Goal: Transaction & Acquisition: Purchase product/service

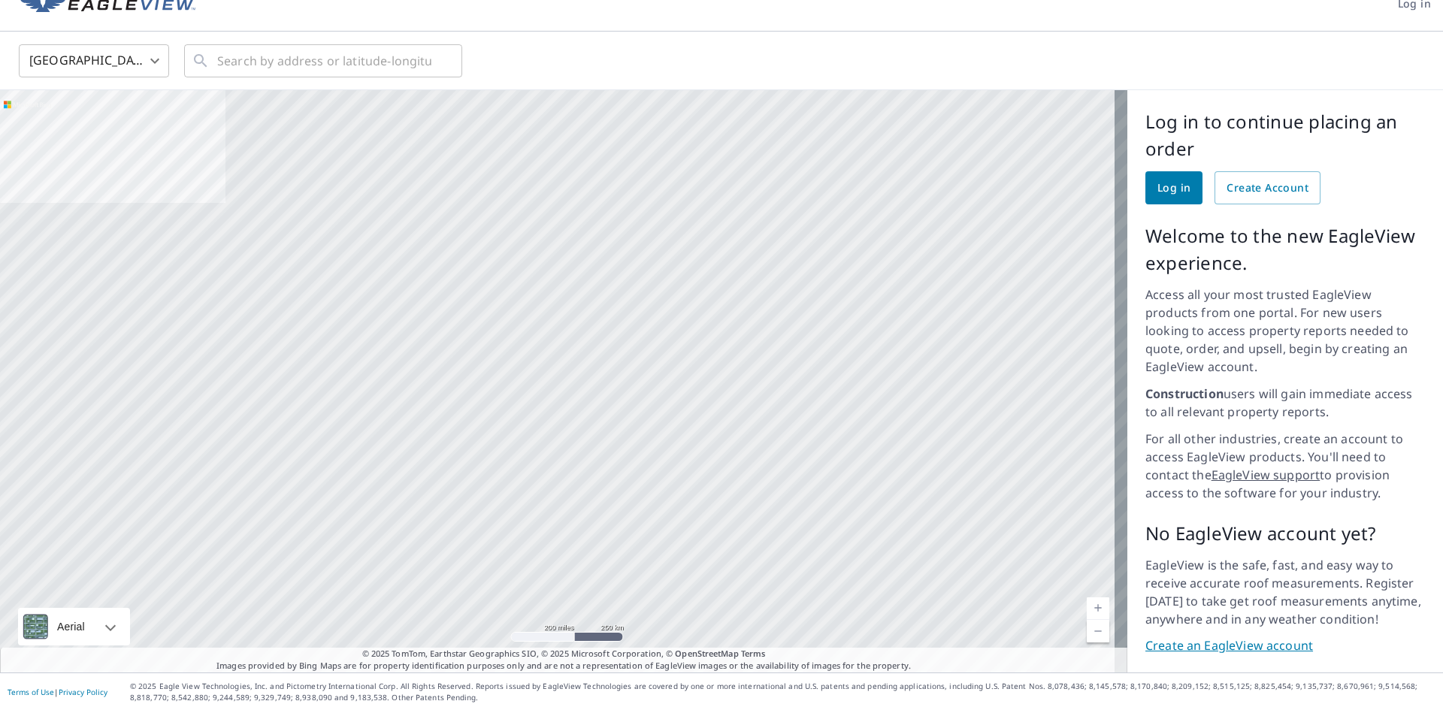
scroll to position [30, 0]
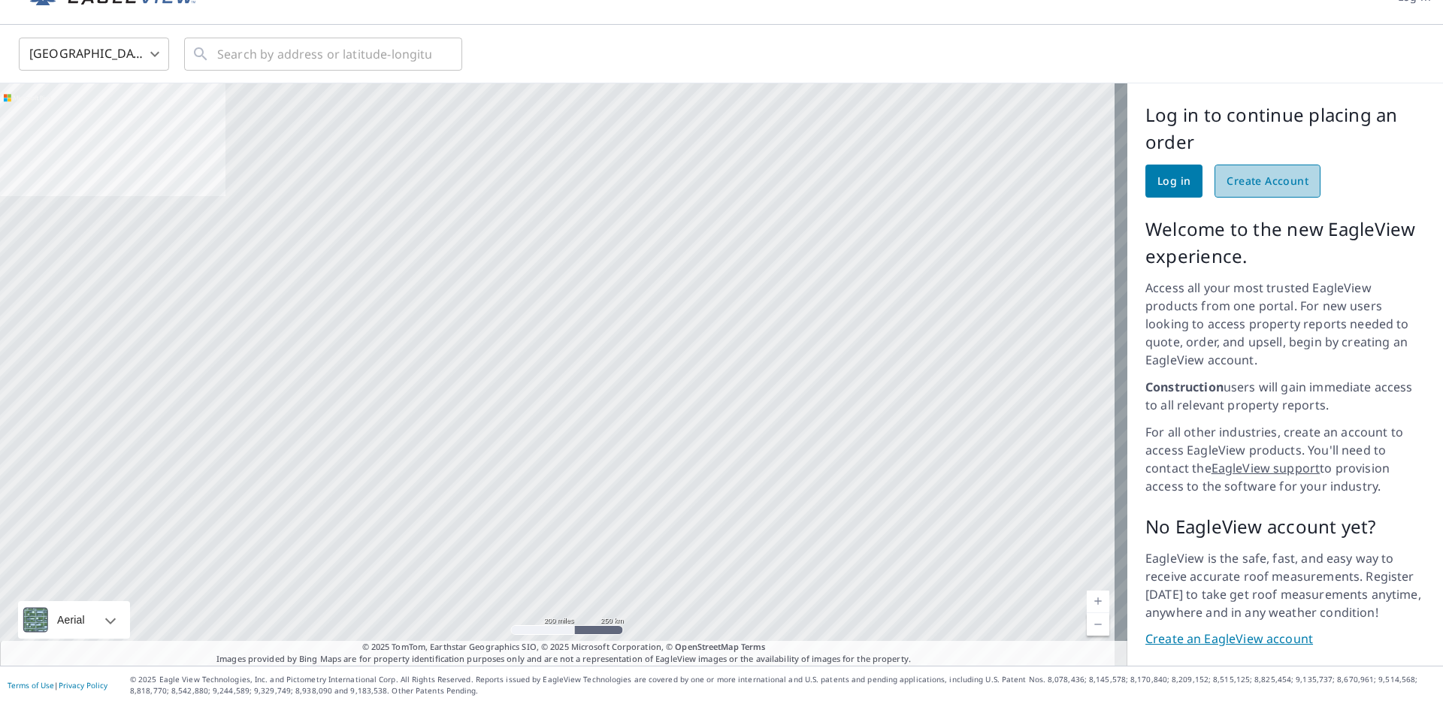
click at [1256, 179] on span "Create Account" at bounding box center [1267, 181] width 82 height 19
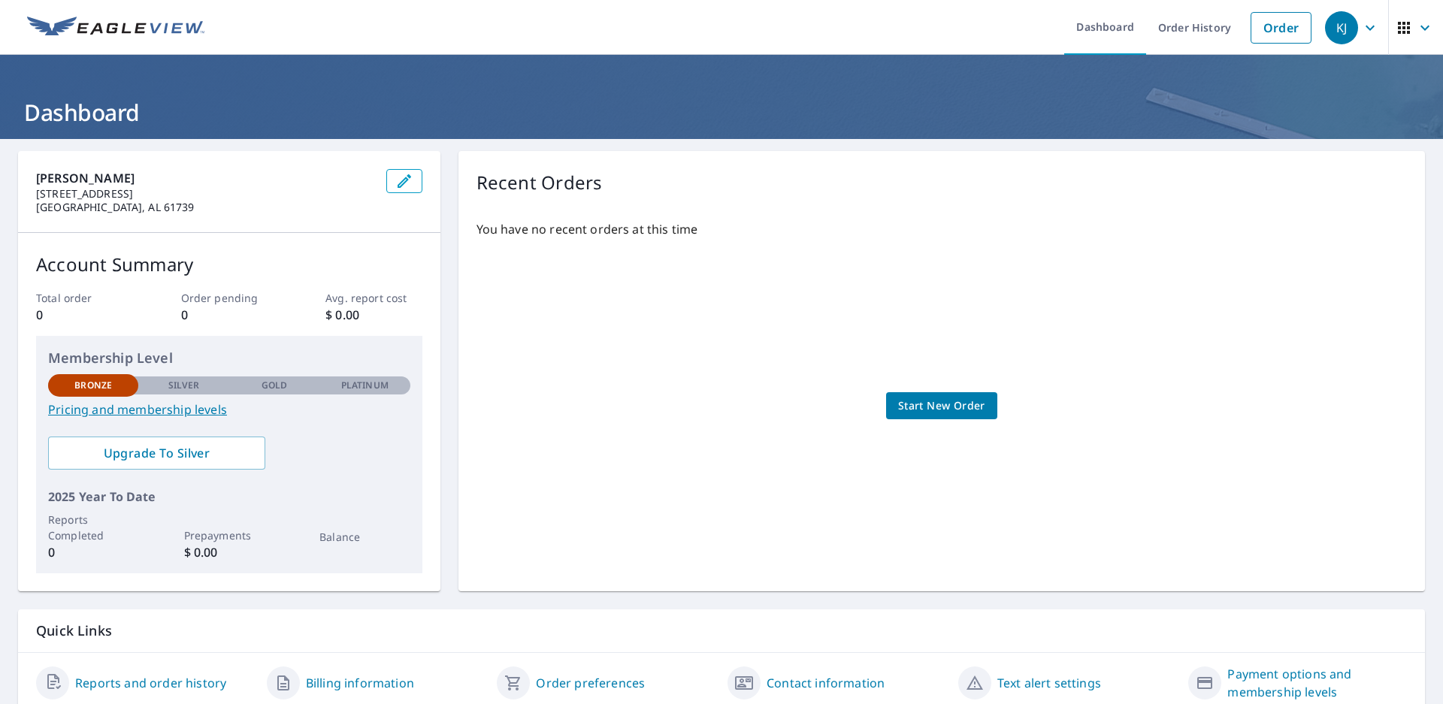
click at [900, 410] on span "Start New Order" at bounding box center [941, 406] width 87 height 19
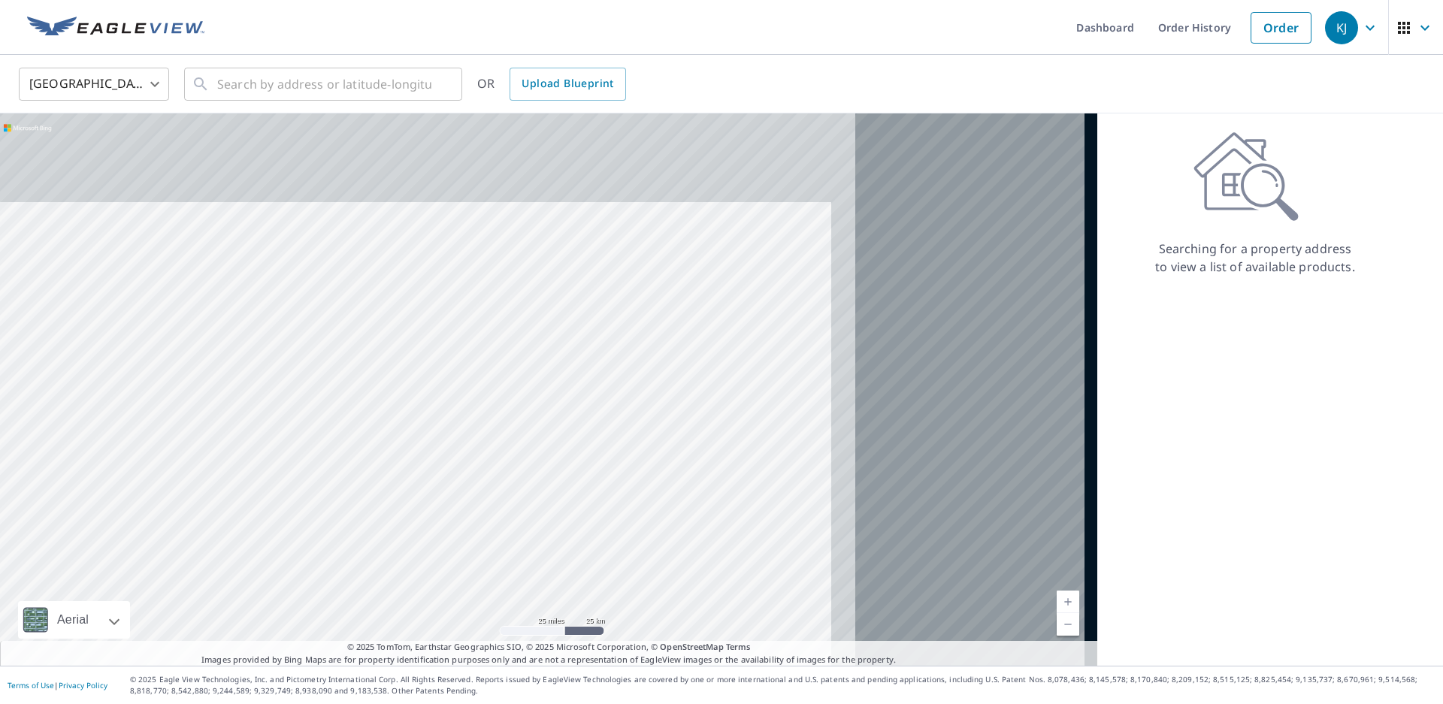
drag, startPoint x: 715, startPoint y: 286, endPoint x: 386, endPoint y: 437, distance: 362.1
click at [388, 438] on div at bounding box center [548, 389] width 1097 height 552
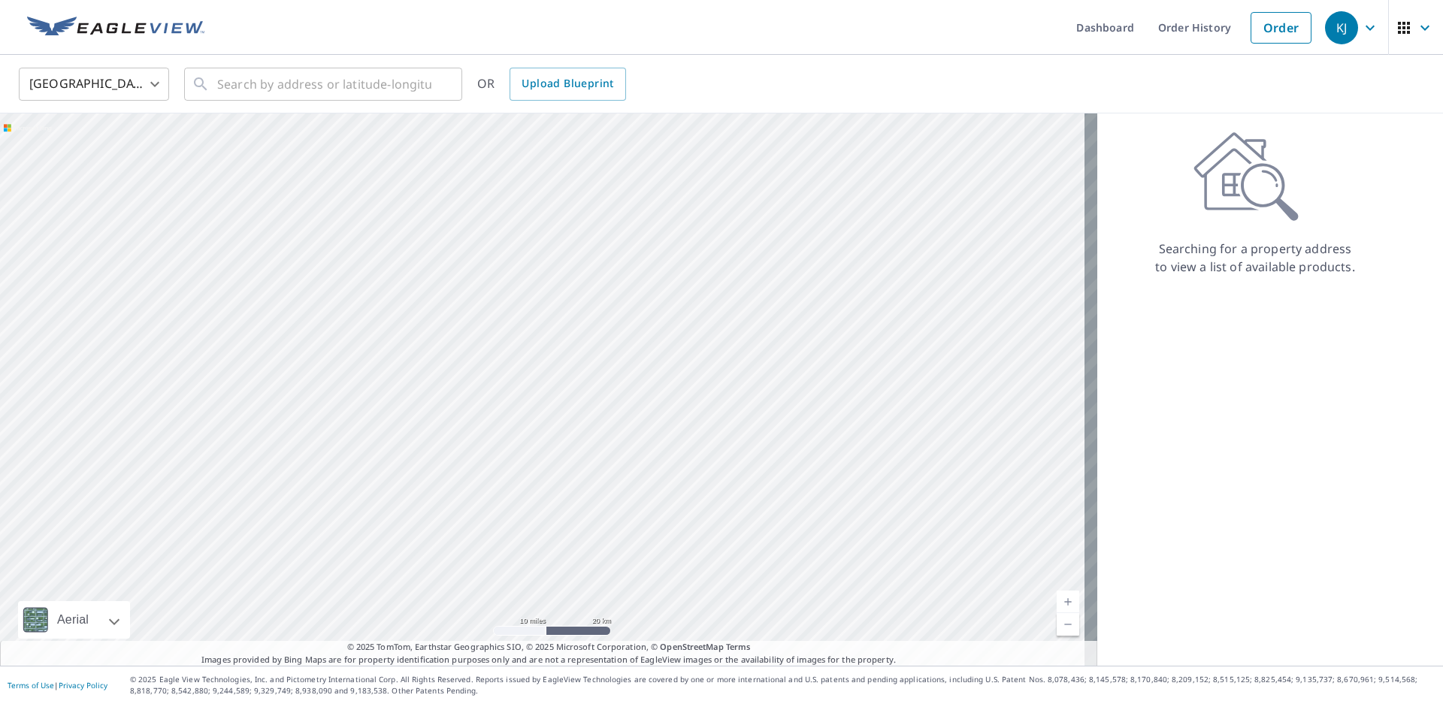
drag, startPoint x: 712, startPoint y: 246, endPoint x: 629, endPoint y: 466, distance: 234.7
click at [629, 466] on div at bounding box center [548, 389] width 1097 height 552
drag, startPoint x: 572, startPoint y: 333, endPoint x: 844, endPoint y: 557, distance: 352.3
click at [838, 577] on div at bounding box center [548, 389] width 1097 height 552
drag, startPoint x: 779, startPoint y: 225, endPoint x: 706, endPoint y: 449, distance: 236.4
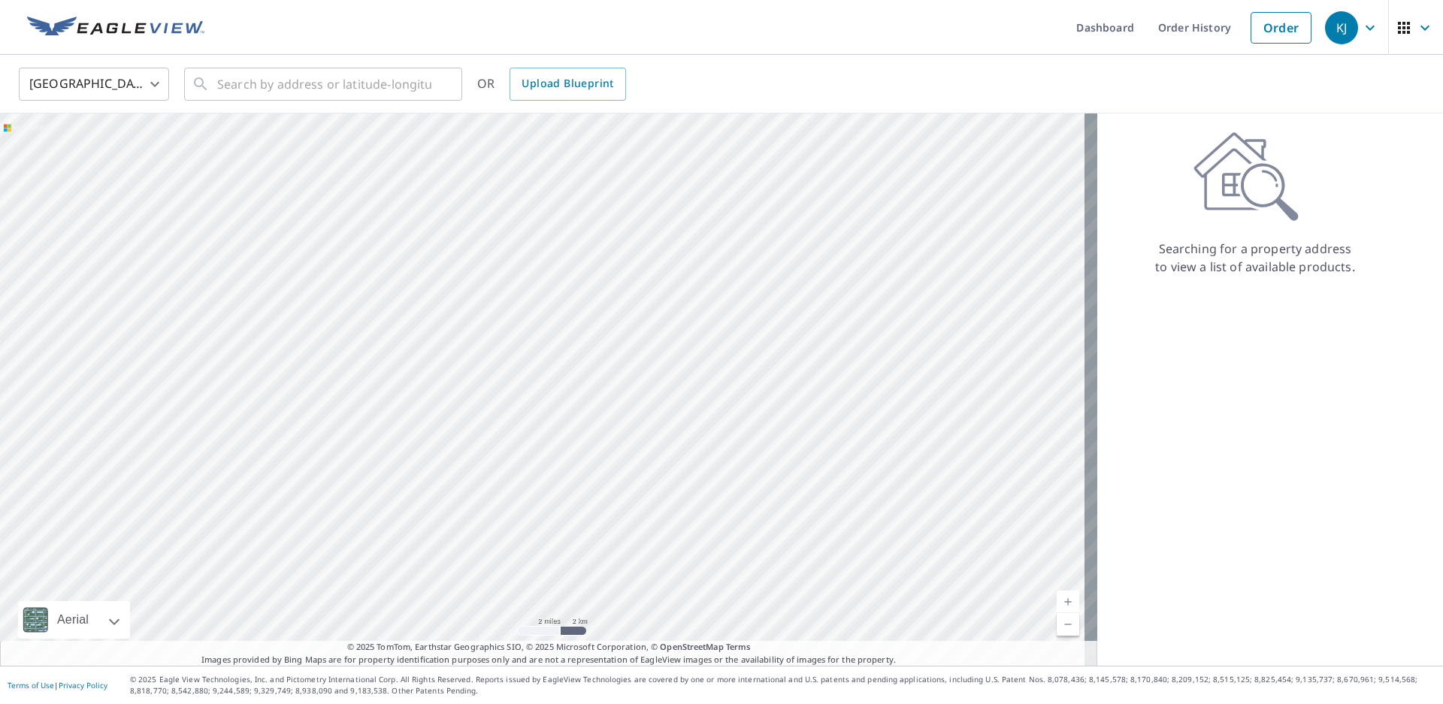
click at [707, 475] on div at bounding box center [548, 389] width 1097 height 552
drag, startPoint x: 777, startPoint y: 205, endPoint x: 695, endPoint y: 492, distance: 298.5
click at [695, 492] on div at bounding box center [548, 389] width 1097 height 552
drag, startPoint x: 833, startPoint y: 186, endPoint x: 780, endPoint y: 375, distance: 196.0
click at [780, 375] on div at bounding box center [548, 389] width 1097 height 552
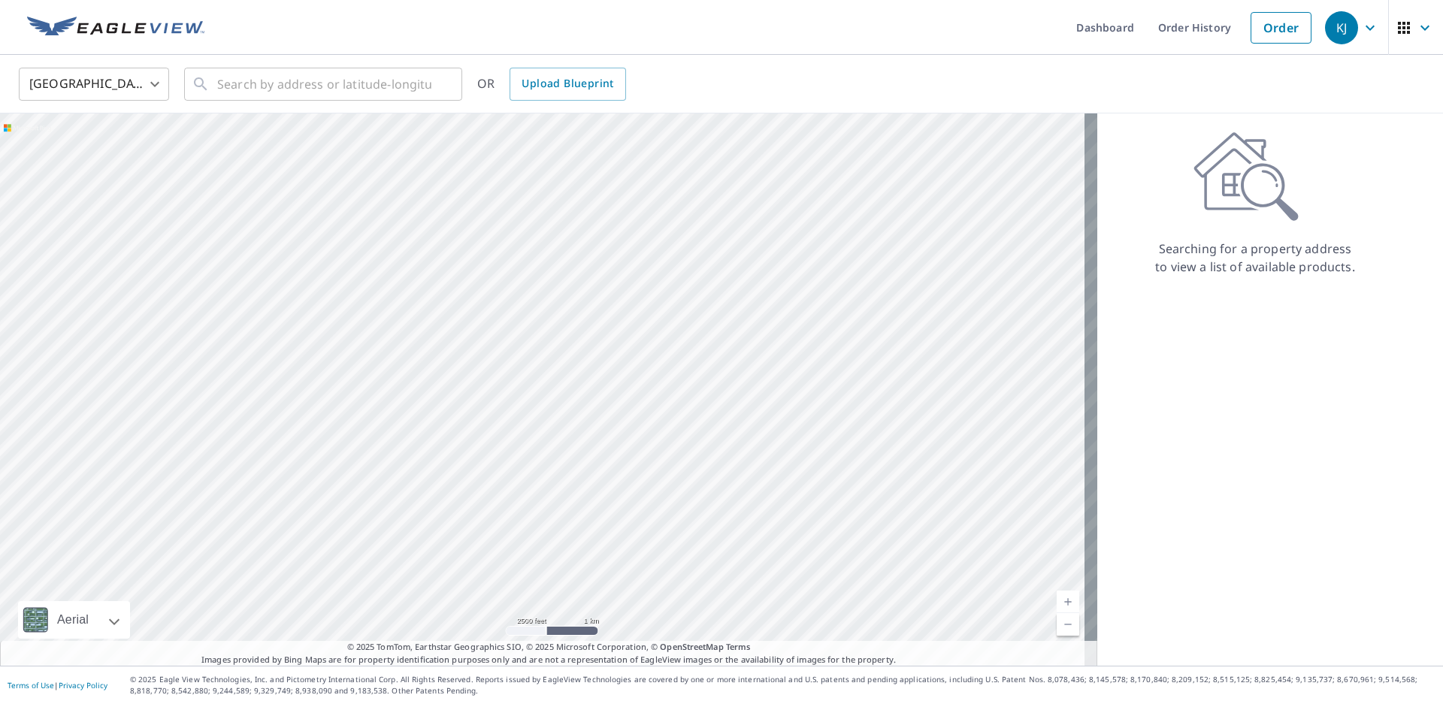
drag, startPoint x: 654, startPoint y: 246, endPoint x: 666, endPoint y: 388, distance: 143.2
click at [666, 388] on div at bounding box center [548, 389] width 1097 height 552
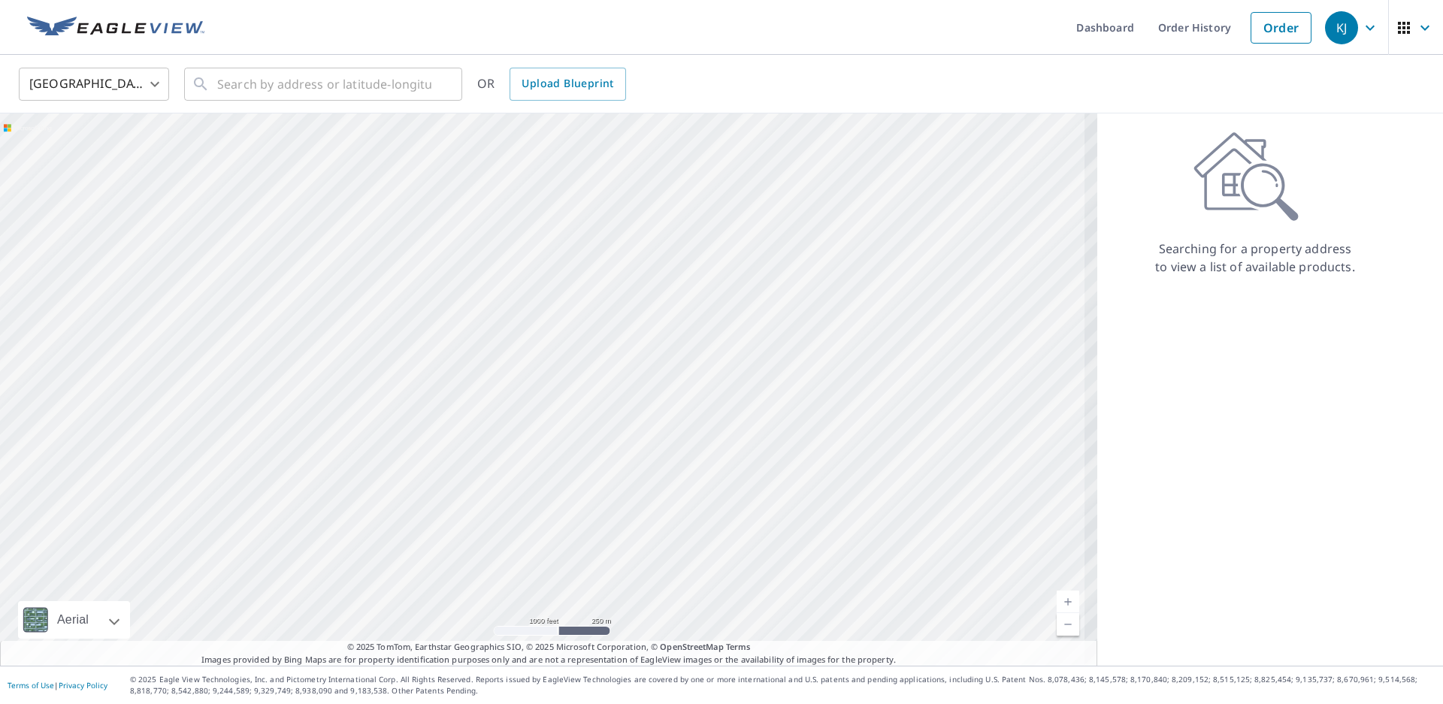
drag, startPoint x: 599, startPoint y: 456, endPoint x: 836, endPoint y: 274, distance: 298.5
click at [836, 274] on div at bounding box center [548, 389] width 1097 height 552
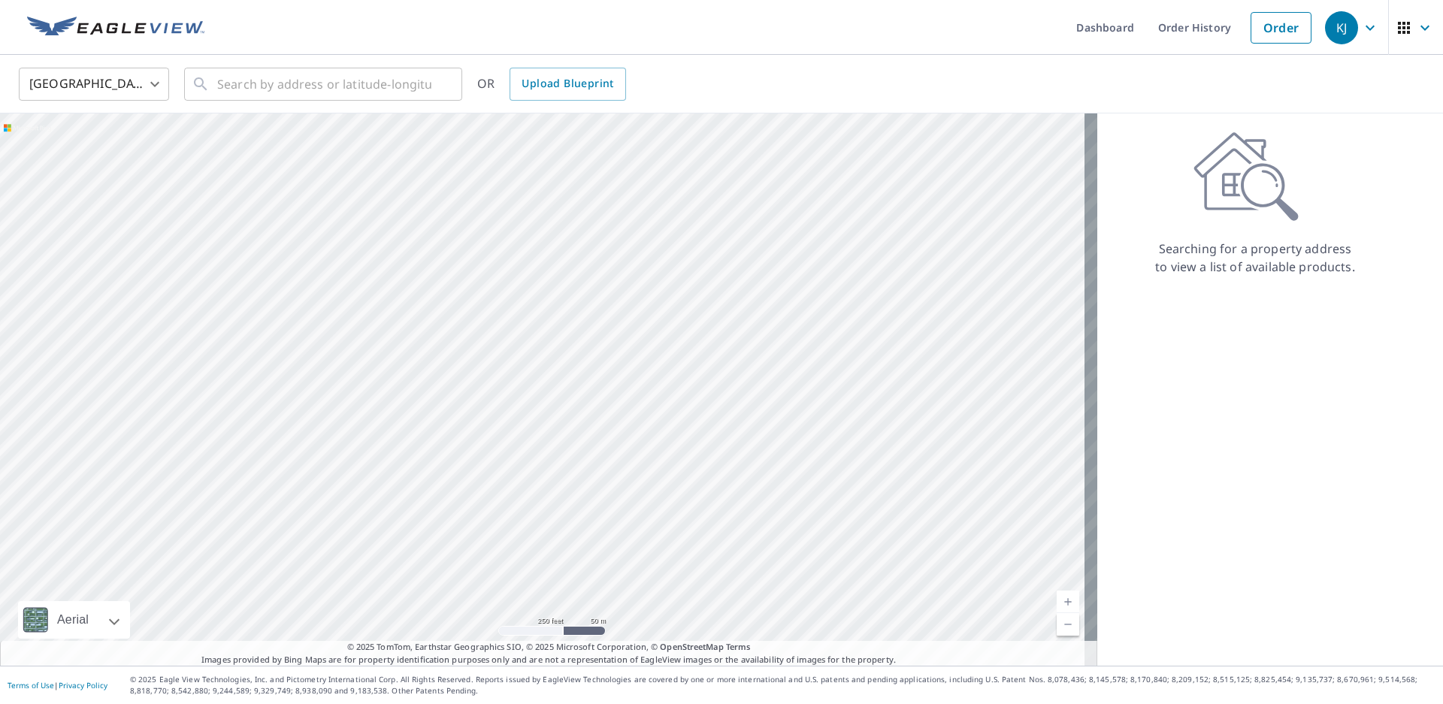
drag, startPoint x: 784, startPoint y: 254, endPoint x: 794, endPoint y: 307, distance: 53.6
click at [794, 307] on div at bounding box center [548, 389] width 1097 height 552
click at [797, 331] on div at bounding box center [548, 389] width 1097 height 552
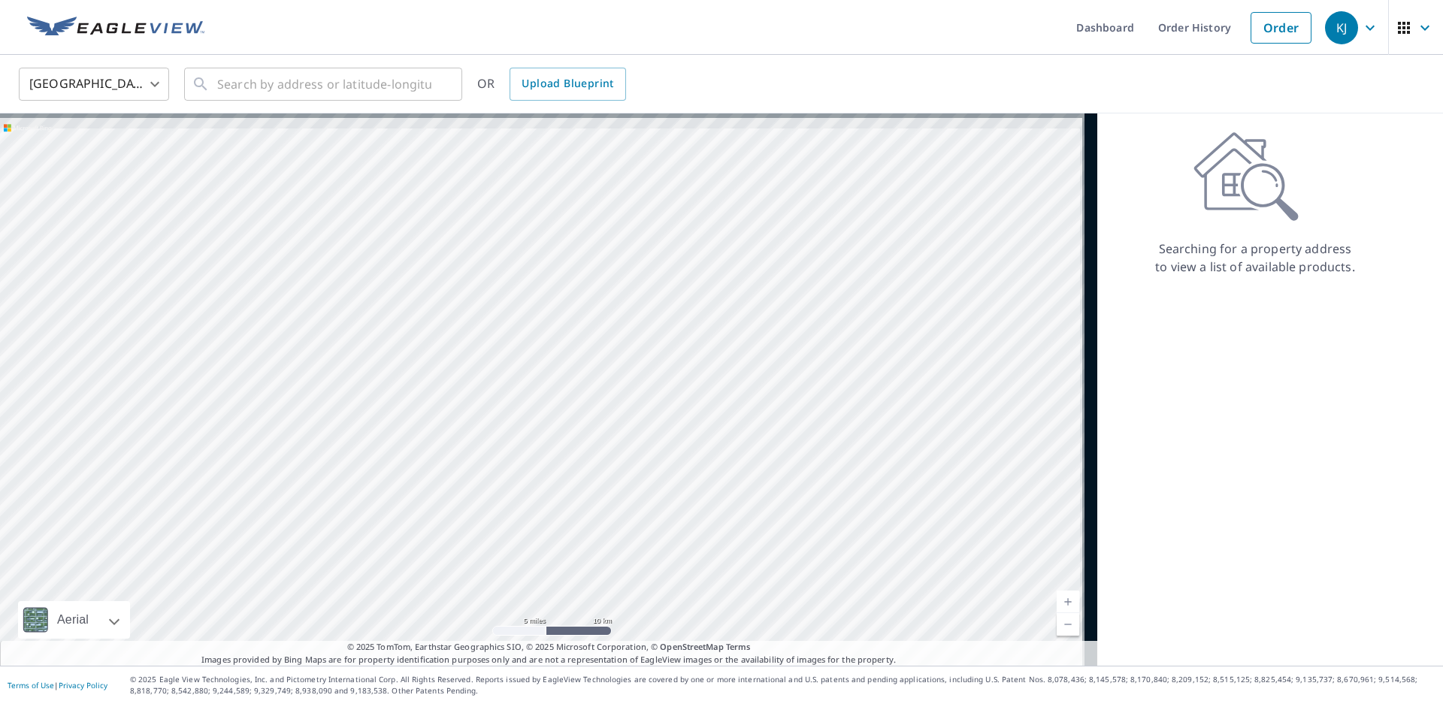
drag, startPoint x: 745, startPoint y: 304, endPoint x: 616, endPoint y: 440, distance: 187.6
click at [616, 440] on div at bounding box center [548, 389] width 1097 height 552
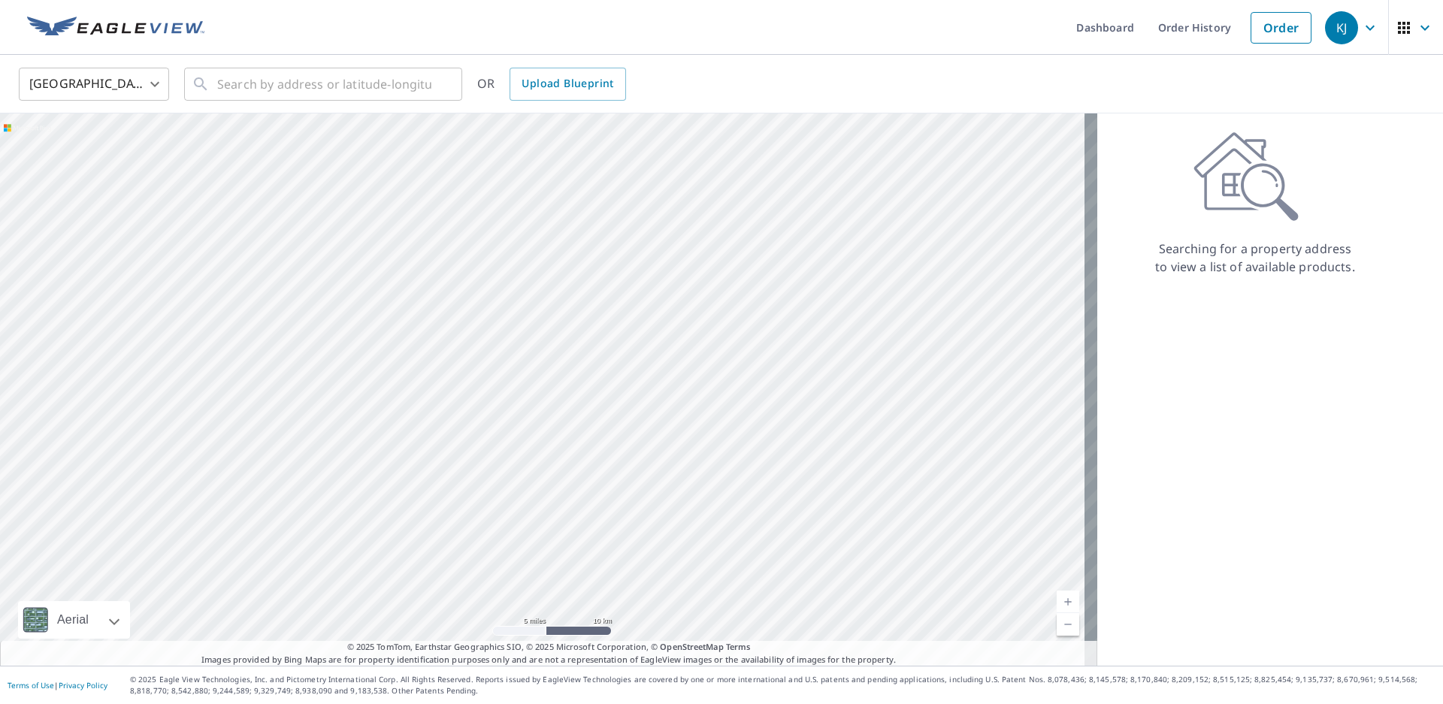
drag, startPoint x: 858, startPoint y: 234, endPoint x: 639, endPoint y: 210, distance: 220.0
click at [639, 210] on div at bounding box center [548, 389] width 1097 height 552
drag, startPoint x: 657, startPoint y: 447, endPoint x: 834, endPoint y: 331, distance: 211.5
click at [834, 331] on div at bounding box center [548, 389] width 1097 height 552
drag, startPoint x: 632, startPoint y: 344, endPoint x: 811, endPoint y: 358, distance: 180.1
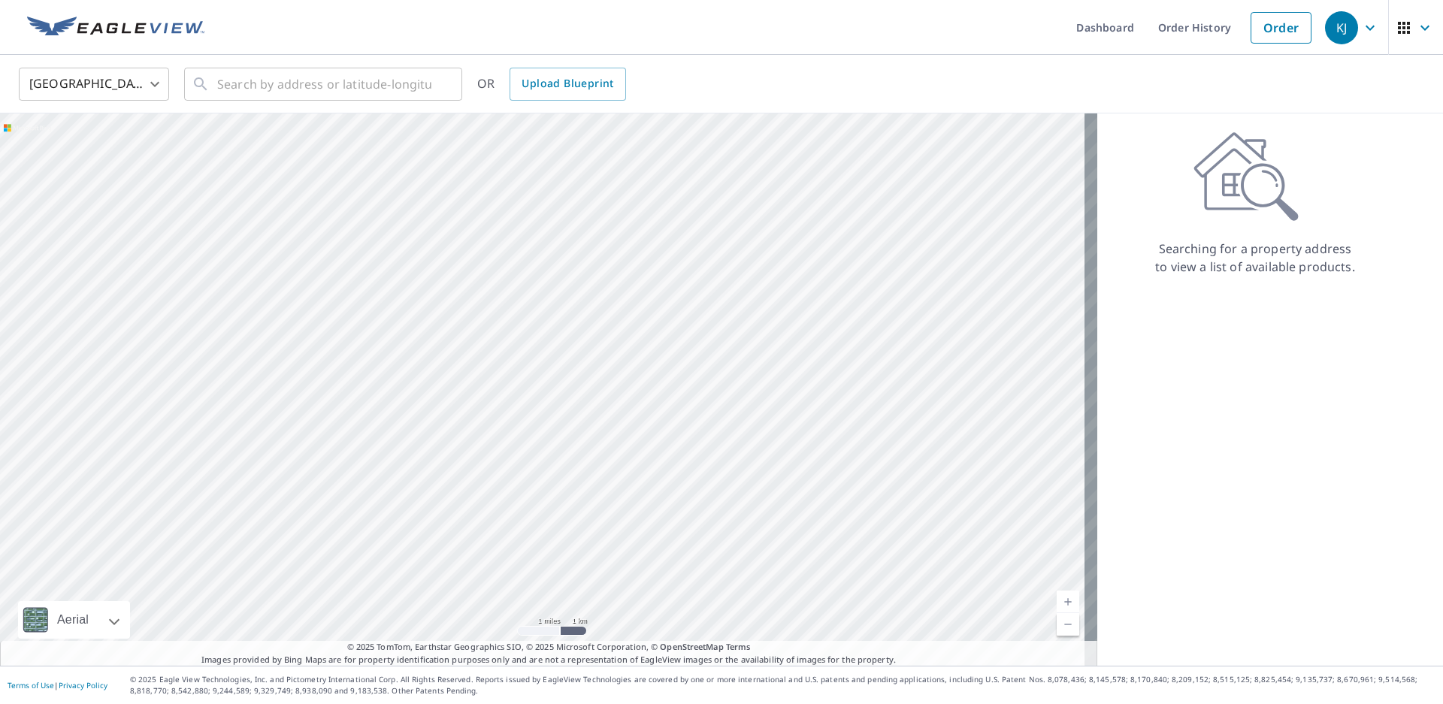
click at [811, 358] on div at bounding box center [548, 389] width 1097 height 552
drag, startPoint x: 821, startPoint y: 228, endPoint x: 645, endPoint y: 481, distance: 307.7
click at [645, 481] on div at bounding box center [548, 389] width 1097 height 552
drag, startPoint x: 792, startPoint y: 251, endPoint x: 779, endPoint y: 301, distance: 51.2
click at [779, 301] on div at bounding box center [548, 389] width 1097 height 552
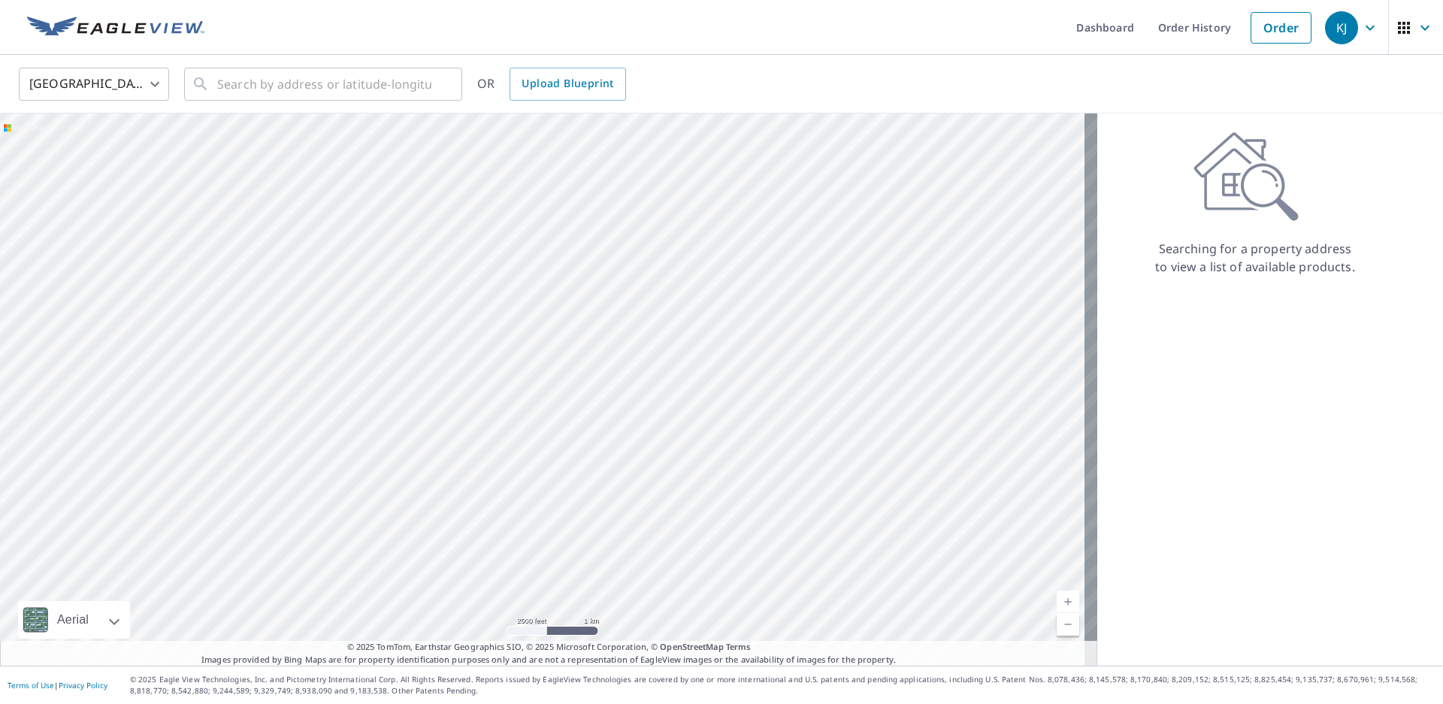
drag, startPoint x: 724, startPoint y: 258, endPoint x: 920, endPoint y: 389, distance: 235.1
click at [920, 389] on div at bounding box center [548, 389] width 1097 height 552
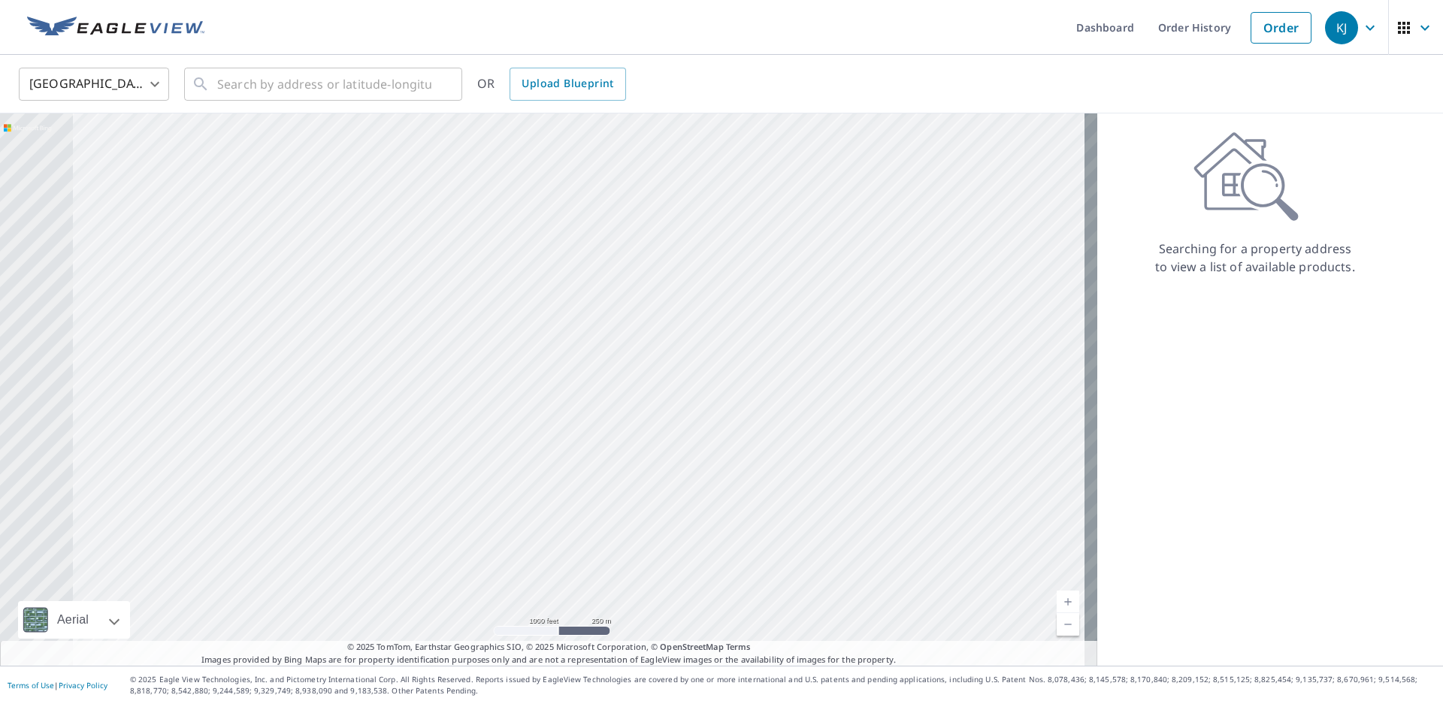
drag, startPoint x: 531, startPoint y: 314, endPoint x: 885, endPoint y: 413, distance: 367.5
click at [885, 413] on div at bounding box center [548, 389] width 1097 height 552
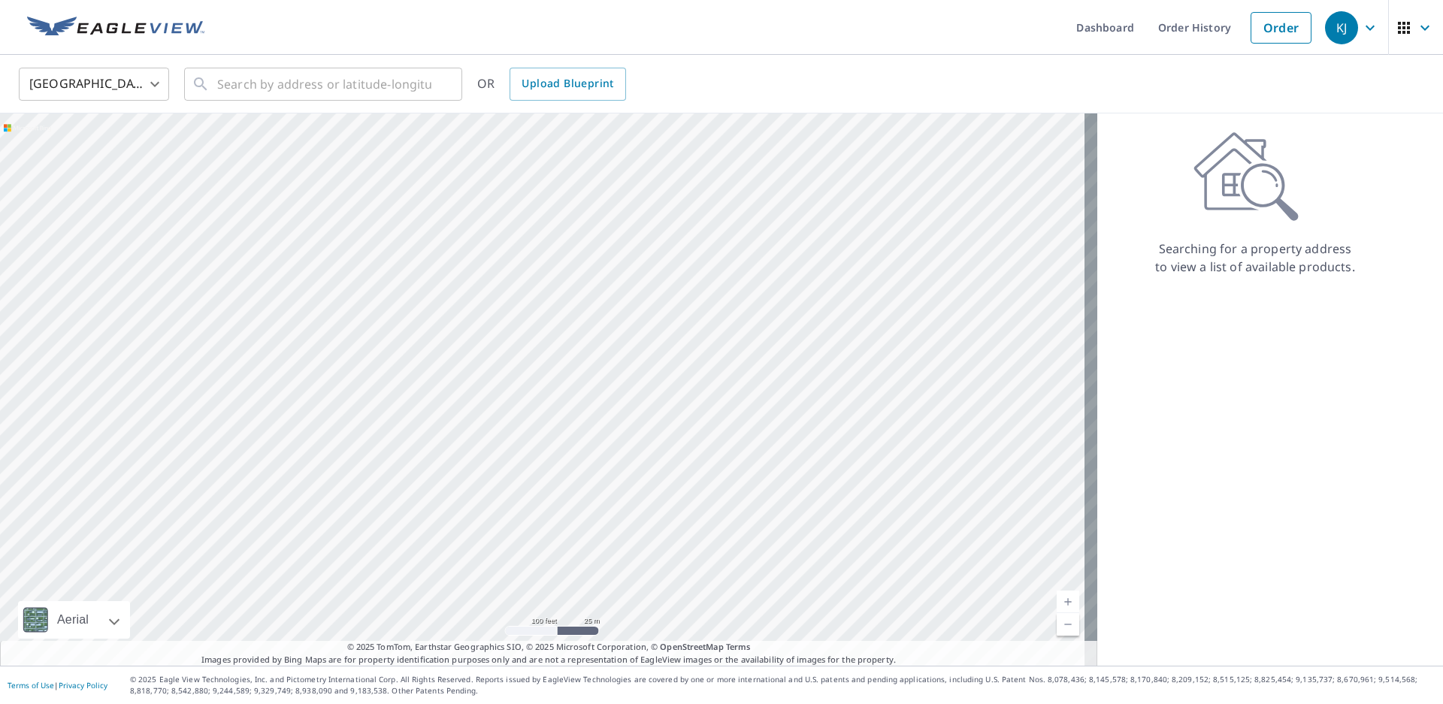
drag, startPoint x: 807, startPoint y: 245, endPoint x: 829, endPoint y: 448, distance: 204.0
click at [829, 448] on div at bounding box center [548, 389] width 1097 height 552
drag, startPoint x: 630, startPoint y: 249, endPoint x: 686, endPoint y: 316, distance: 87.0
click at [686, 316] on div at bounding box center [548, 389] width 1097 height 552
click at [783, 294] on div at bounding box center [548, 389] width 1097 height 552
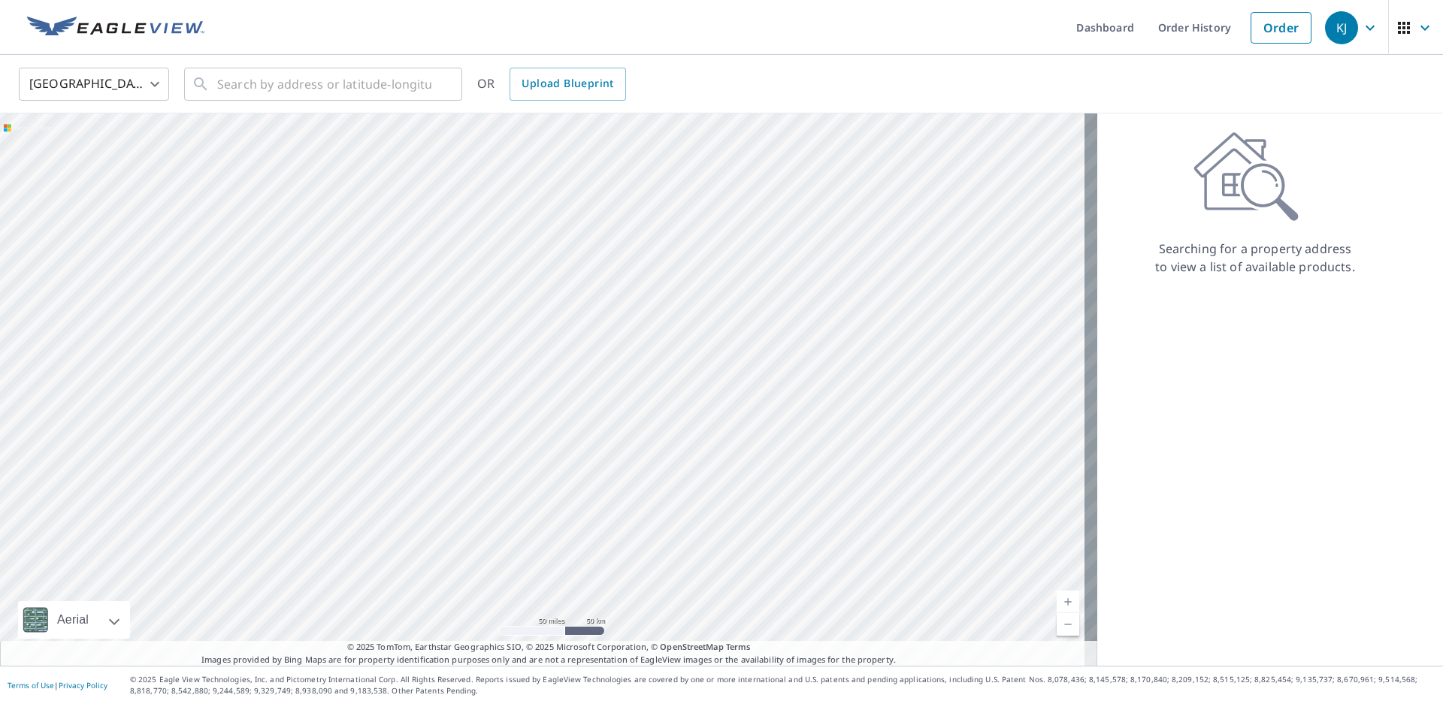
drag, startPoint x: 745, startPoint y: 270, endPoint x: 627, endPoint y: 459, distance: 223.5
click at [627, 459] on div at bounding box center [548, 389] width 1097 height 552
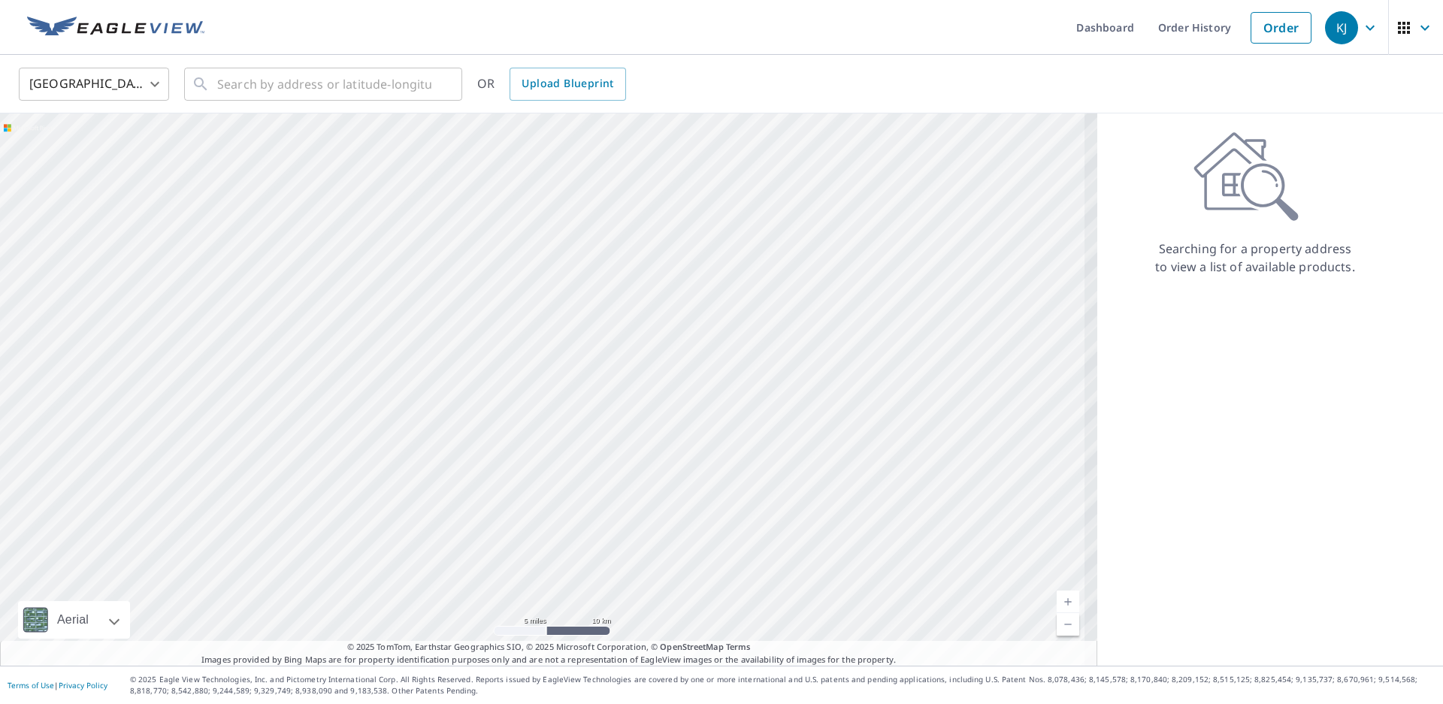
drag, startPoint x: 661, startPoint y: 249, endPoint x: 821, endPoint y: 645, distance: 427.1
click at [821, 645] on div "Aerial Road A standard road map Aerial A detailed look from above Labels Labels…" at bounding box center [548, 389] width 1097 height 552
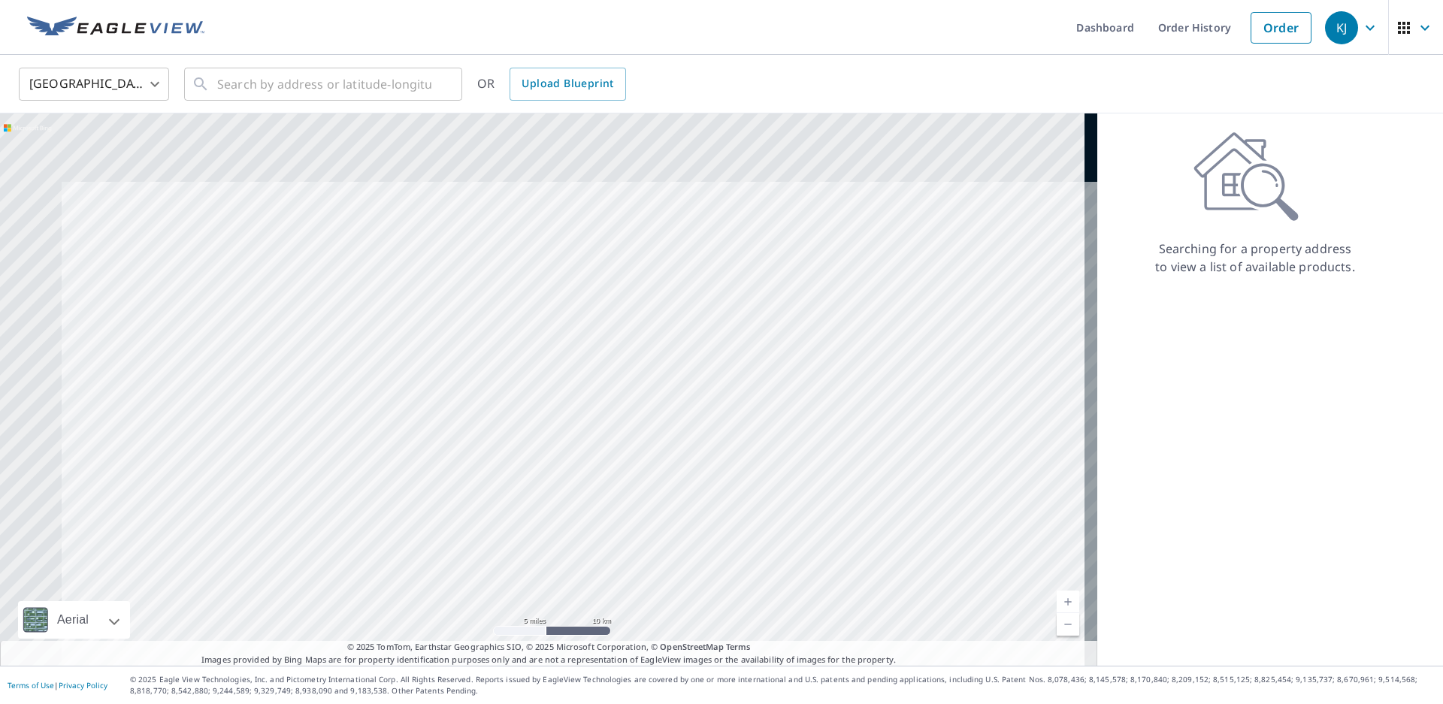
drag, startPoint x: 747, startPoint y: 347, endPoint x: 978, endPoint y: 546, distance: 304.7
click at [978, 546] on div at bounding box center [548, 389] width 1097 height 552
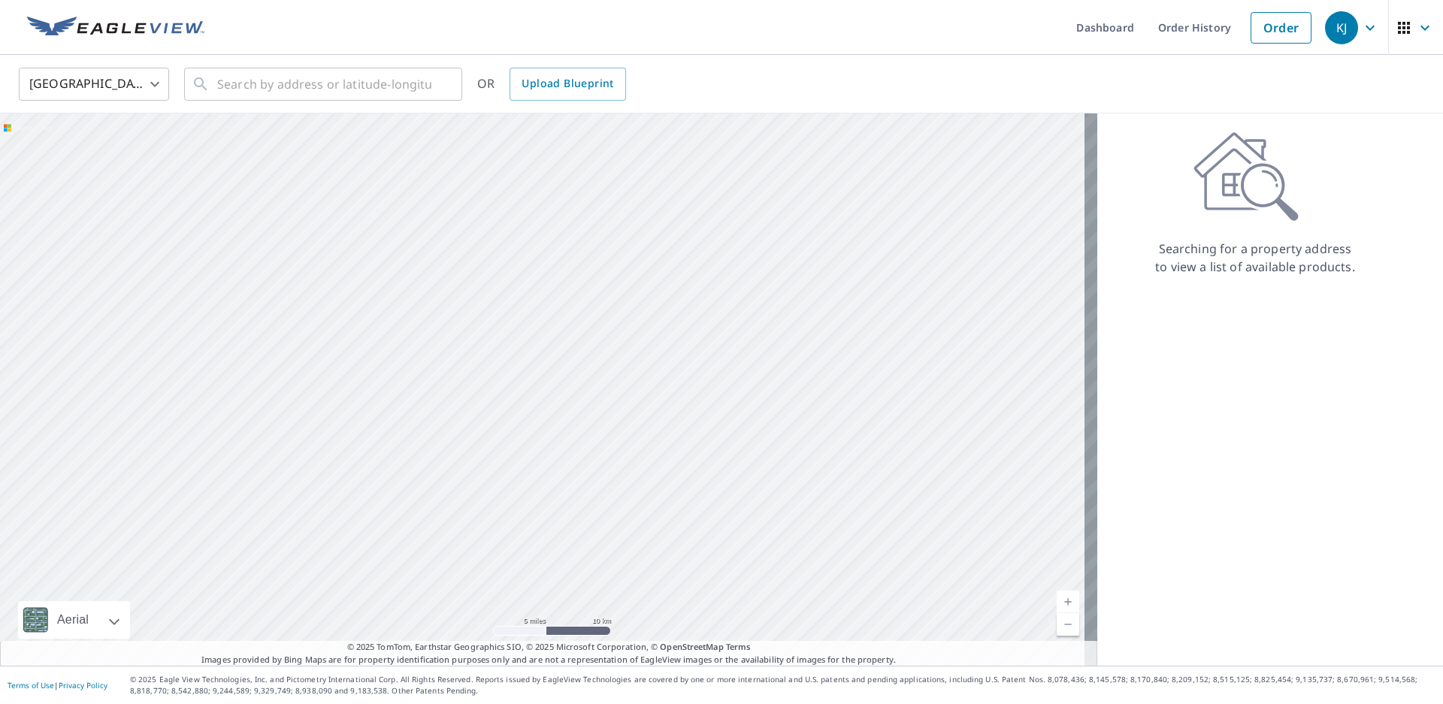
drag, startPoint x: 816, startPoint y: 232, endPoint x: 944, endPoint y: 492, distance: 290.0
click at [949, 493] on div at bounding box center [548, 389] width 1097 height 552
drag, startPoint x: 771, startPoint y: 217, endPoint x: 337, endPoint y: 440, distance: 487.3
click at [337, 440] on div at bounding box center [548, 389] width 1097 height 552
drag, startPoint x: 1006, startPoint y: 265, endPoint x: 900, endPoint y: 282, distance: 107.2
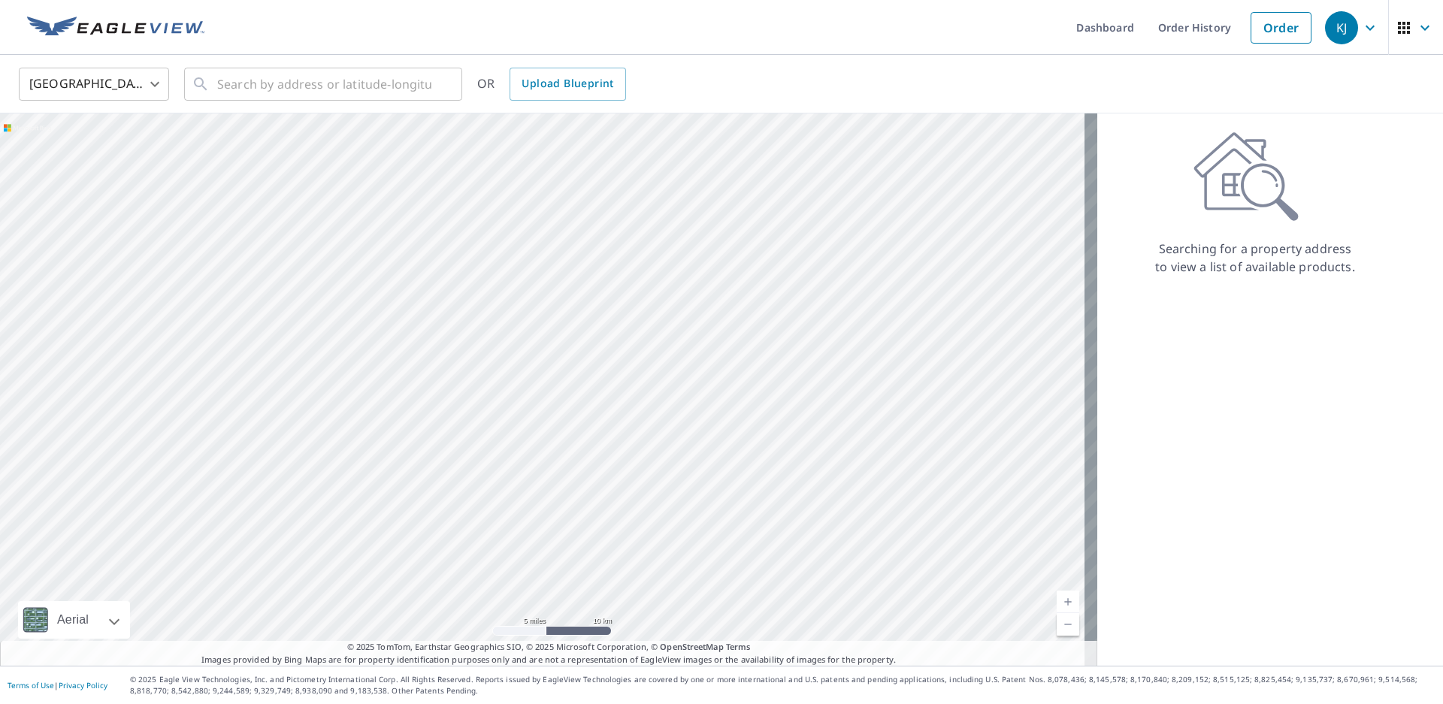
click at [900, 282] on div at bounding box center [548, 389] width 1097 height 552
drag, startPoint x: 933, startPoint y: 325, endPoint x: 530, endPoint y: 321, distance: 402.8
click at [530, 321] on div at bounding box center [548, 389] width 1097 height 552
drag, startPoint x: 764, startPoint y: 225, endPoint x: 805, endPoint y: 418, distance: 197.3
click at [821, 458] on div at bounding box center [548, 389] width 1097 height 552
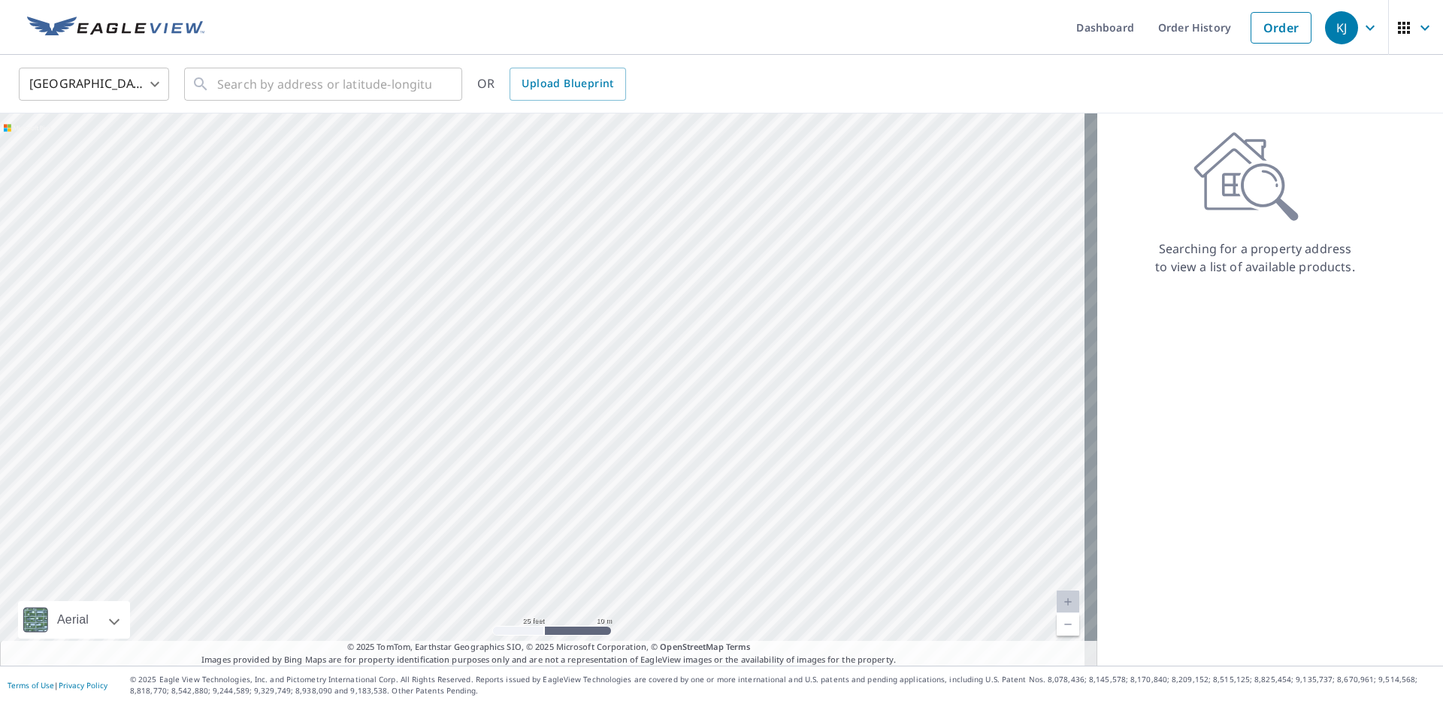
drag, startPoint x: 730, startPoint y: 282, endPoint x: 909, endPoint y: 490, distance: 274.4
click at [909, 490] on div at bounding box center [548, 389] width 1097 height 552
click at [1273, 27] on link "Order" at bounding box center [1280, 28] width 61 height 32
click at [315, 85] on input "text" at bounding box center [324, 84] width 214 height 42
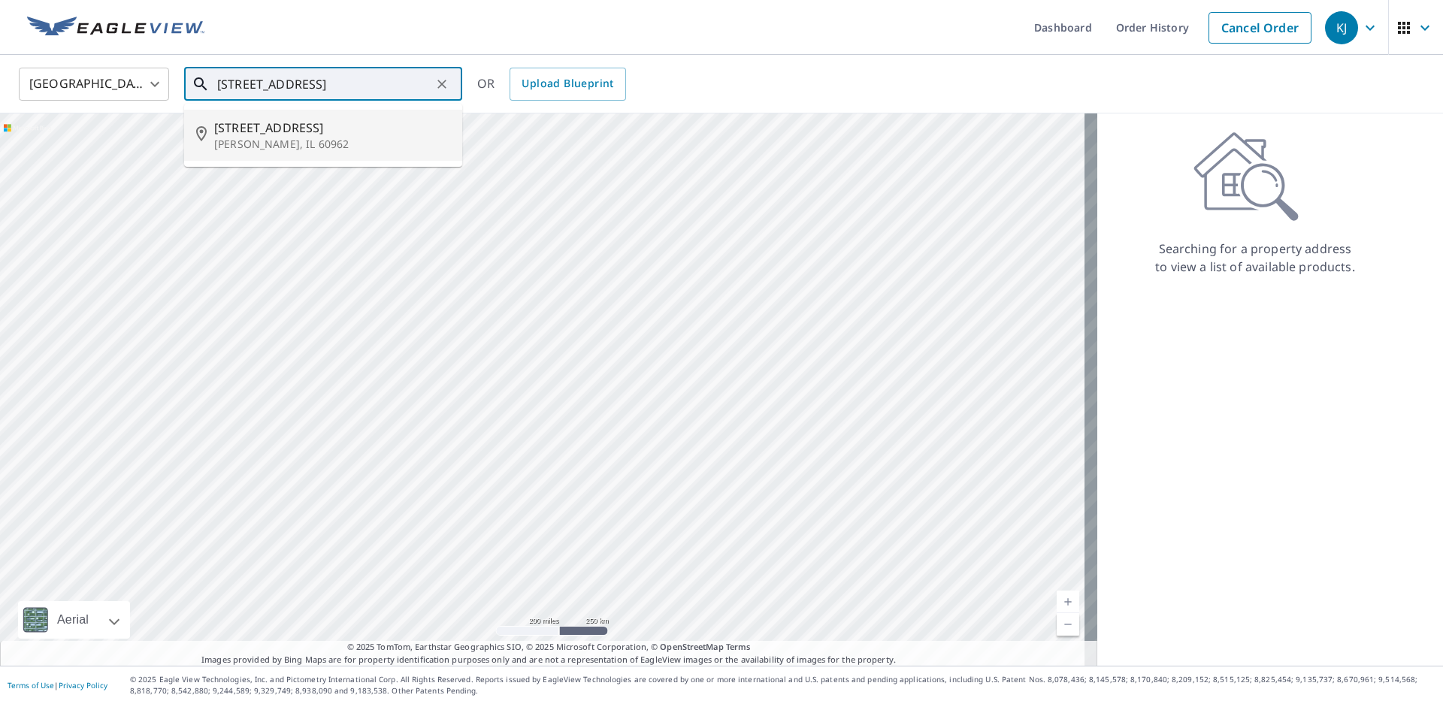
click at [305, 144] on p "Roberts, IL 60962" at bounding box center [332, 144] width 236 height 15
type input "1308 N 1400 East Rd Roberts, IL 60962"
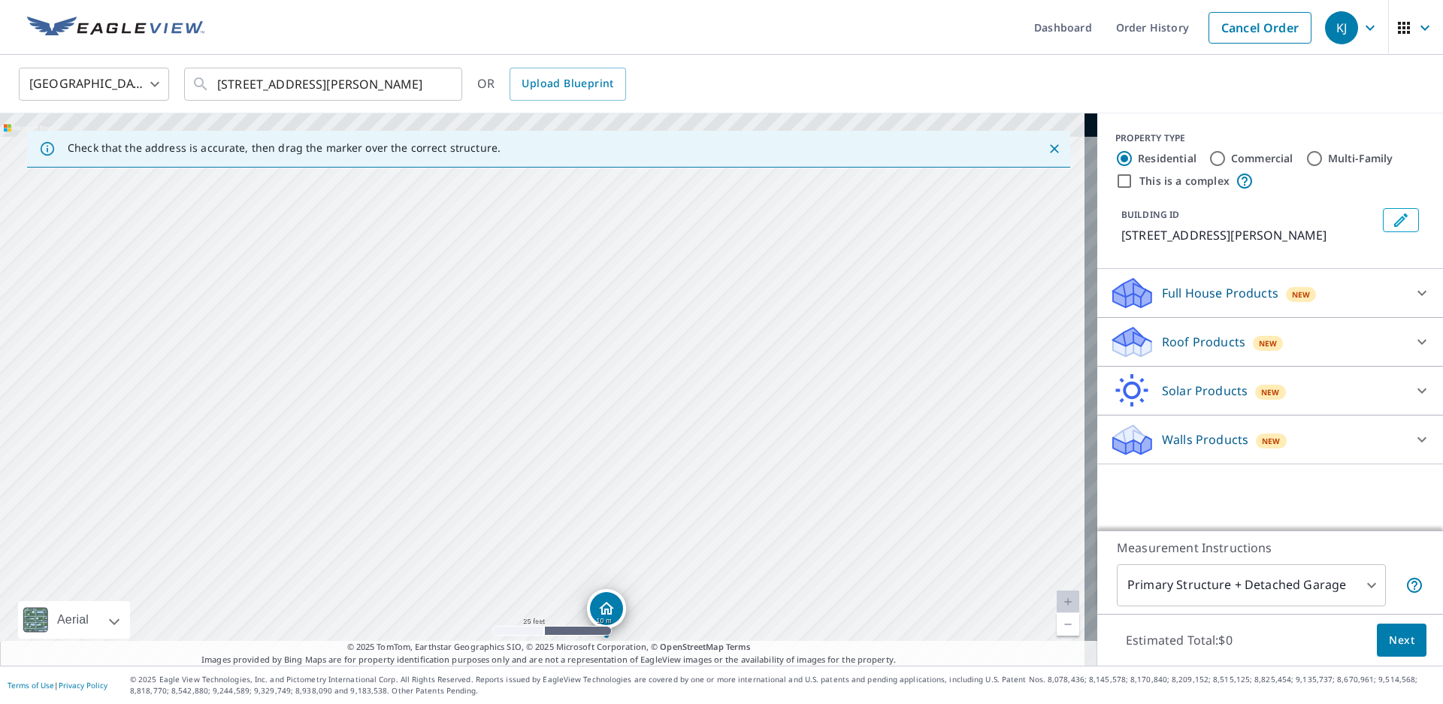
drag, startPoint x: 425, startPoint y: 382, endPoint x: 521, endPoint y: 701, distance: 333.5
click at [521, 703] on html "KJ KJ Dashboard Order History Cancel Order KJ United States US ​ 1308 N 1400 Ea…" at bounding box center [721, 352] width 1443 height 704
drag, startPoint x: 473, startPoint y: 228, endPoint x: 372, endPoint y: 682, distance: 464.9
click at [372, 682] on div "Dashboard Order History Cancel Order KJ United States US ​ 1308 N 1400 East Rd …" at bounding box center [721, 352] width 1443 height 704
click at [1162, 344] on p "Roof Products" at bounding box center [1203, 342] width 83 height 18
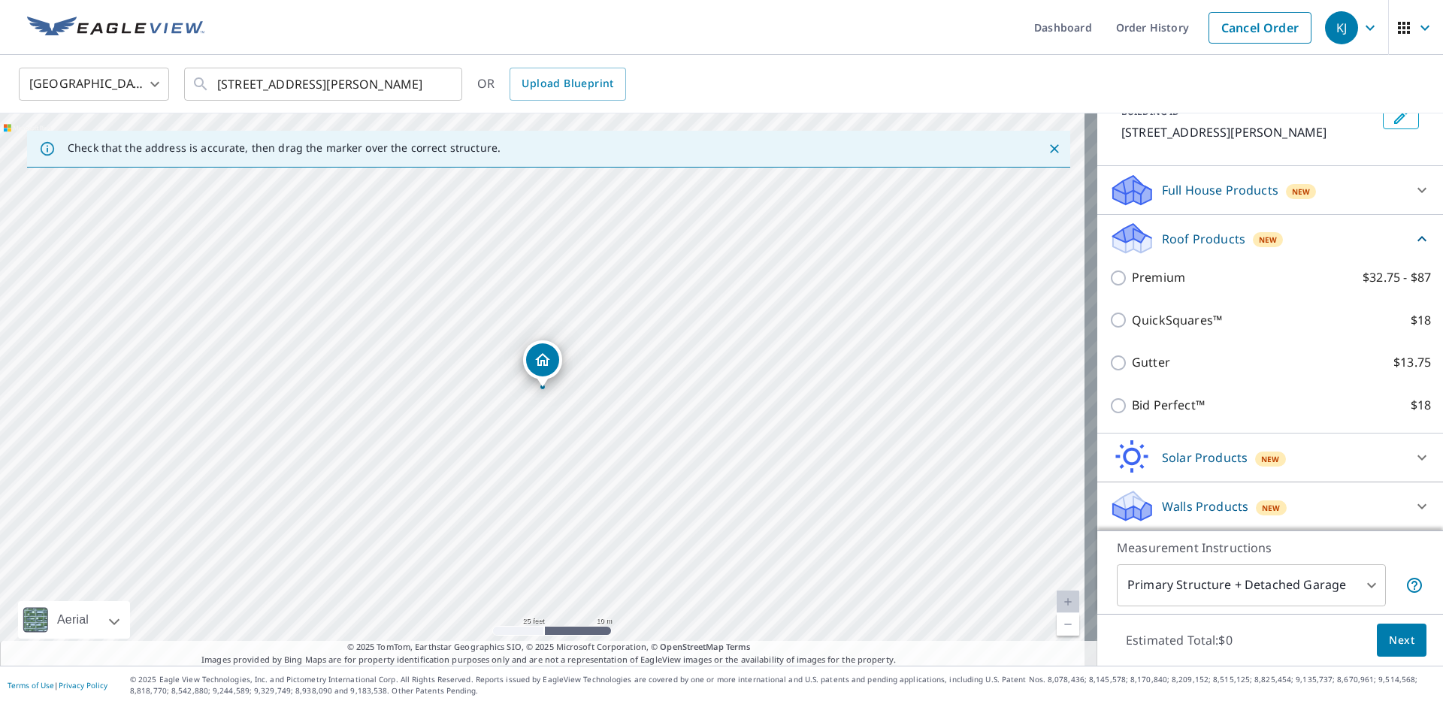
scroll to position [104, 0]
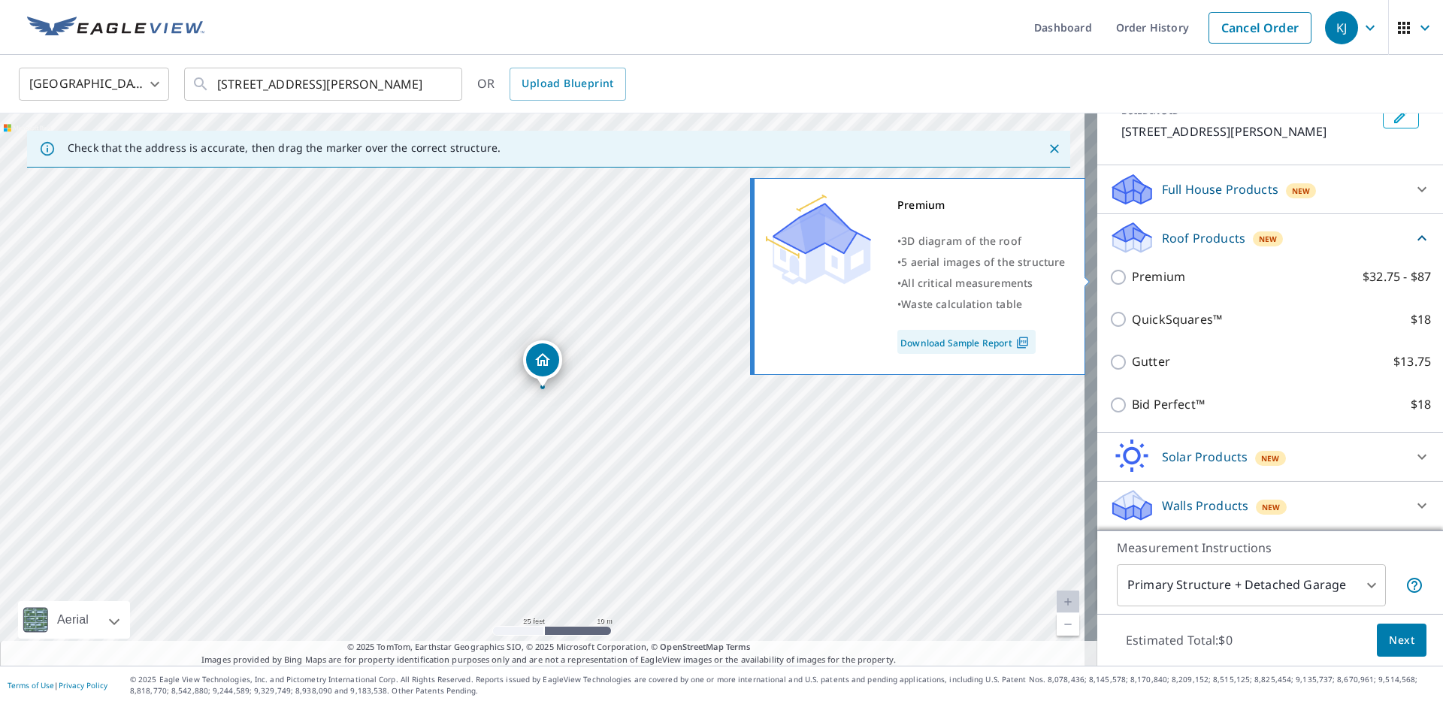
click at [1109, 282] on input "Premium $32.75 - $87" at bounding box center [1120, 277] width 23 height 18
checkbox input "true"
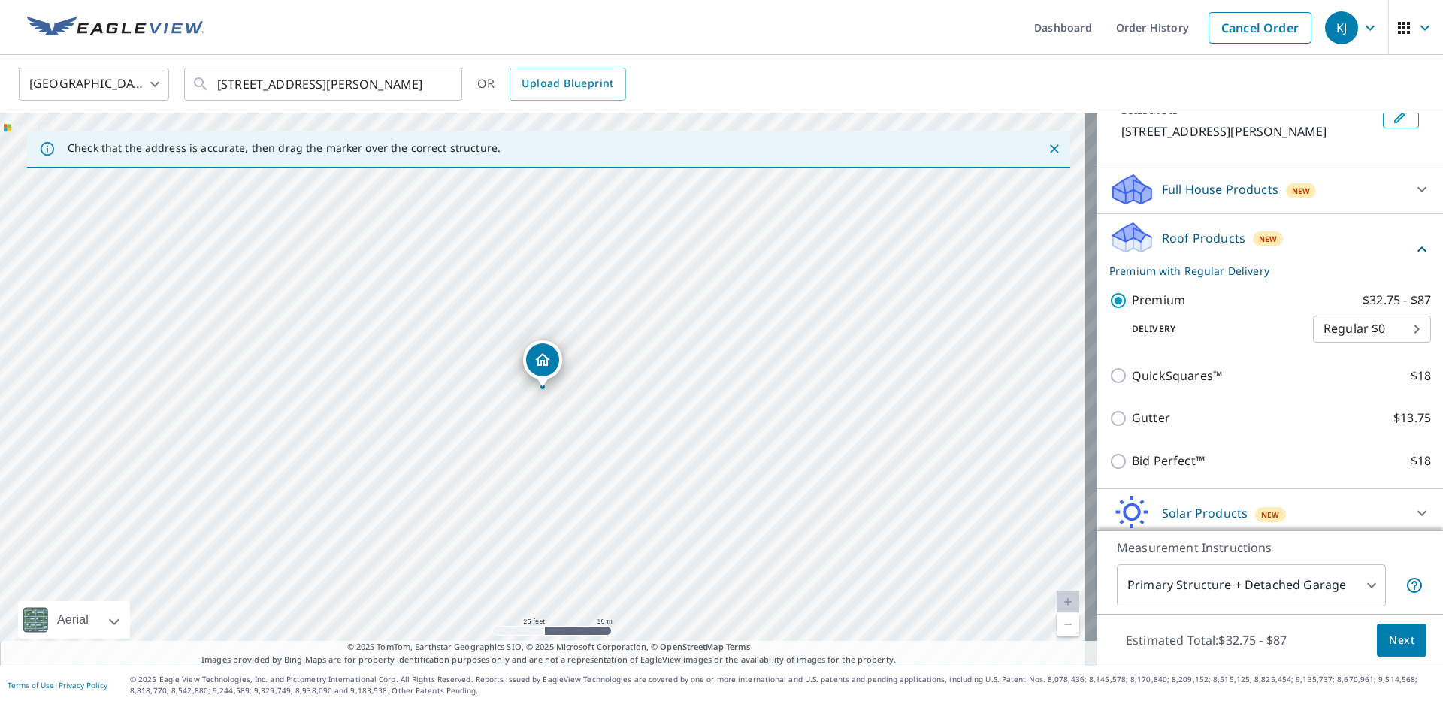
click at [1393, 337] on body "KJ KJ Dashboard Order History Cancel Order KJ United States US ​ 1308 N 1400 Ea…" at bounding box center [721, 352] width 1443 height 704
click at [1380, 359] on li "Express $31.75" at bounding box center [1346, 356] width 118 height 27
click at [1395, 329] on body "KJ KJ Dashboard Order History Cancel Order KJ United States US ​ 1308 N 1400 Ea…" at bounding box center [721, 352] width 1443 height 704
click at [1377, 362] on li "3 Hour $42.25" at bounding box center [1346, 356] width 118 height 27
type input "7"
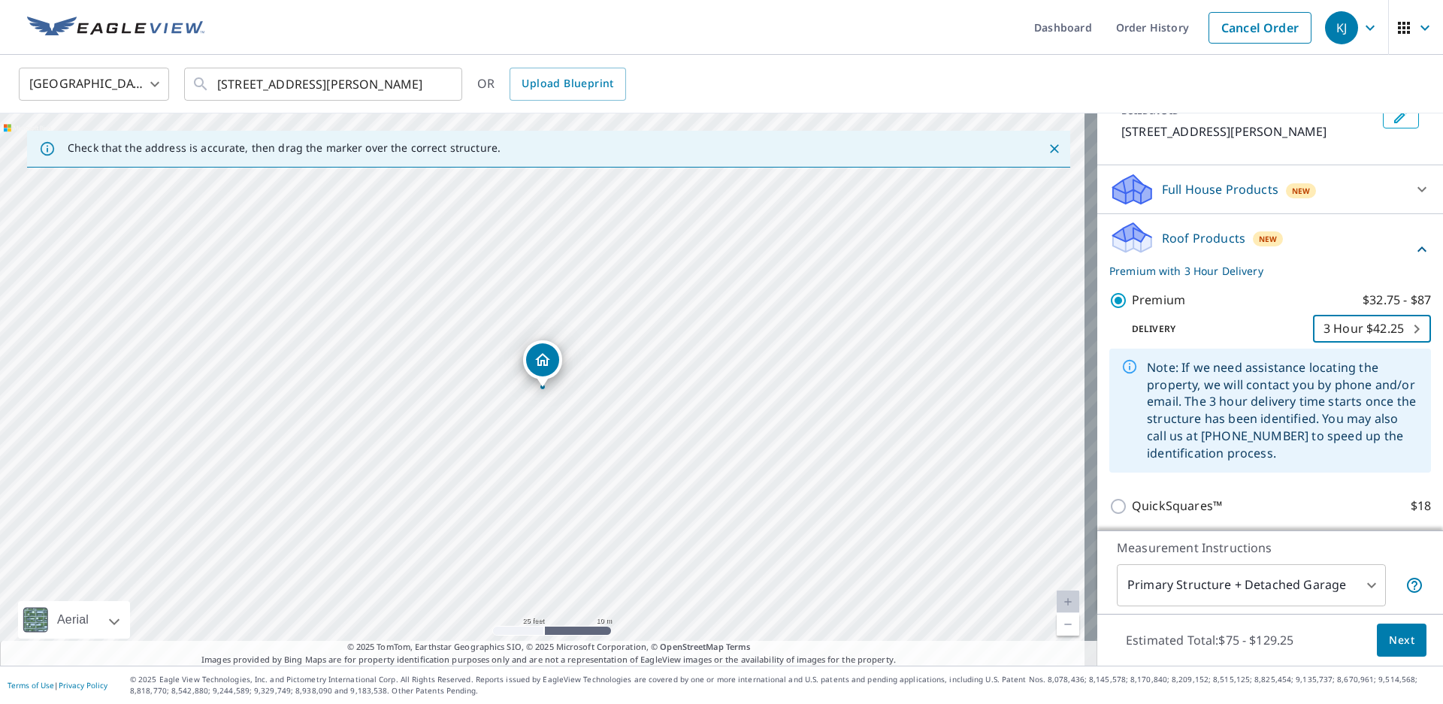
scroll to position [179, 0]
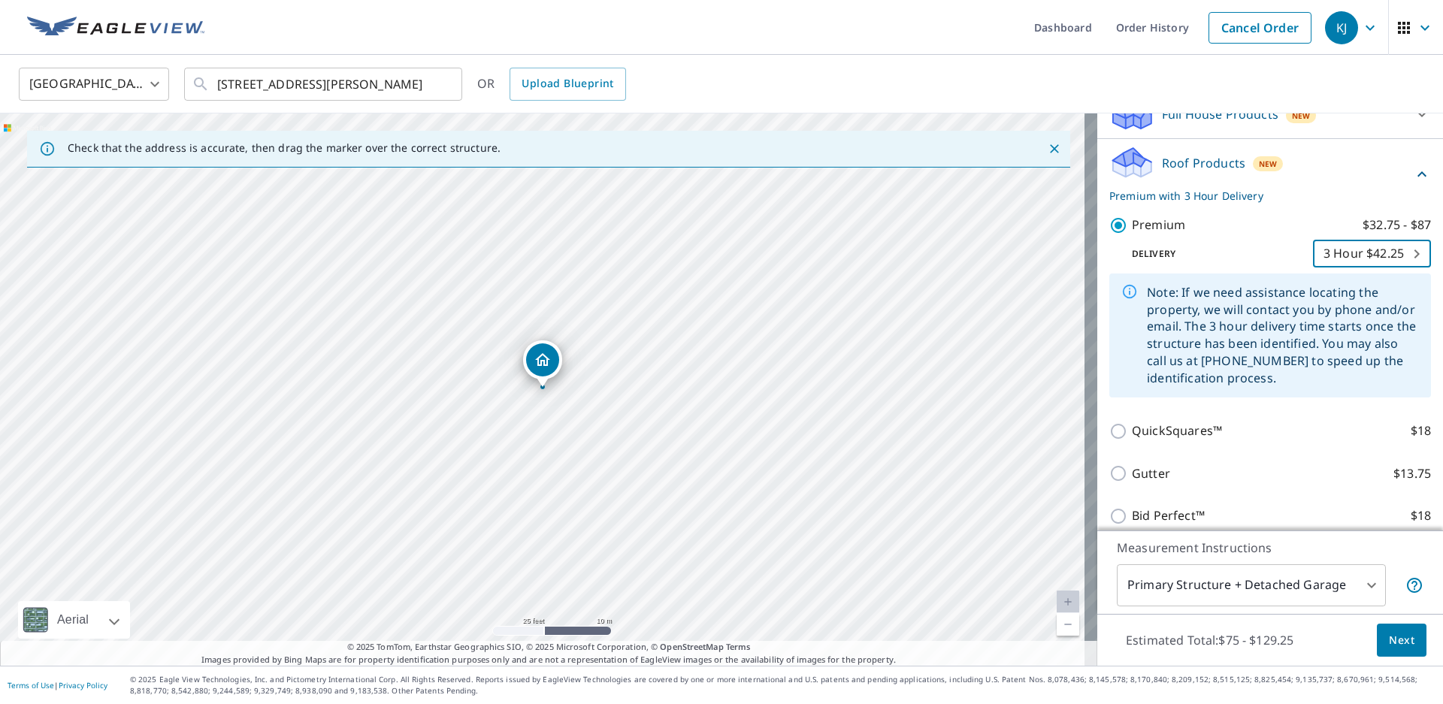
click at [1401, 644] on span "Next" at bounding box center [1402, 640] width 26 height 19
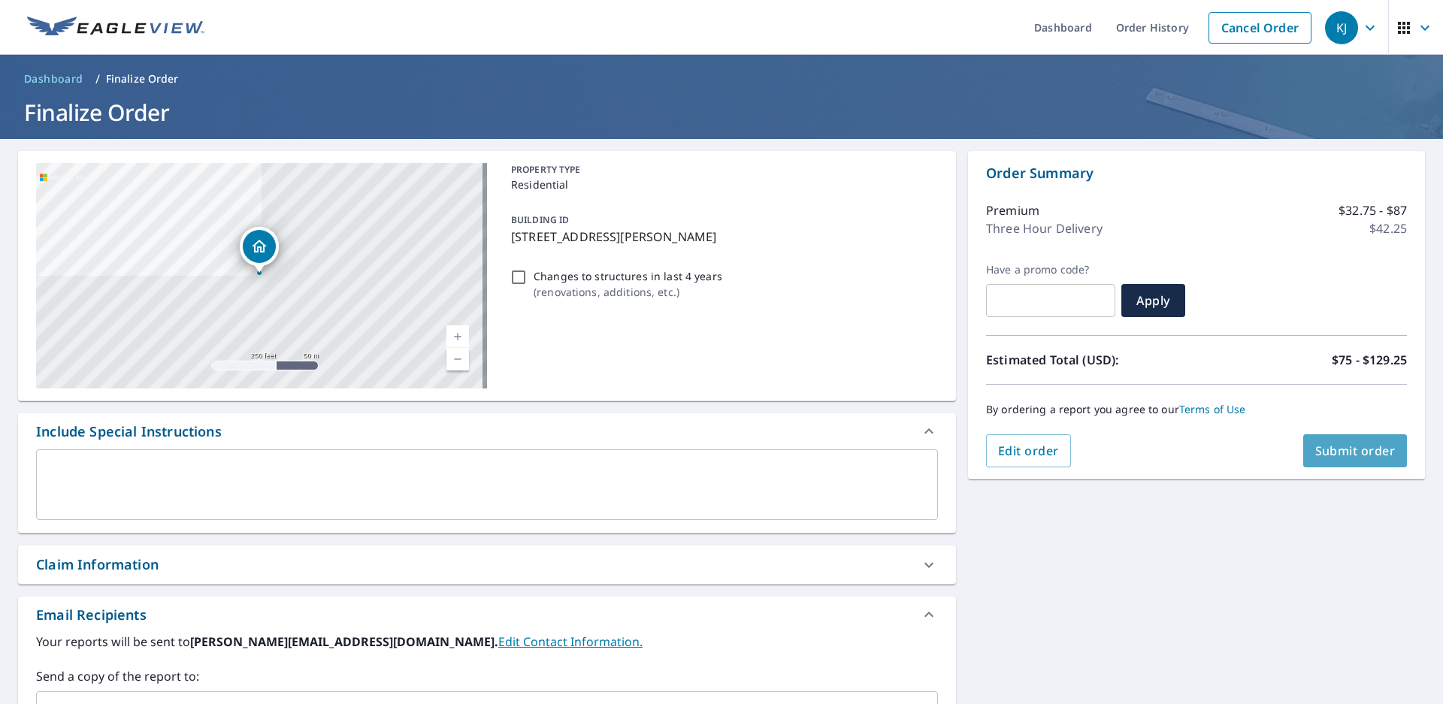
click at [1362, 452] on span "Submit order" at bounding box center [1355, 451] width 80 height 17
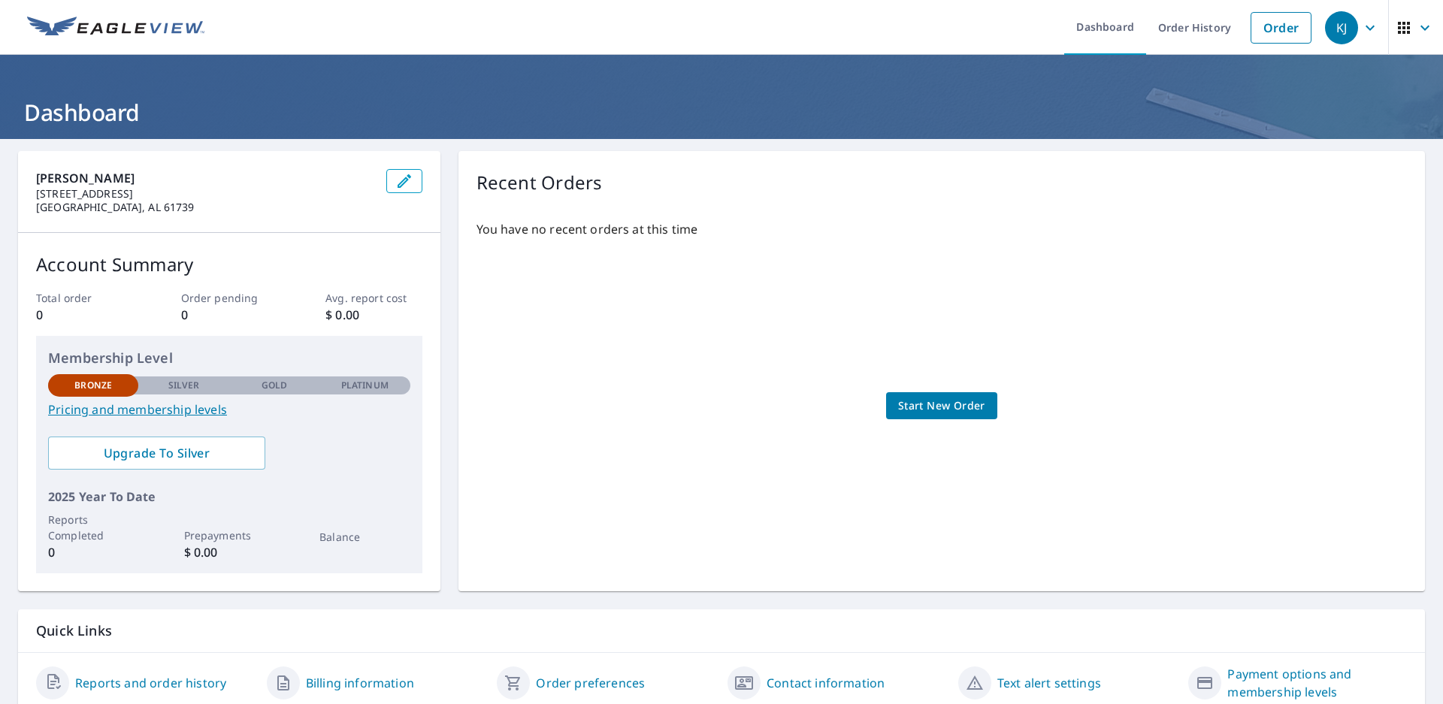
scroll to position [59, 0]
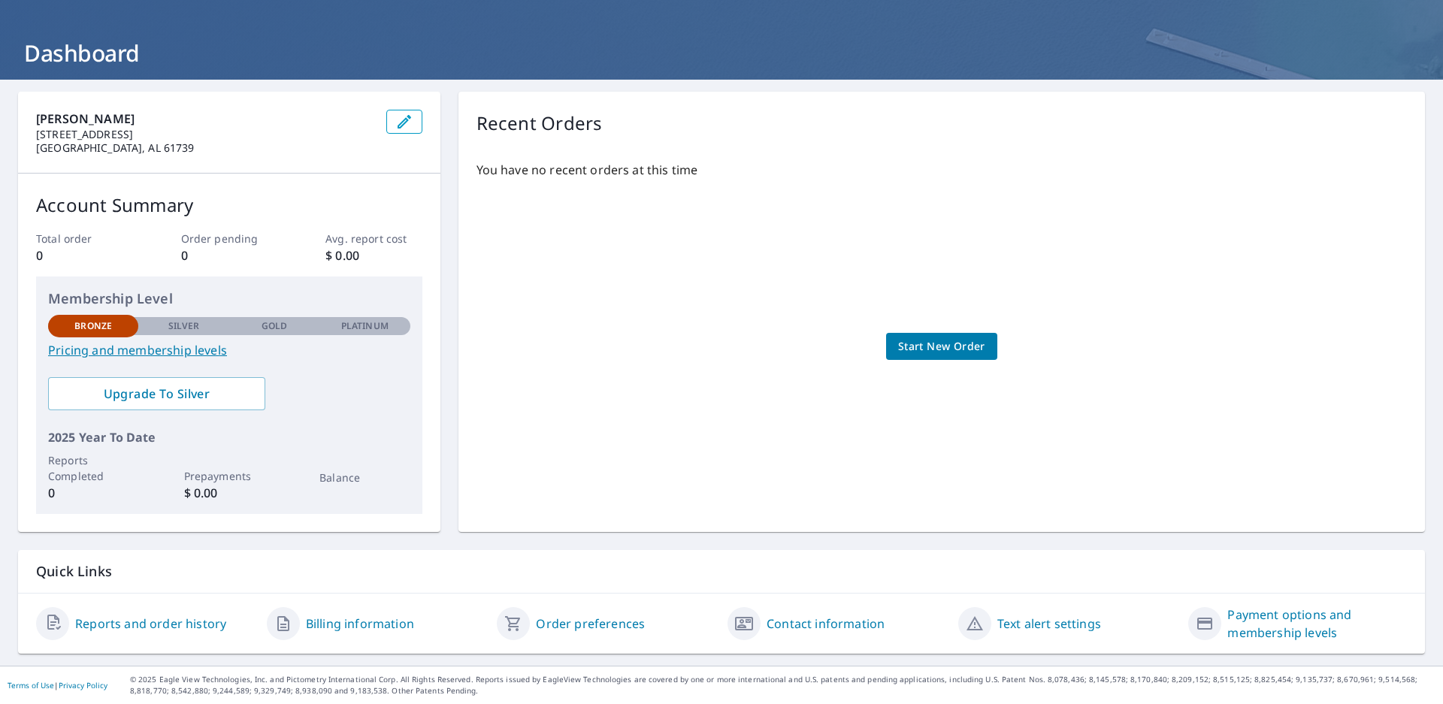
click at [969, 342] on span "Start New Order" at bounding box center [941, 346] width 87 height 19
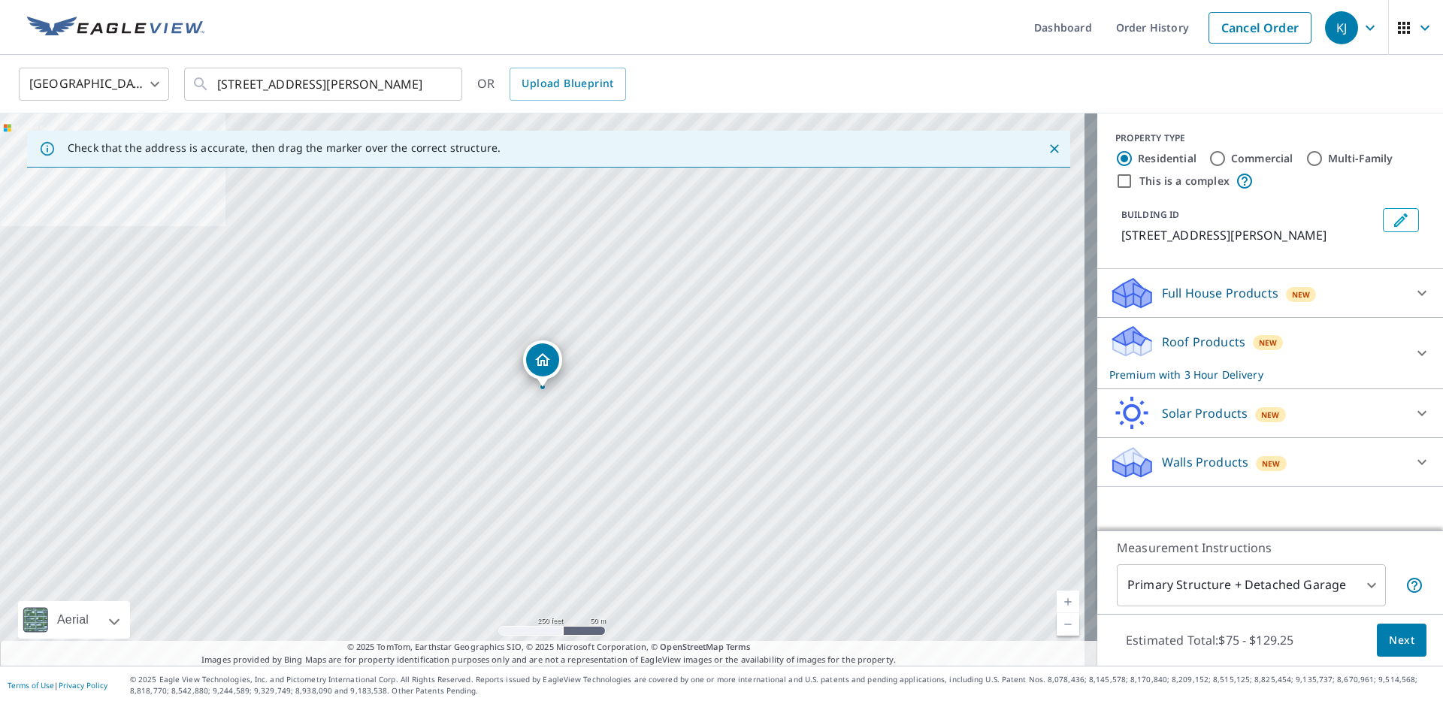
click at [1146, 346] on div "Roof Products New Premium with 3 Hour Delivery" at bounding box center [1256, 353] width 295 height 59
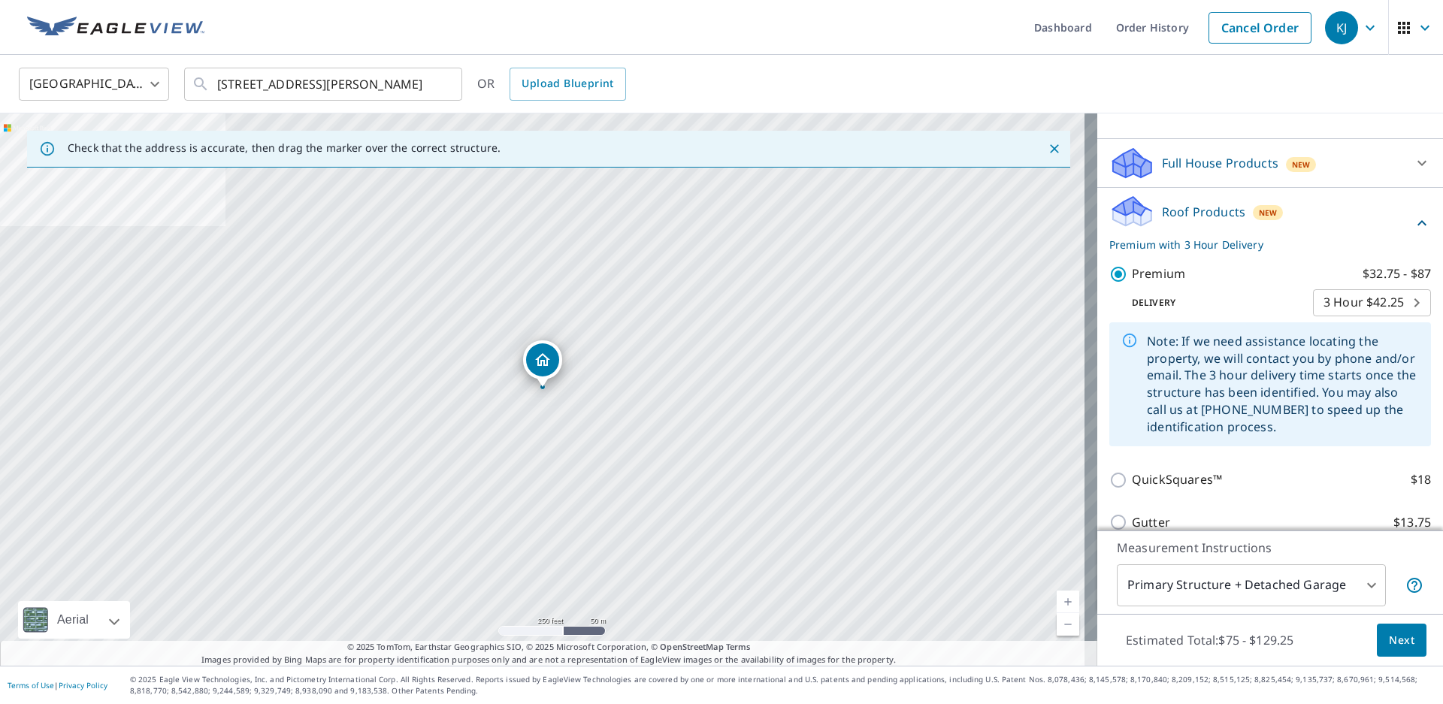
scroll to position [150, 0]
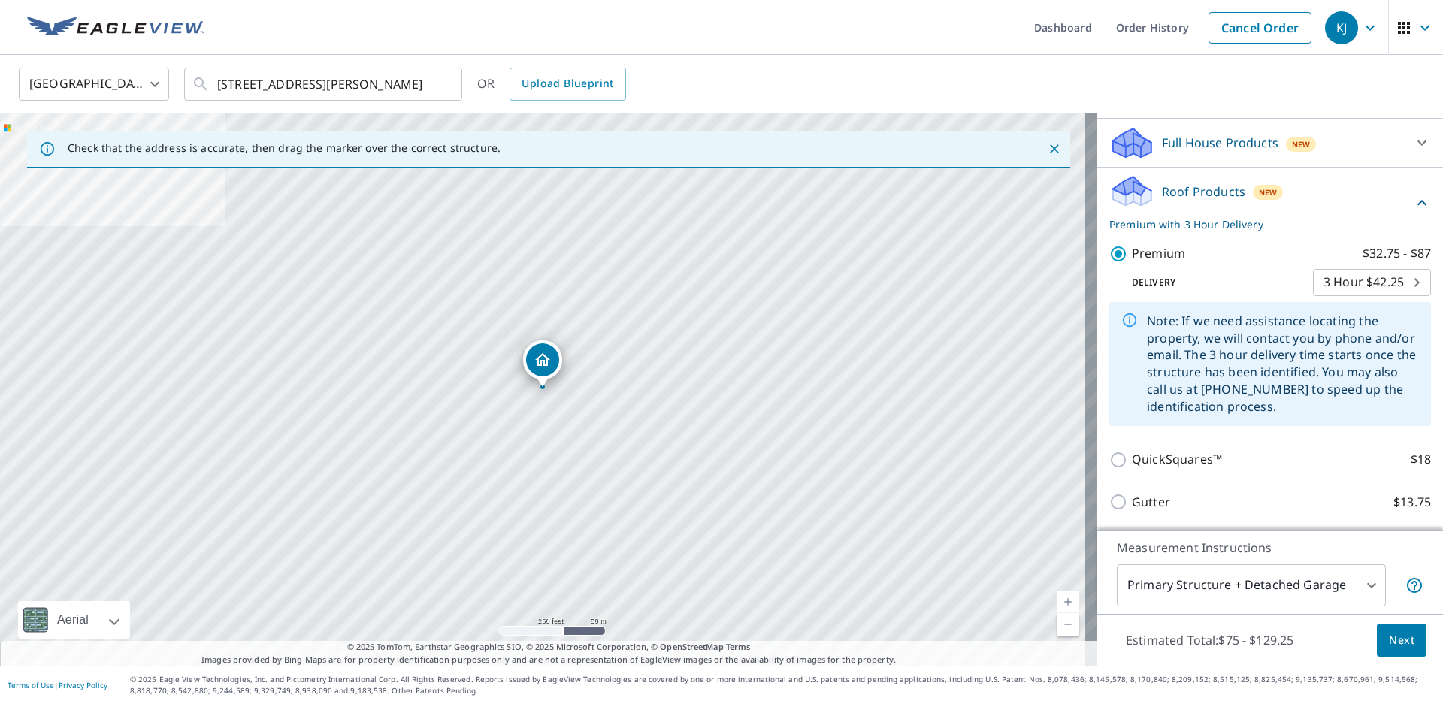
click at [1367, 280] on body "KJ KJ Dashboard Order History Cancel Order KJ United States US ​ 1308 N 1400 Ea…" at bounding box center [721, 352] width 1443 height 704
click at [1367, 280] on li "3 Hour $42.25" at bounding box center [1346, 282] width 118 height 27
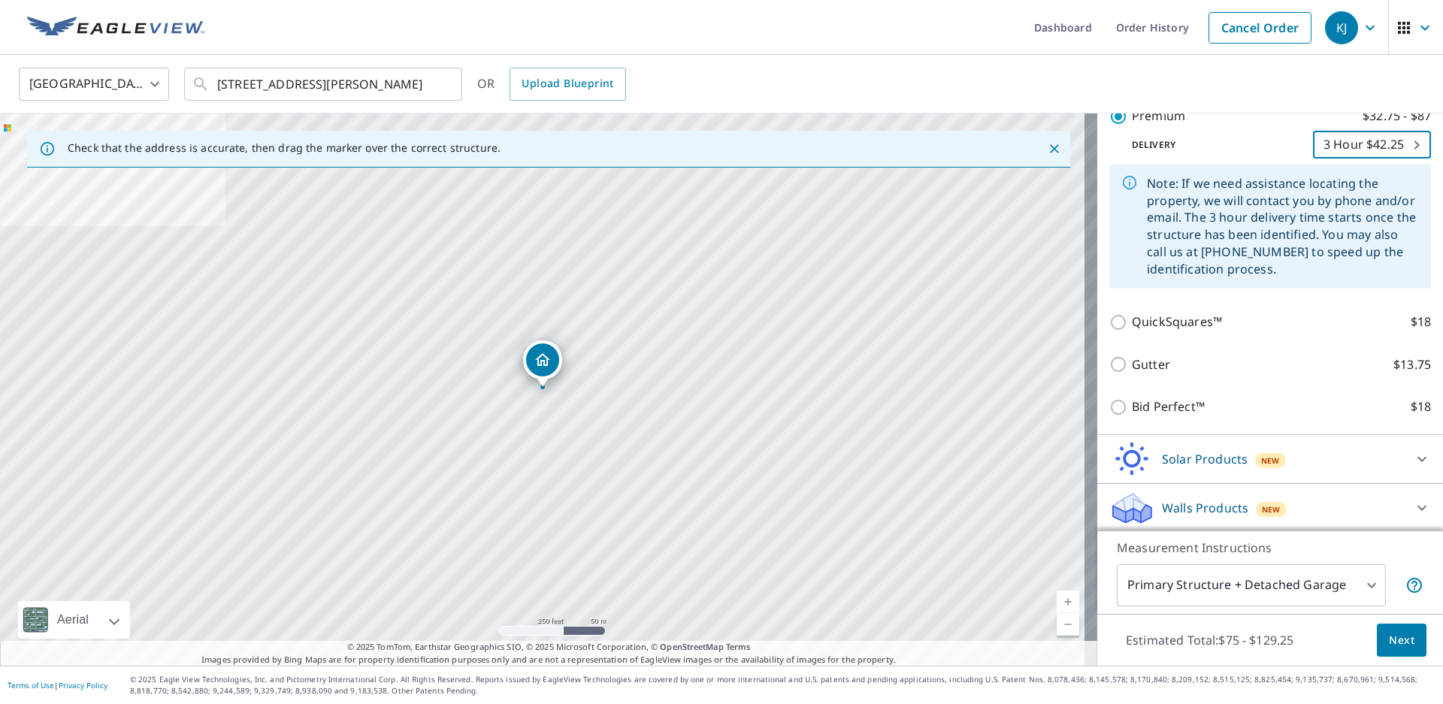
scroll to position [290, 0]
click at [1357, 587] on body "KJ KJ Dashboard Order History Cancel Order KJ United States US ​ 1308 N 1400 Ea…" at bounding box center [721, 352] width 1443 height 704
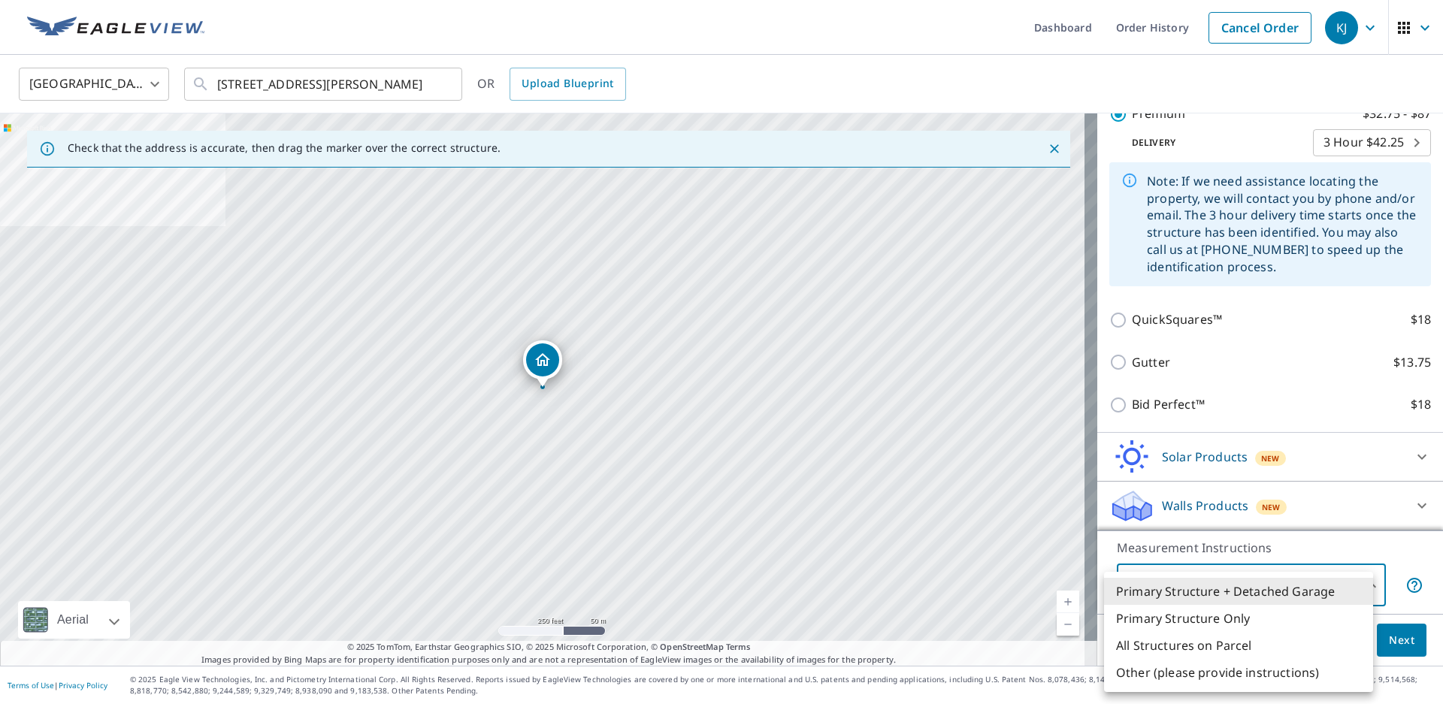
click at [1250, 620] on li "Primary Structure Only" at bounding box center [1238, 618] width 269 height 27
type input "2"
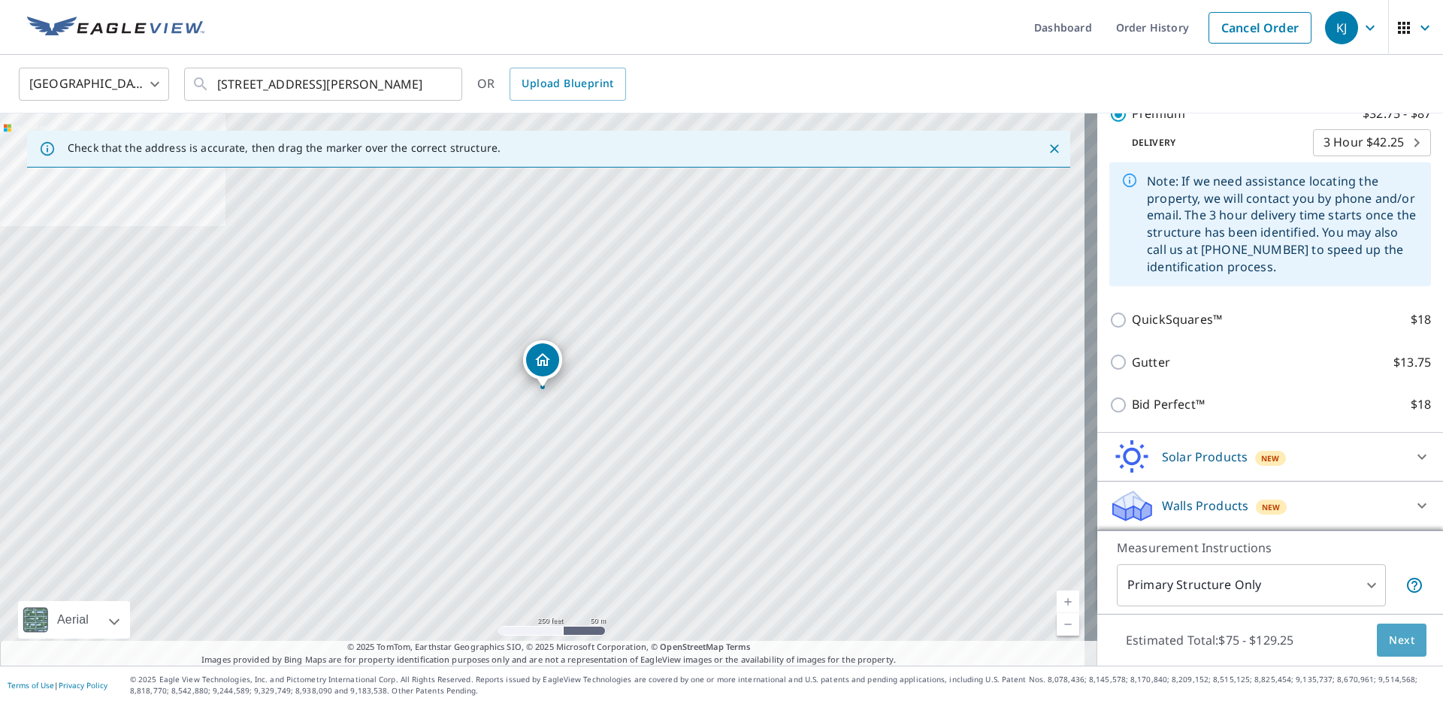
click at [1389, 643] on span "Next" at bounding box center [1402, 640] width 26 height 19
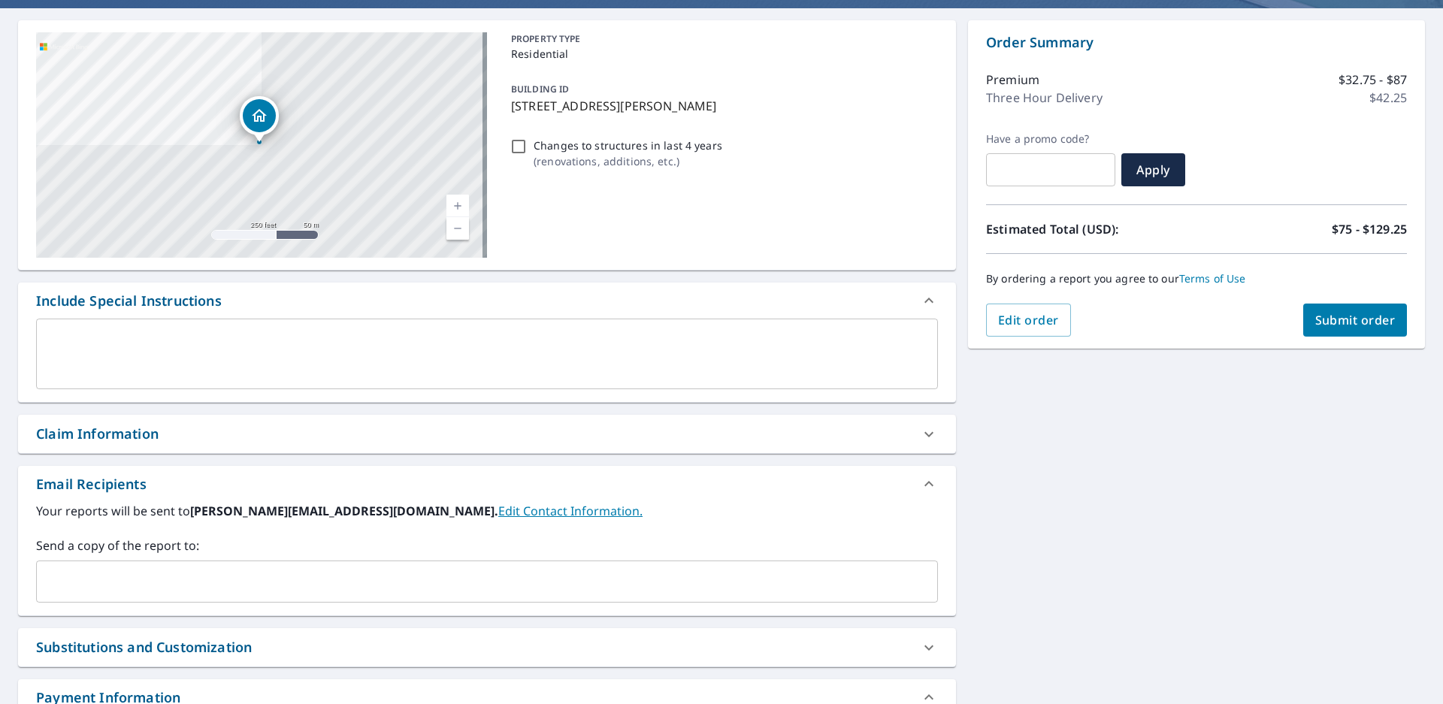
scroll to position [119, 0]
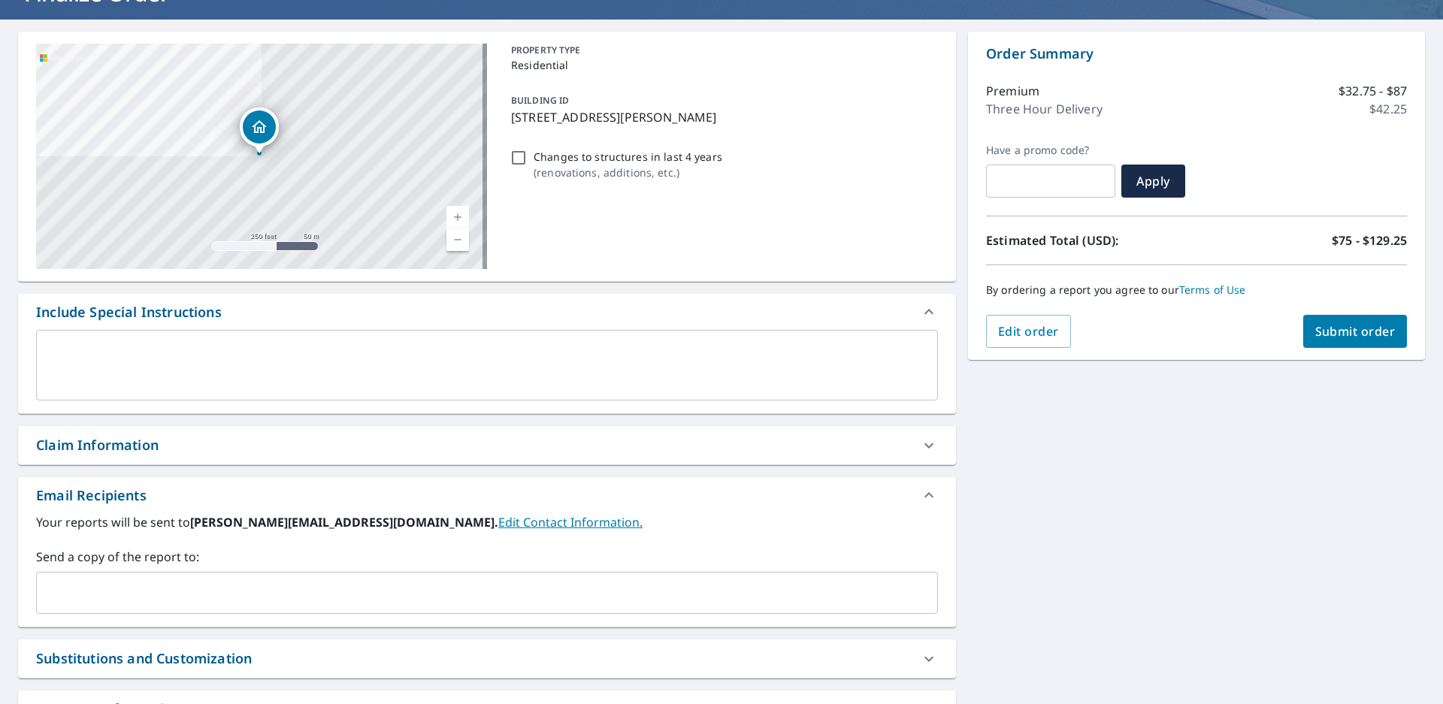
click at [1369, 331] on span "Submit order" at bounding box center [1355, 331] width 80 height 17
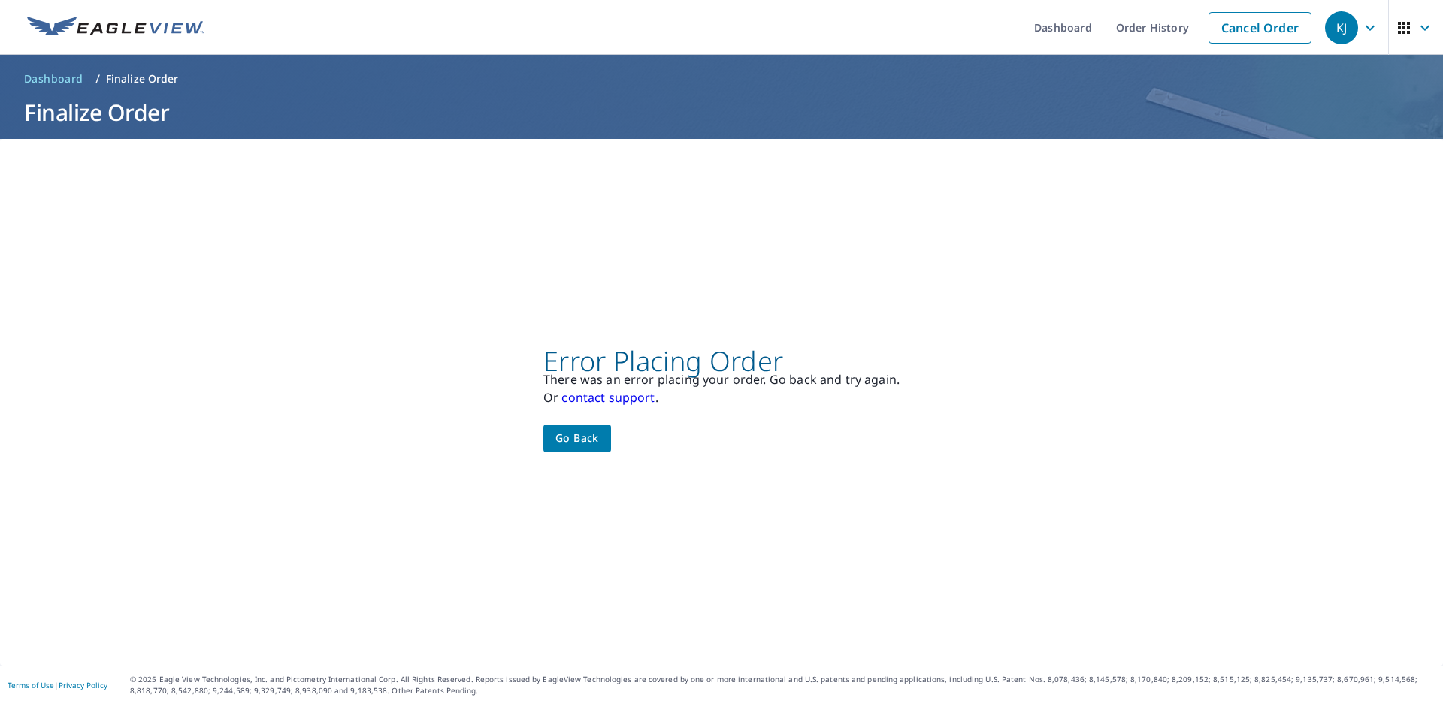
scroll to position [0, 0]
click at [575, 397] on link "contact support" at bounding box center [607, 397] width 93 height 17
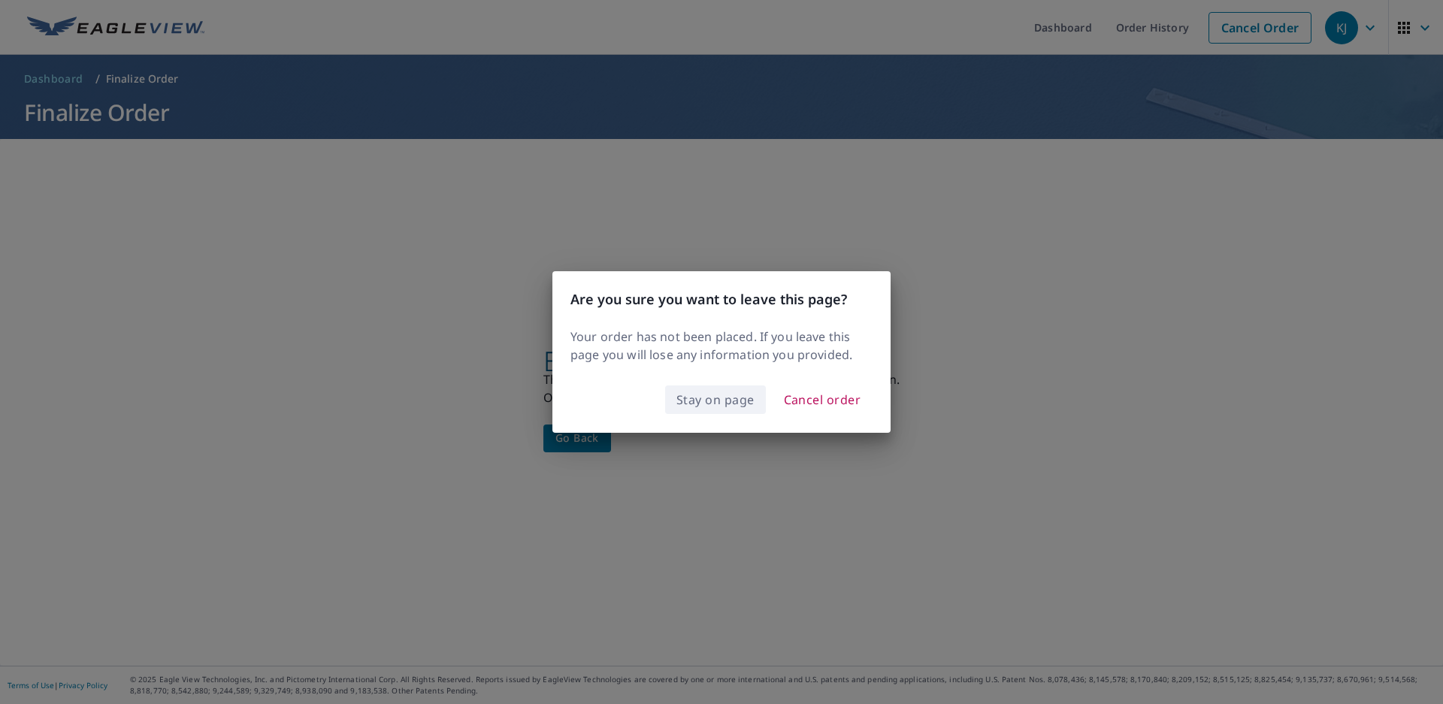
click at [753, 408] on span "Stay on page" at bounding box center [715, 399] width 78 height 21
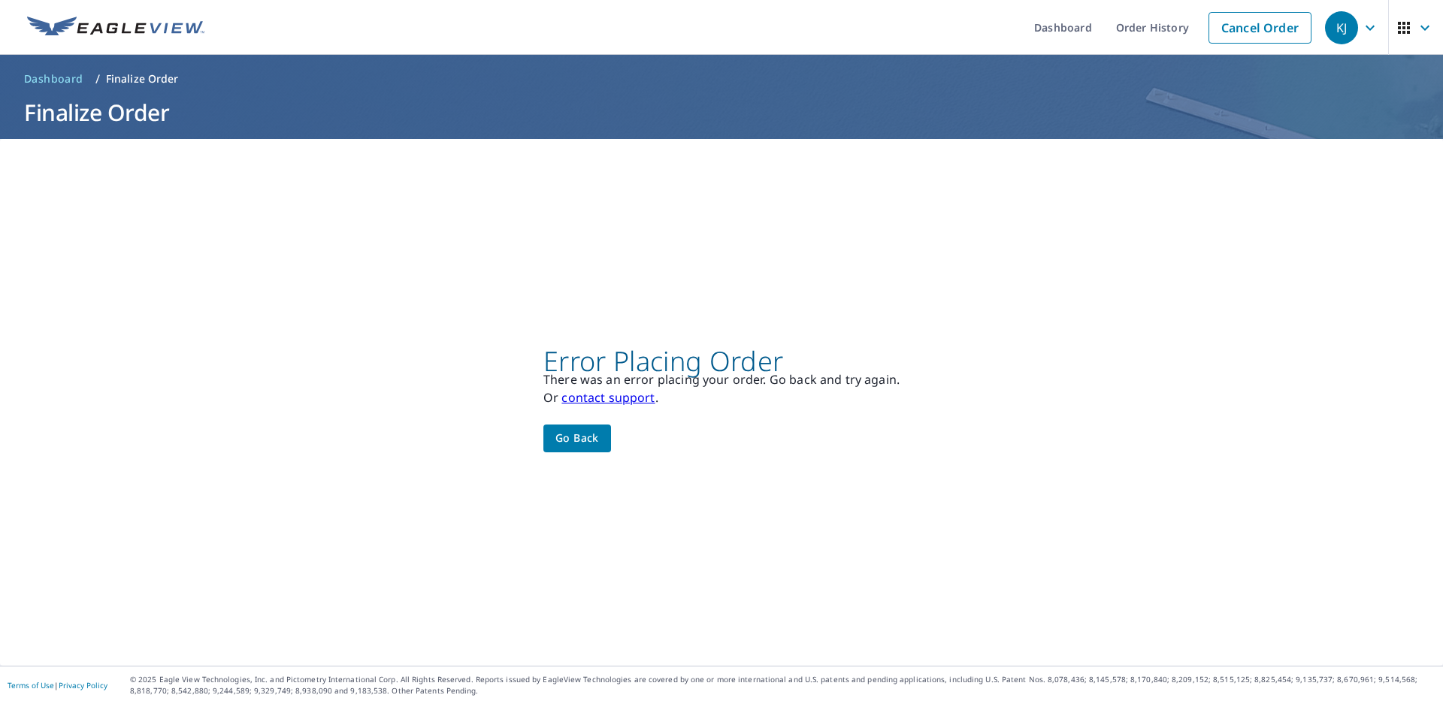
click at [626, 397] on link "contact support" at bounding box center [607, 397] width 93 height 17
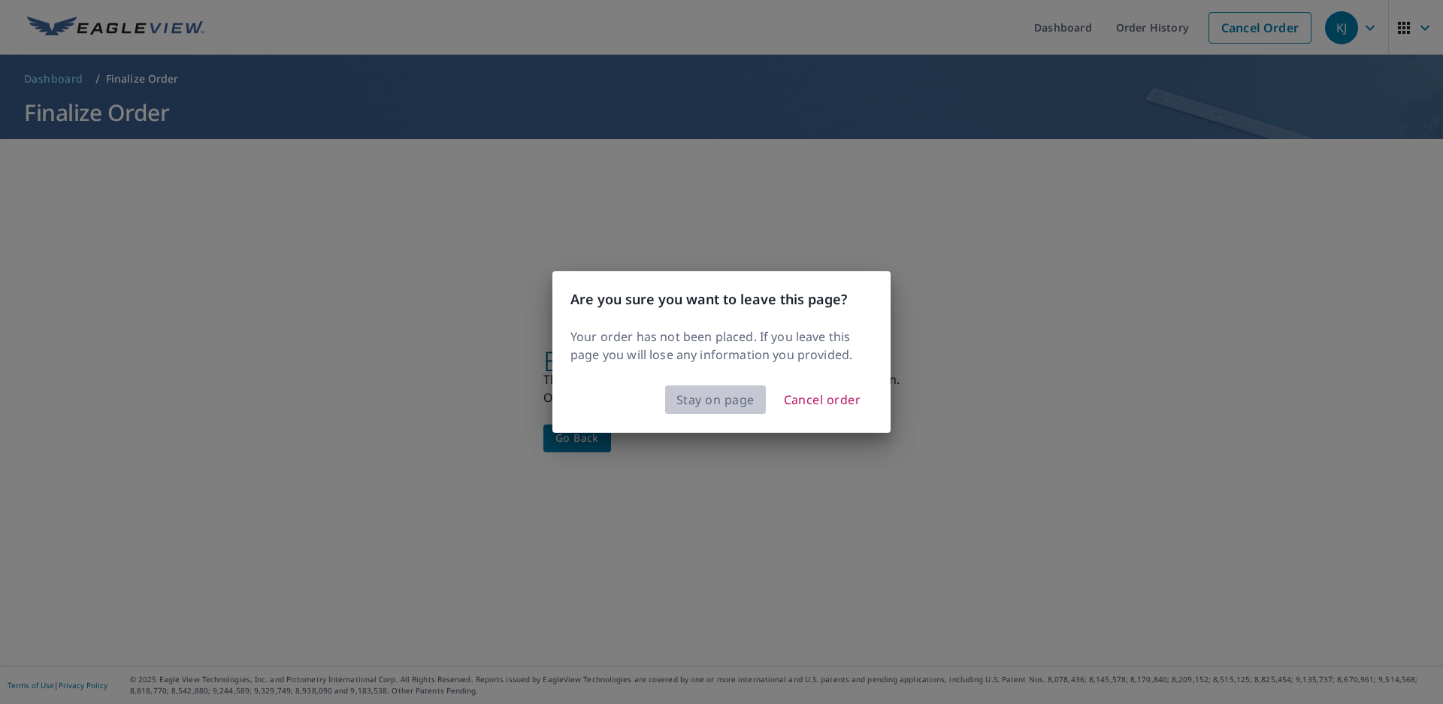
click at [753, 401] on span "Stay on page" at bounding box center [715, 399] width 78 height 21
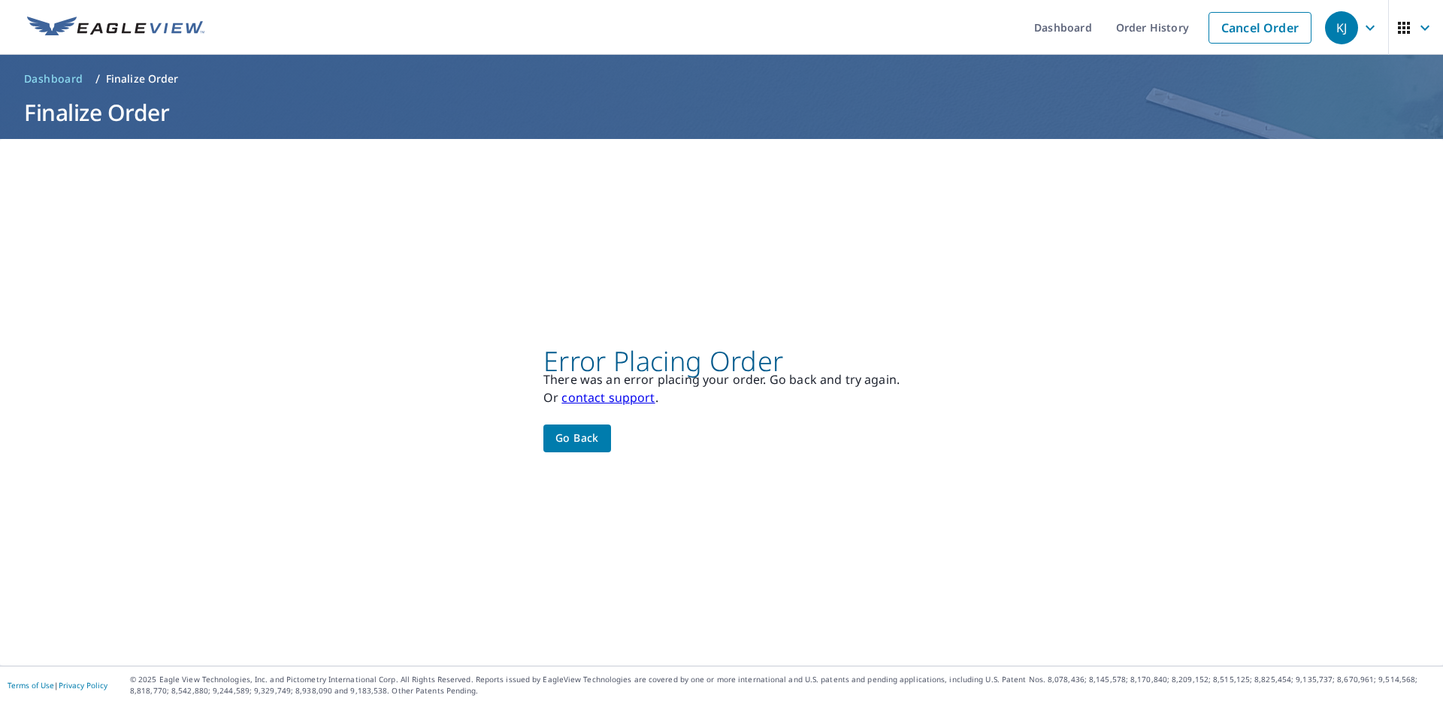
click at [580, 446] on span "Go back" at bounding box center [577, 438] width 44 height 19
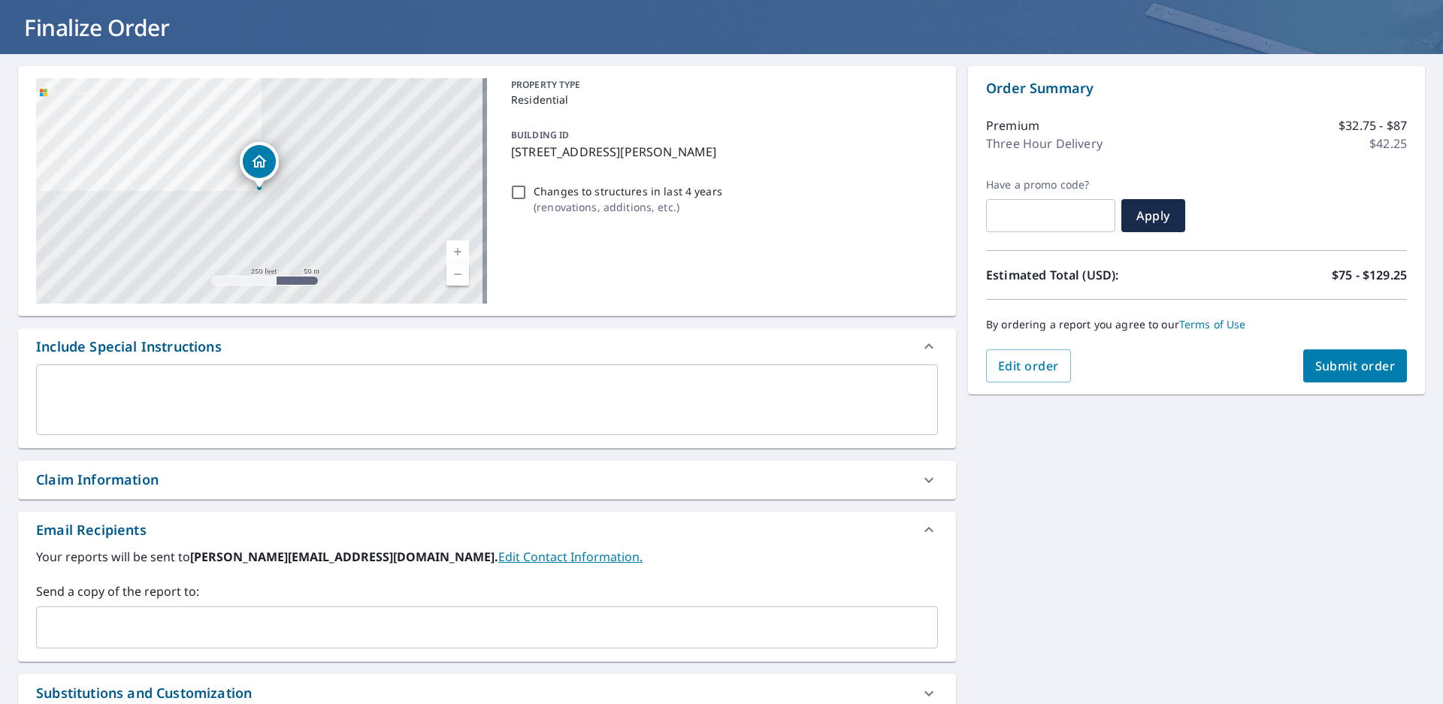
scroll to position [150, 0]
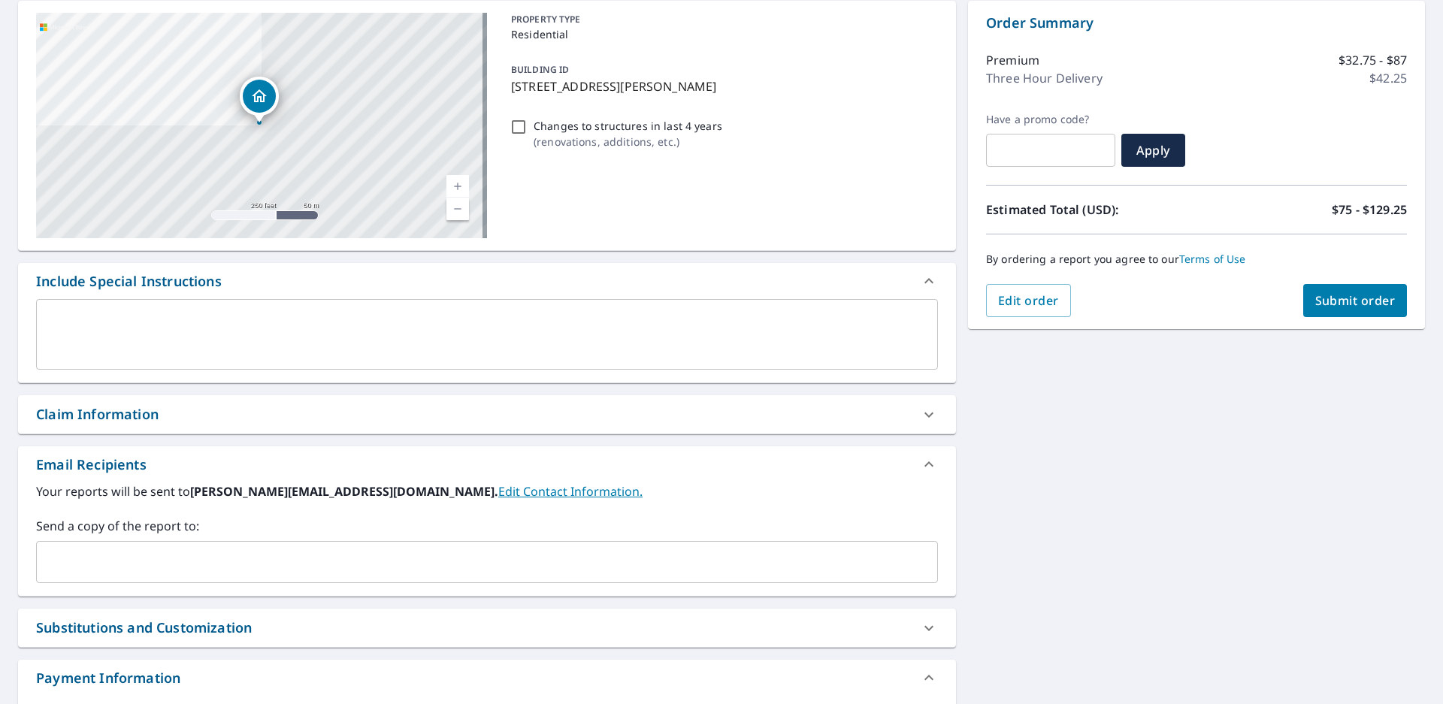
click at [926, 419] on icon at bounding box center [929, 415] width 18 height 18
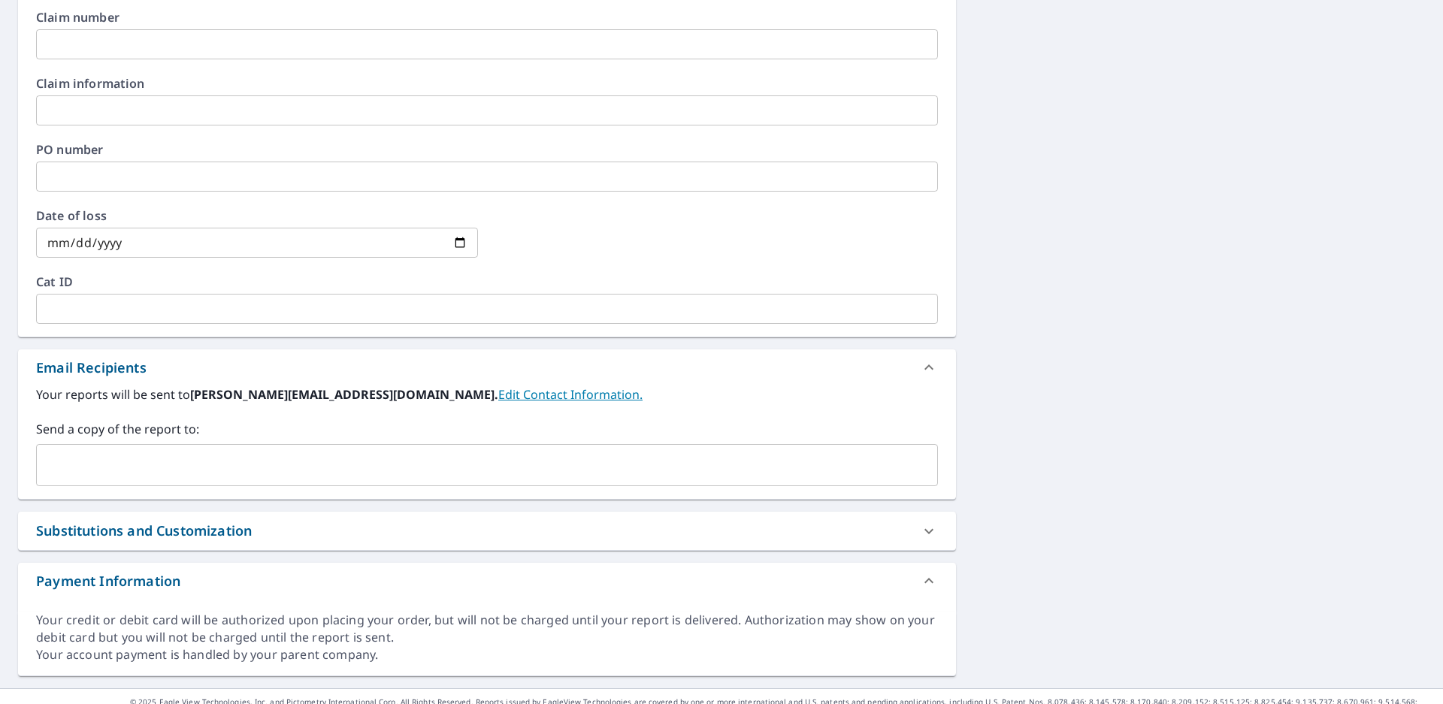
scroll to position [593, 0]
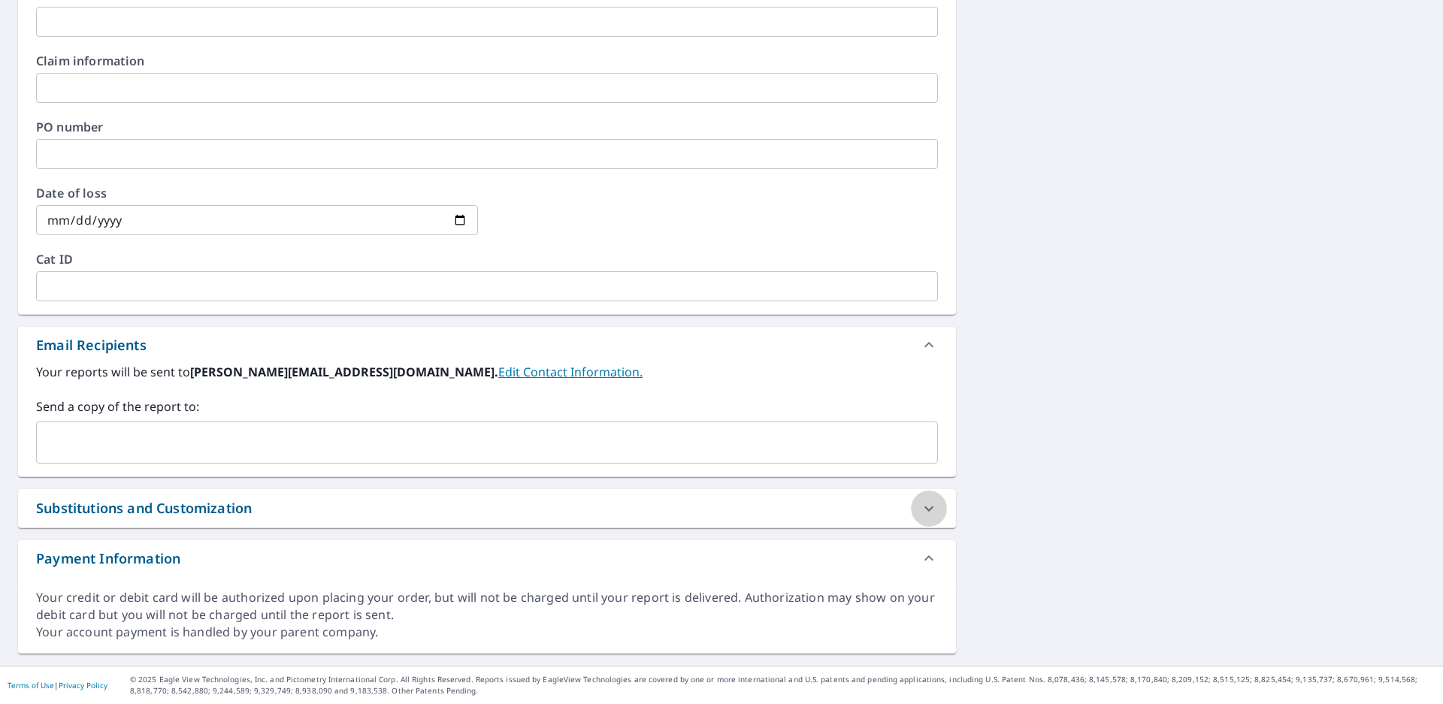
click at [920, 511] on icon at bounding box center [929, 509] width 18 height 18
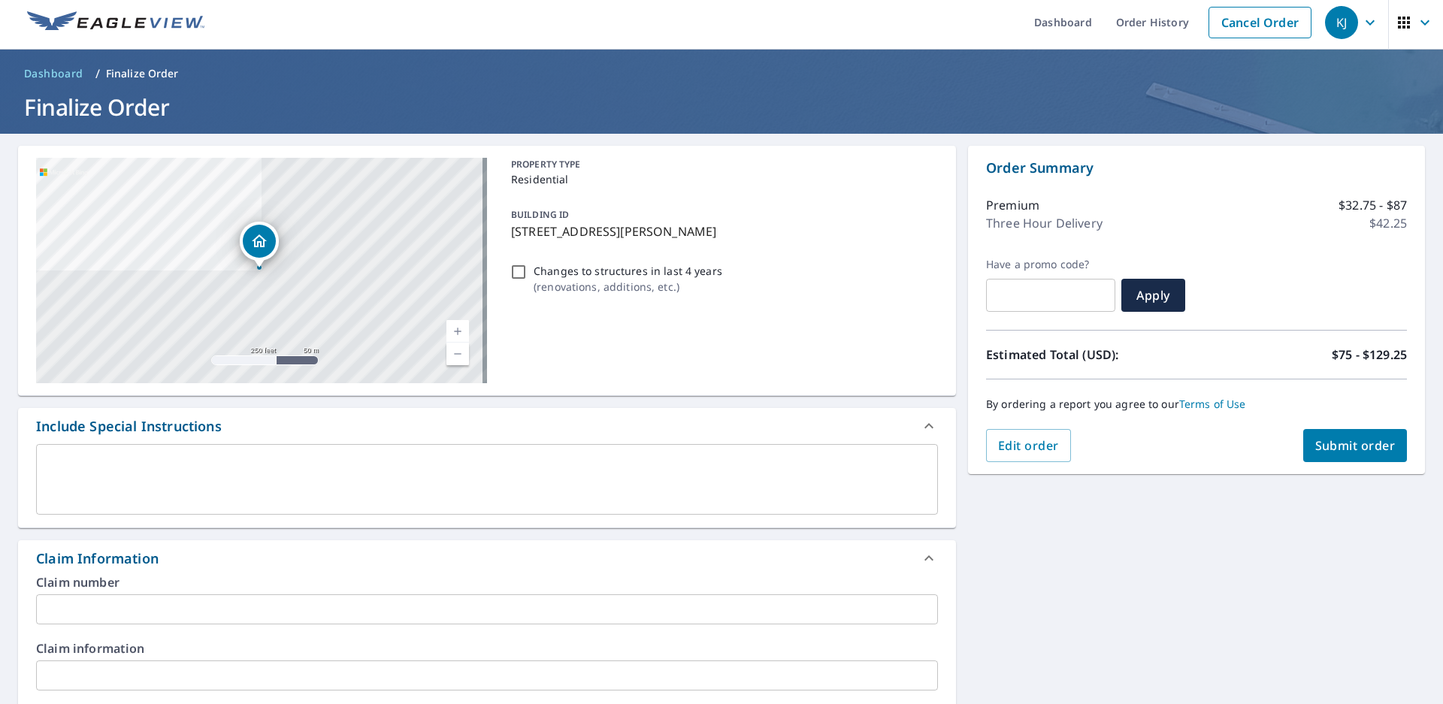
scroll to position [0, 0]
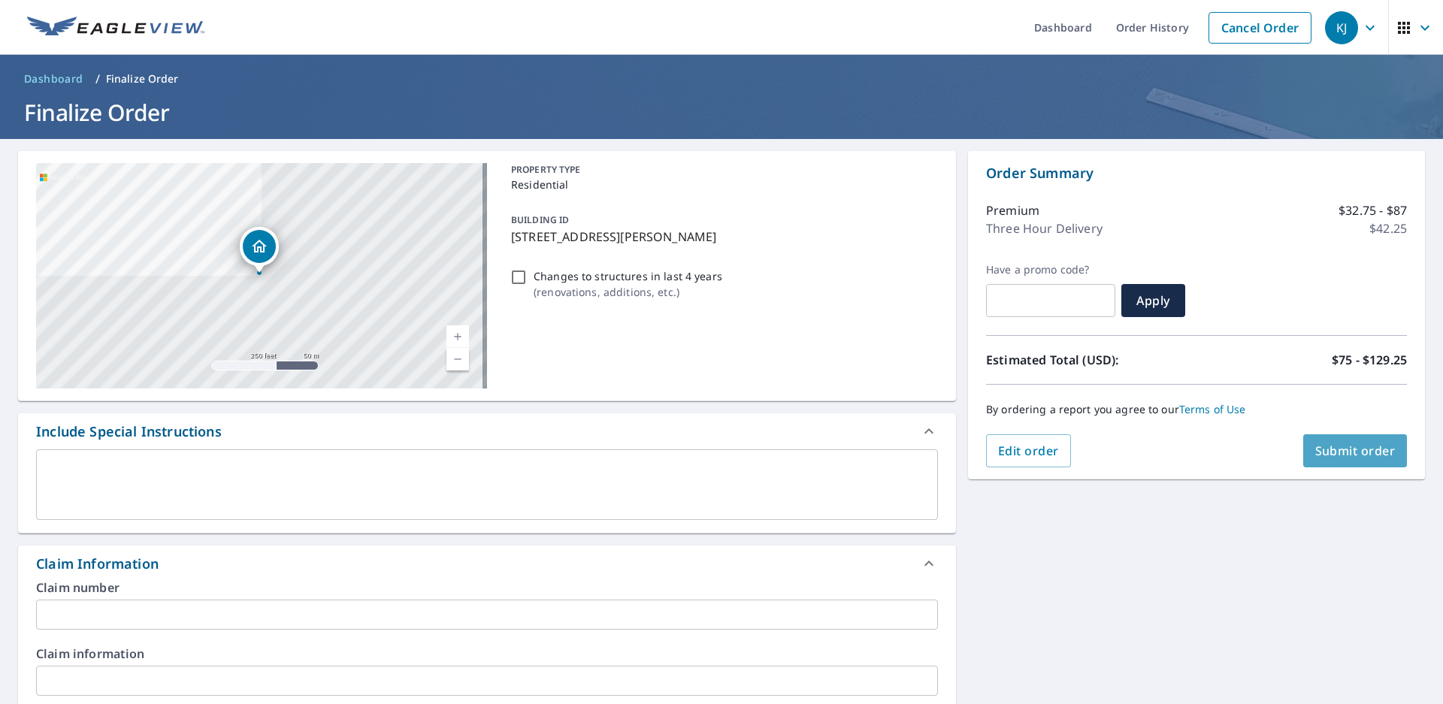
click at [1327, 454] on span "Submit order" at bounding box center [1355, 451] width 80 height 17
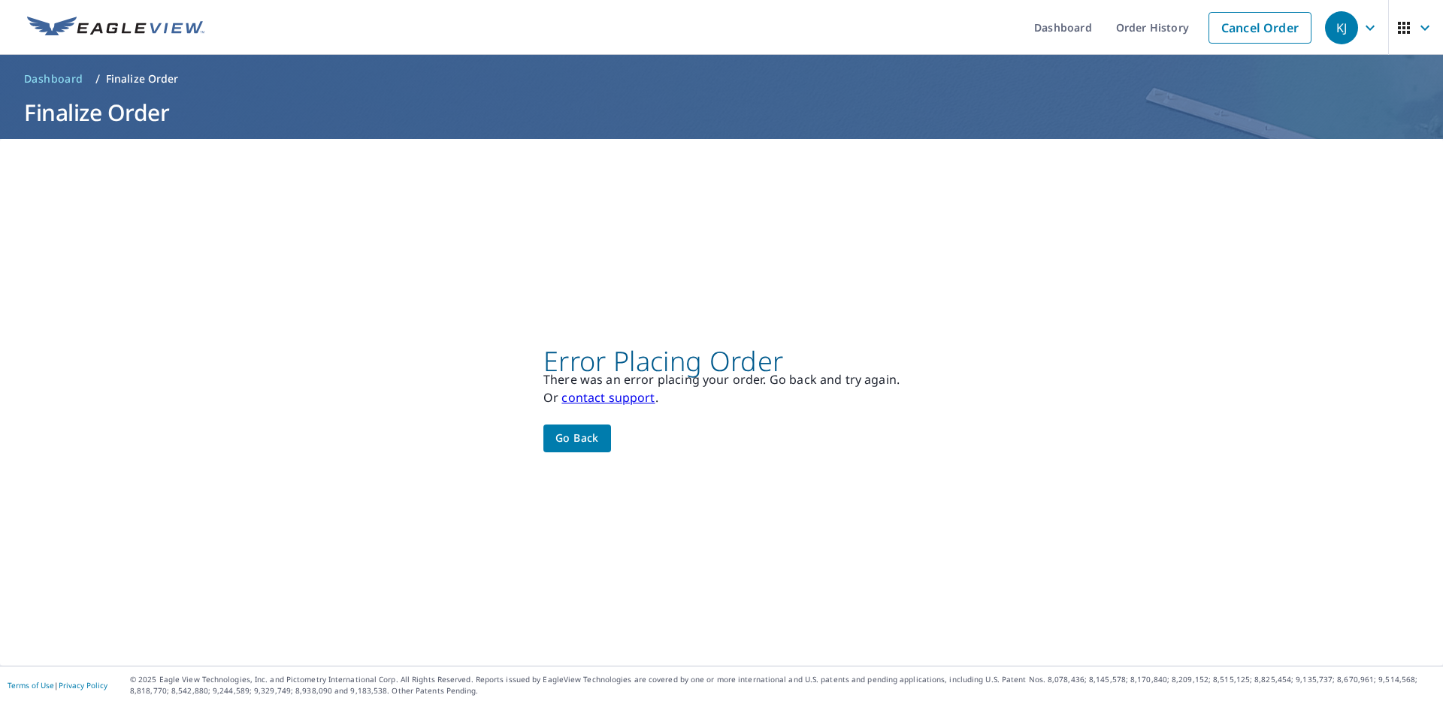
click at [594, 400] on link "contact support" at bounding box center [607, 397] width 93 height 17
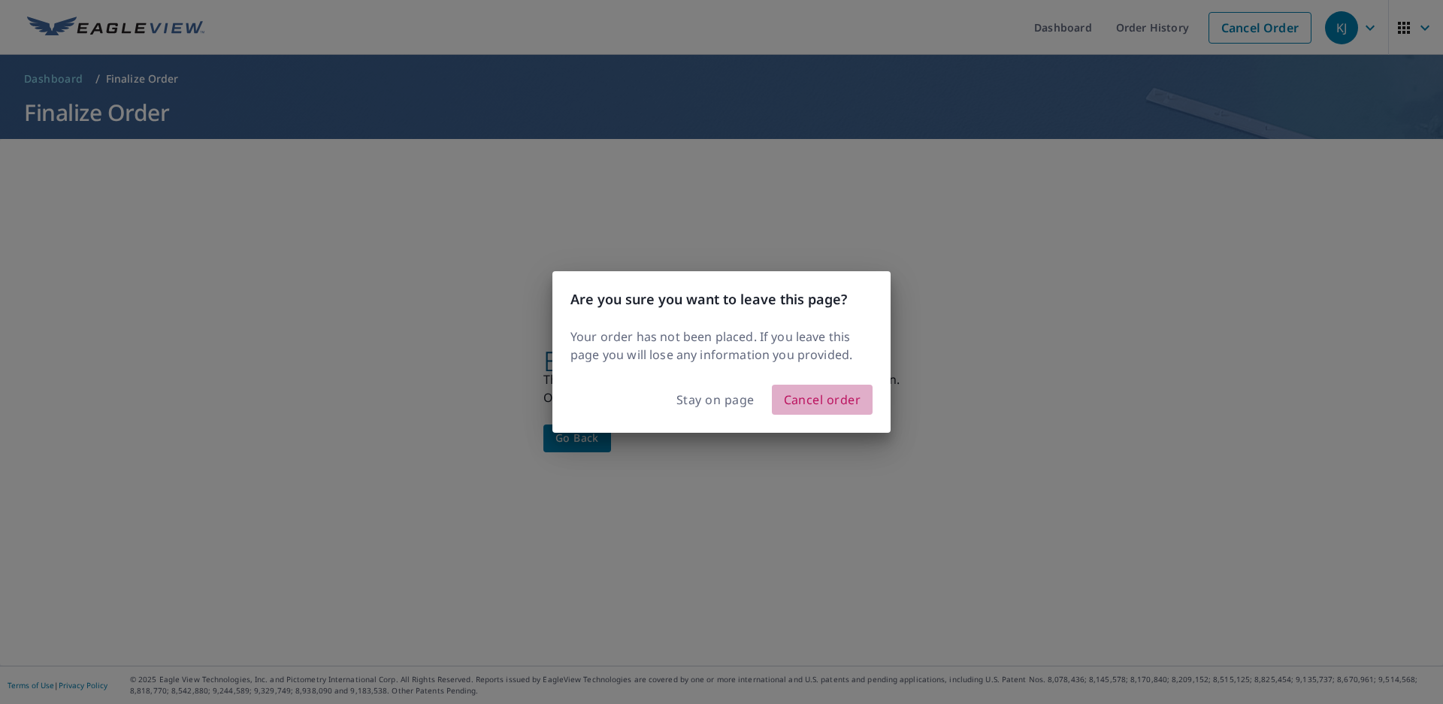
click at [824, 404] on span "Cancel order" at bounding box center [822, 399] width 77 height 21
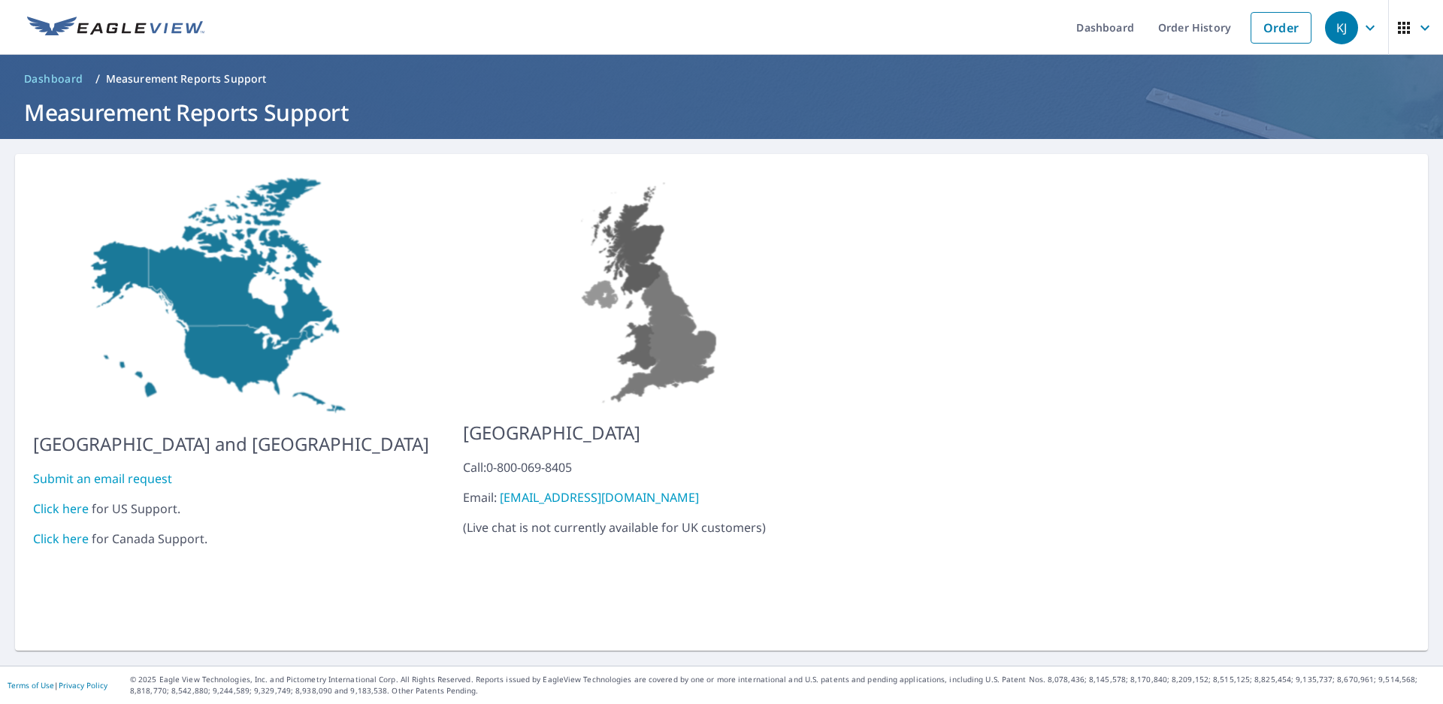
click at [61, 500] on link "Click here" at bounding box center [61, 508] width 56 height 17
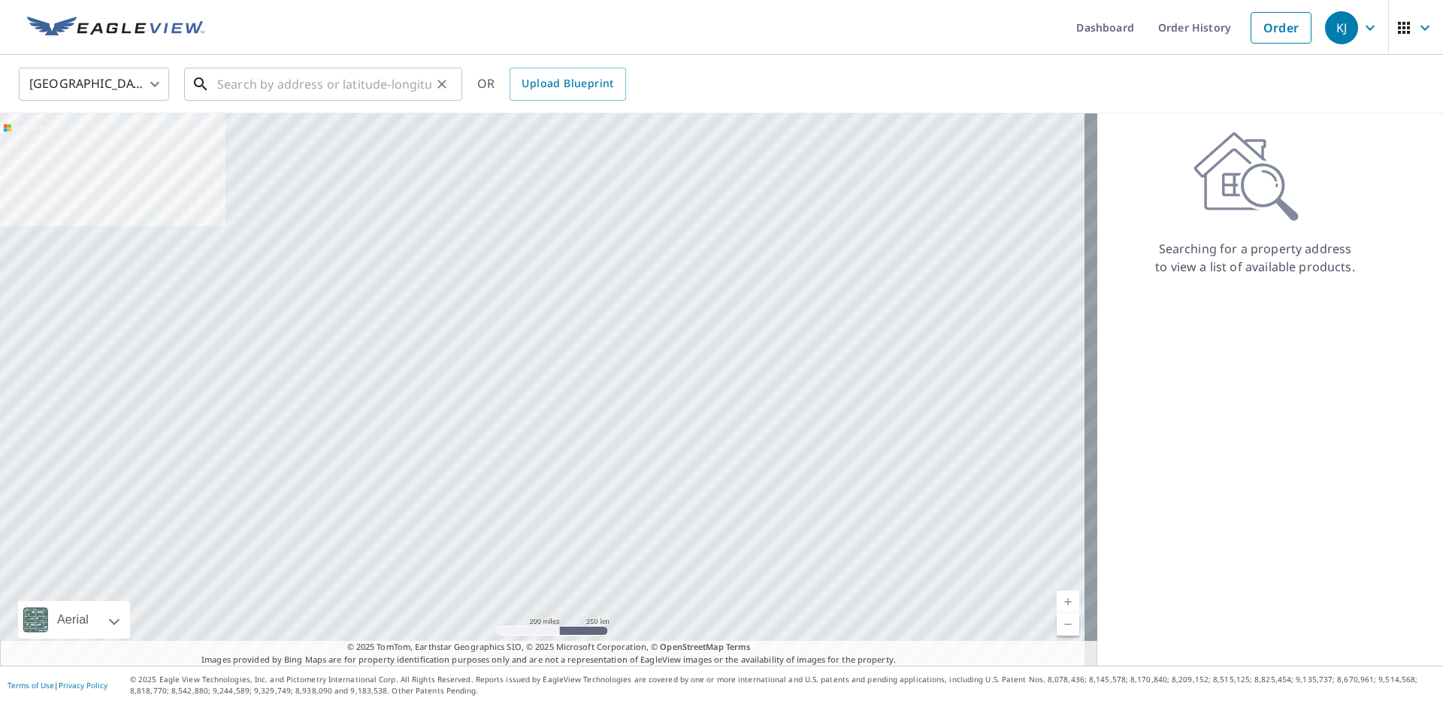
click at [376, 98] on input "text" at bounding box center [324, 84] width 214 height 42
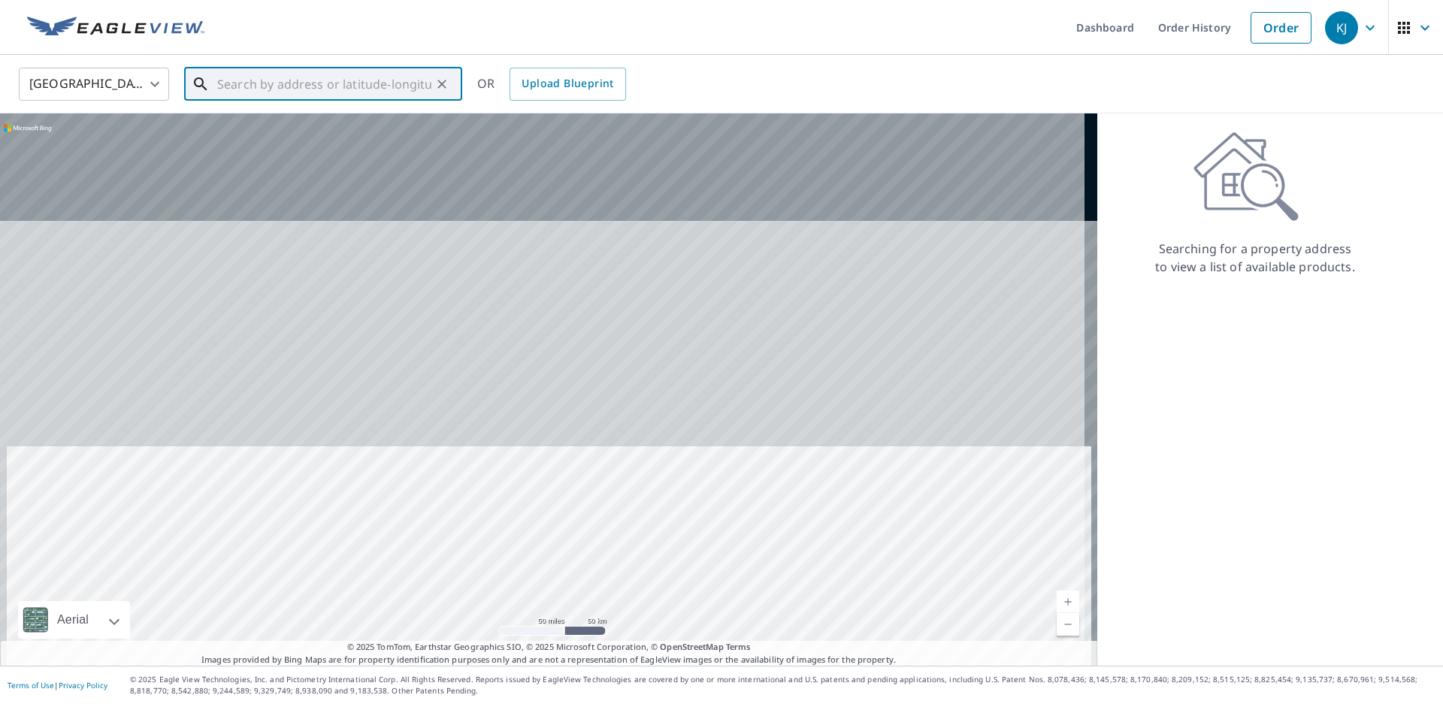
drag, startPoint x: 616, startPoint y: 122, endPoint x: 623, endPoint y: 455, distance: 332.9
click at [623, 455] on div at bounding box center [548, 389] width 1097 height 552
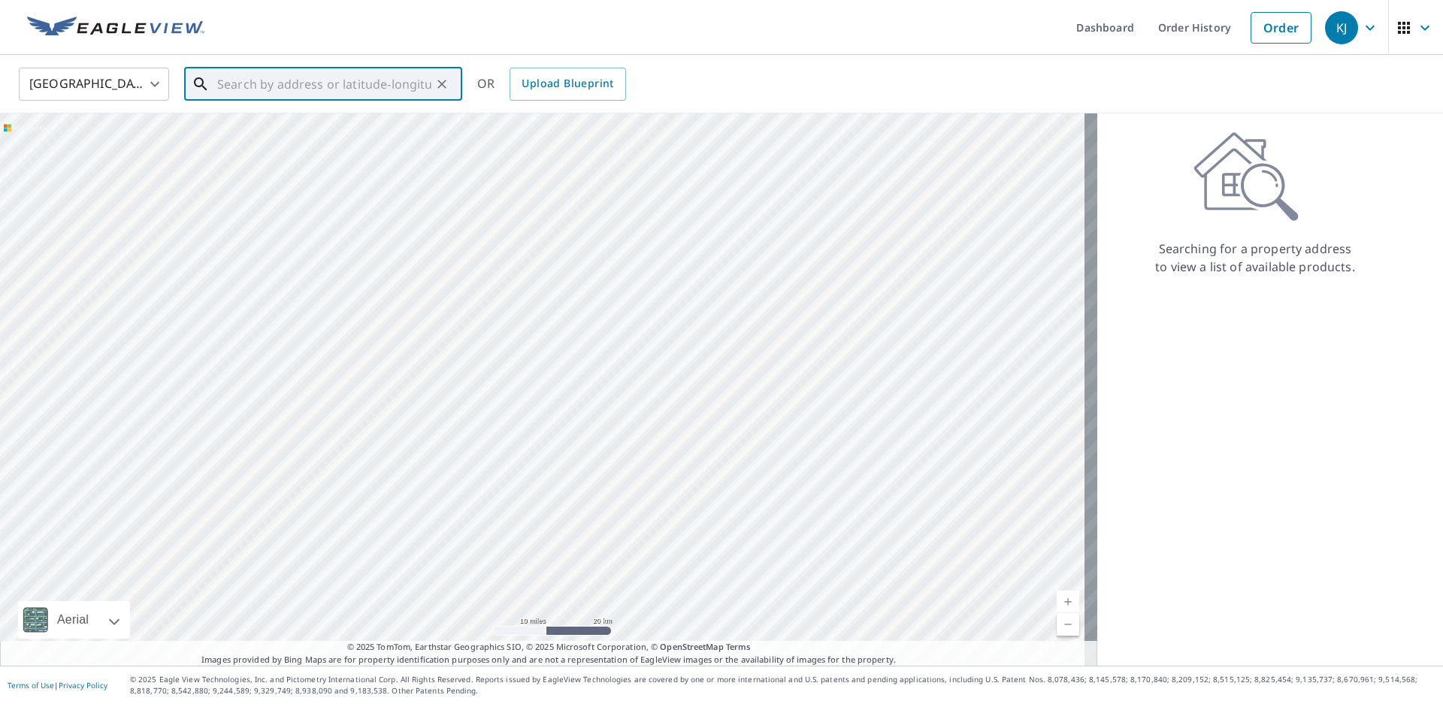
drag, startPoint x: 972, startPoint y: 352, endPoint x: 718, endPoint y: 405, distance: 258.6
click at [716, 431] on div at bounding box center [548, 389] width 1097 height 552
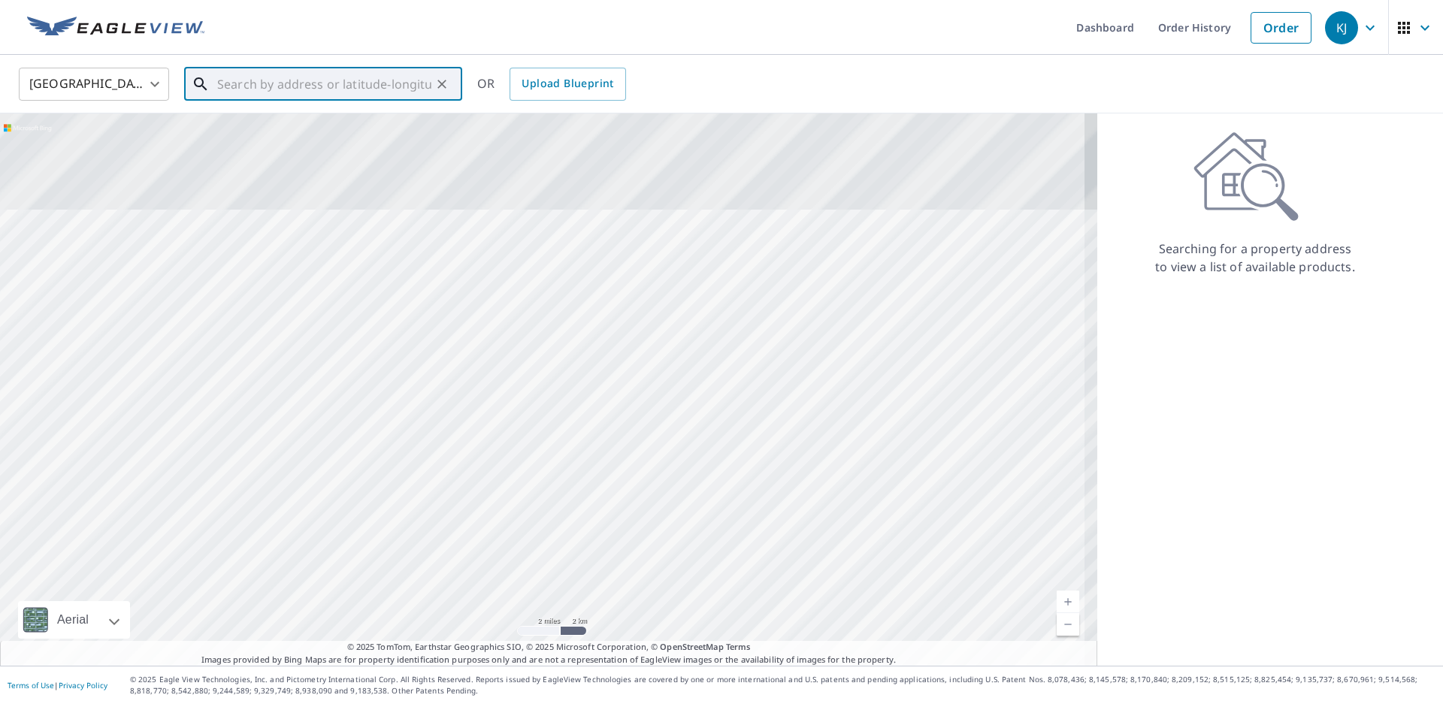
drag, startPoint x: 618, startPoint y: 264, endPoint x: 688, endPoint y: 585, distance: 329.1
click at [688, 585] on div at bounding box center [548, 389] width 1097 height 552
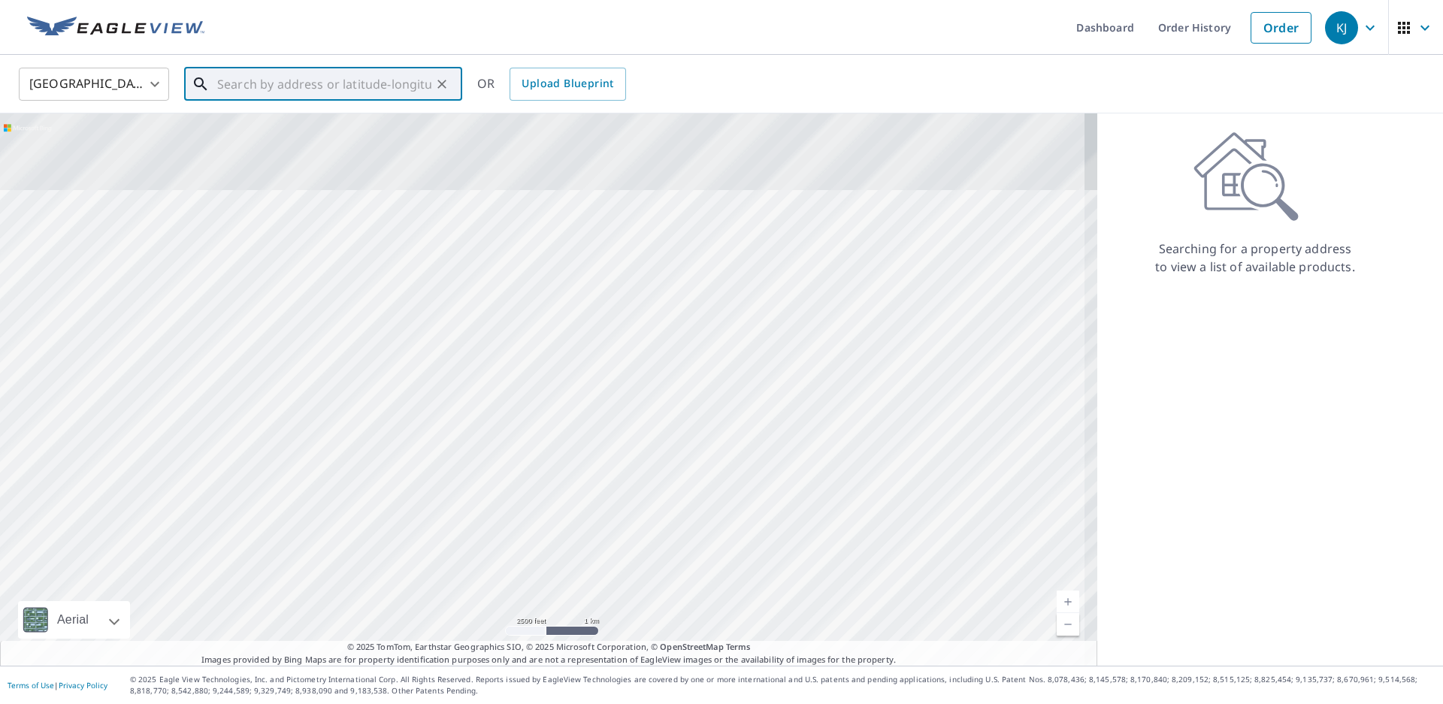
drag, startPoint x: 691, startPoint y: 458, endPoint x: 770, endPoint y: 584, distance: 148.2
click at [770, 584] on div at bounding box center [548, 389] width 1097 height 552
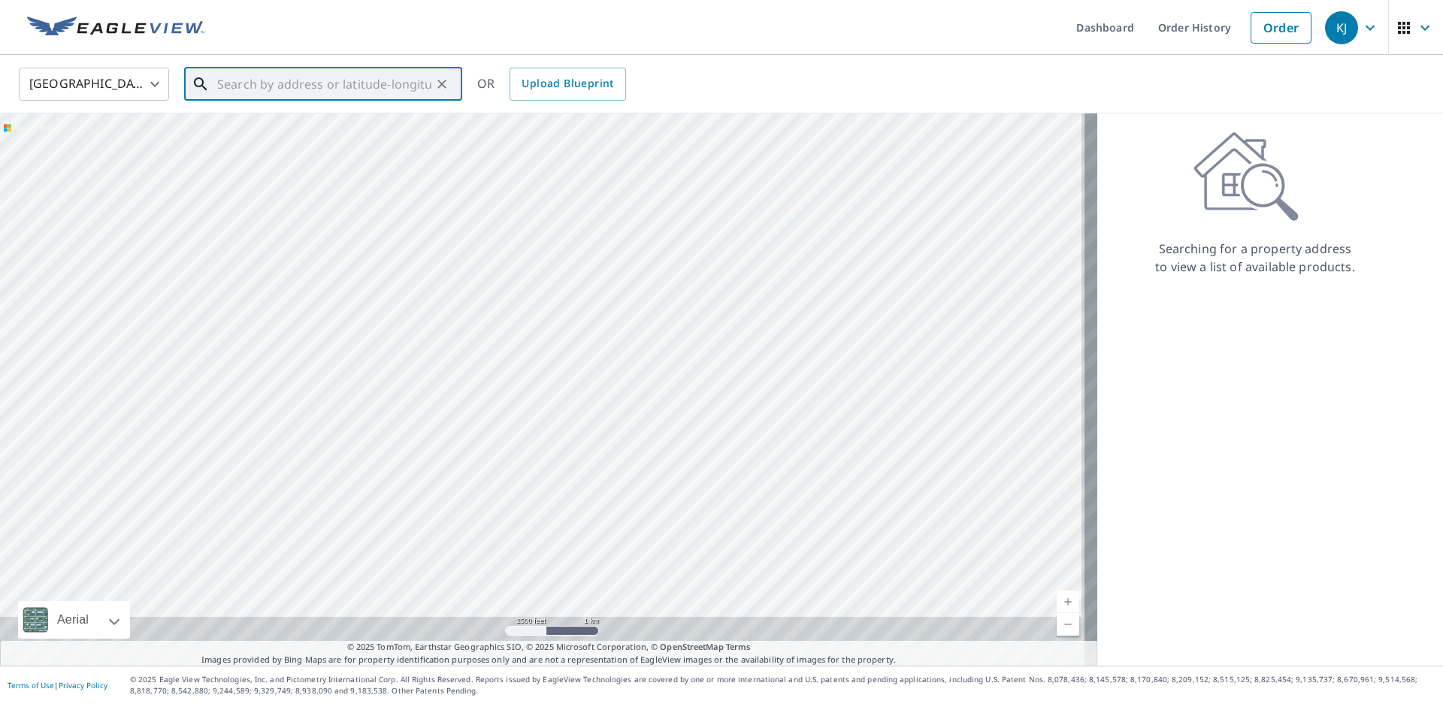
drag, startPoint x: 772, startPoint y: 469, endPoint x: 752, endPoint y: 321, distance: 149.3
click at [752, 322] on div at bounding box center [548, 389] width 1097 height 552
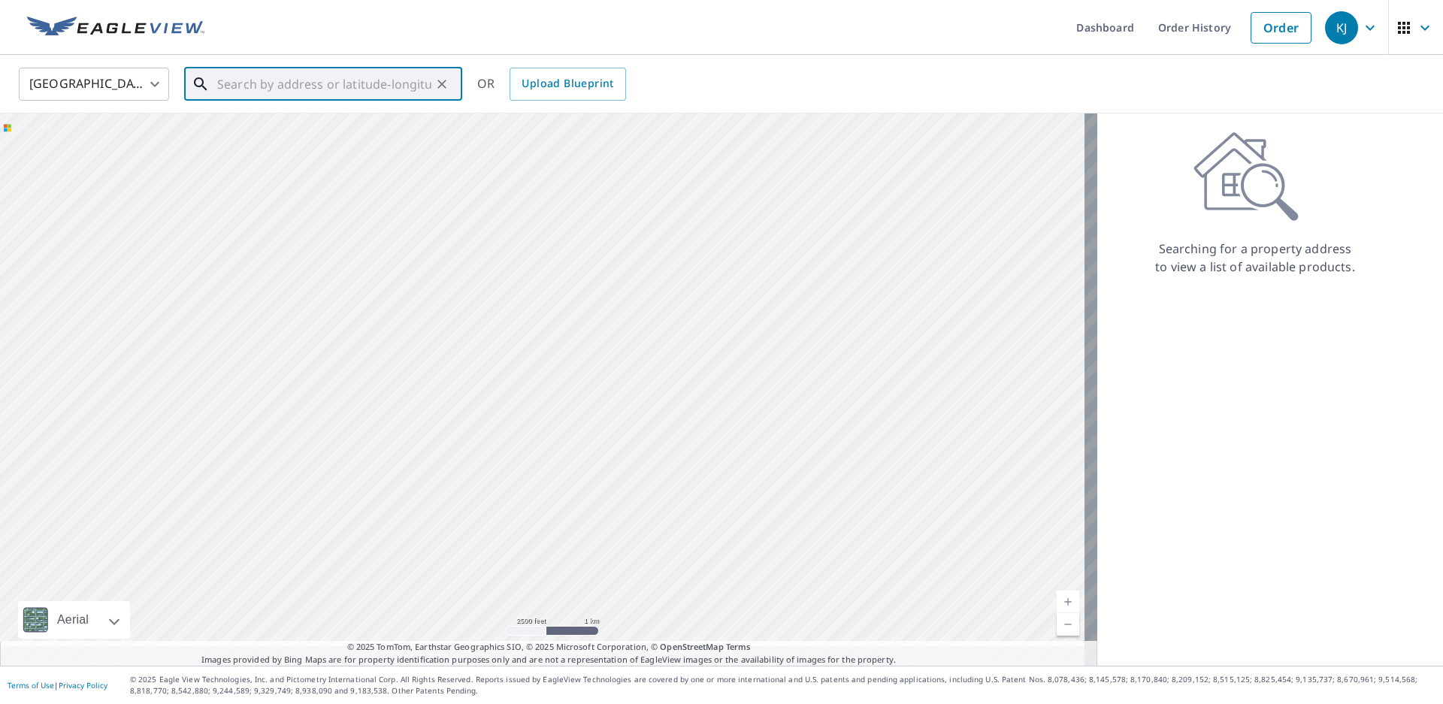
drag, startPoint x: 836, startPoint y: 497, endPoint x: 756, endPoint y: 245, distance: 264.7
click at [756, 245] on div at bounding box center [548, 389] width 1097 height 552
drag, startPoint x: 817, startPoint y: 414, endPoint x: 609, endPoint y: 218, distance: 285.4
click at [609, 218] on div at bounding box center [548, 389] width 1097 height 552
drag, startPoint x: 844, startPoint y: 464, endPoint x: 687, endPoint y: 234, distance: 279.1
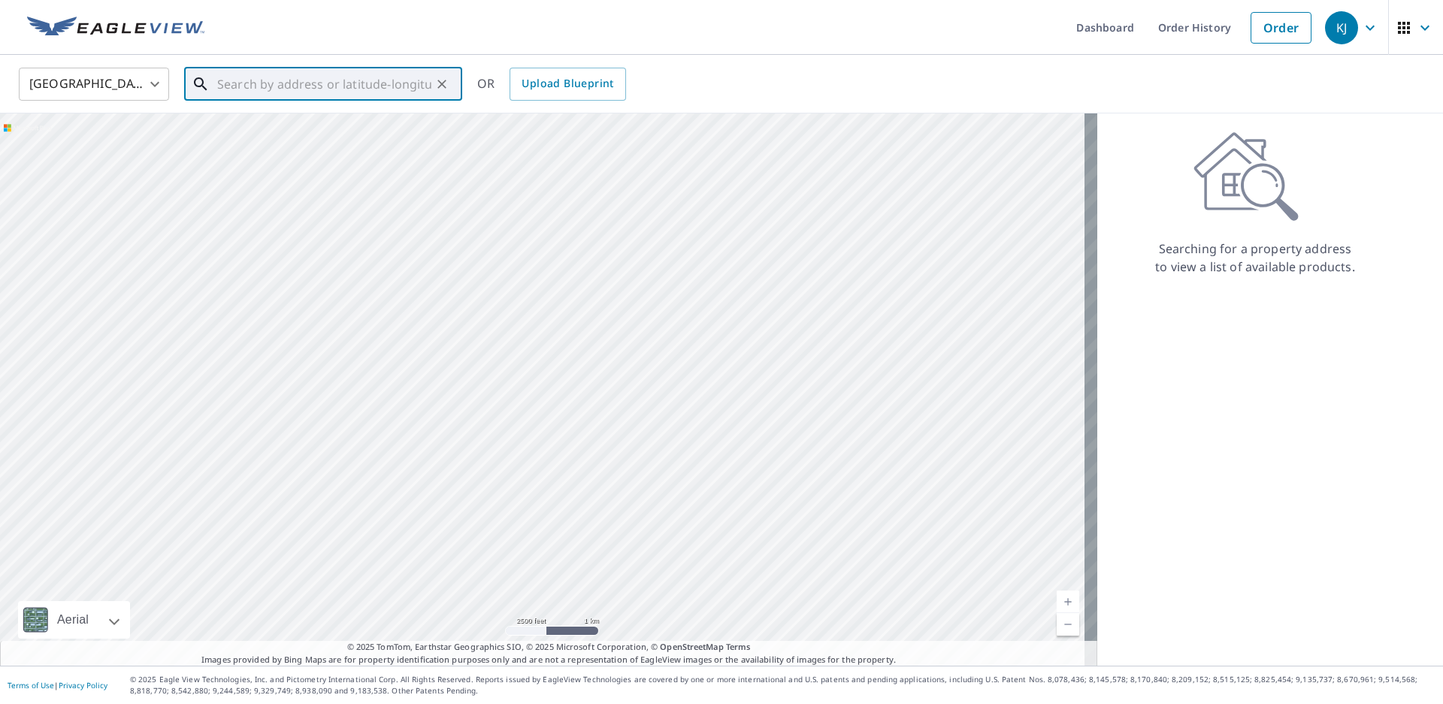
click at [687, 234] on div at bounding box center [548, 389] width 1097 height 552
drag, startPoint x: 750, startPoint y: 441, endPoint x: 805, endPoint y: 133, distance: 313.0
click at [797, 162] on div at bounding box center [548, 389] width 1097 height 552
drag, startPoint x: 672, startPoint y: 499, endPoint x: 700, endPoint y: 258, distance: 242.8
click at [700, 258] on div at bounding box center [548, 389] width 1097 height 552
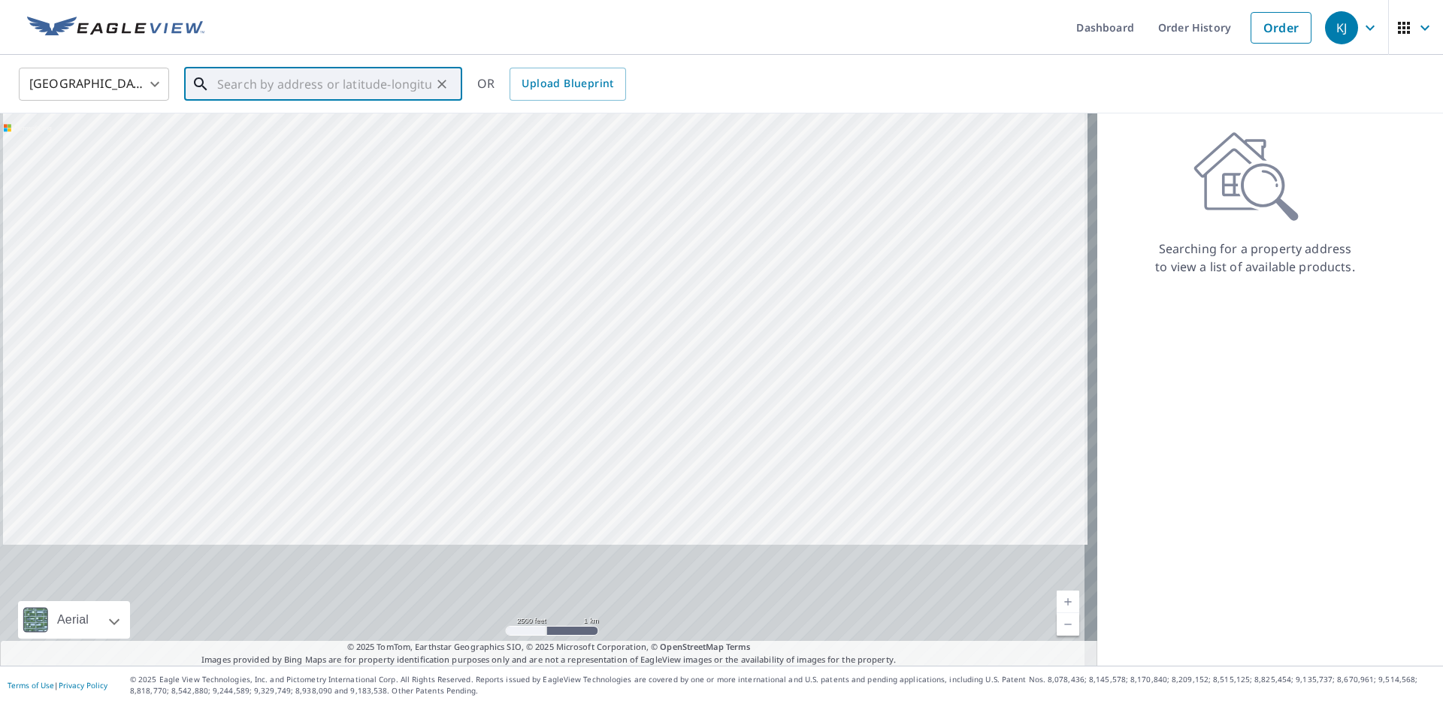
drag, startPoint x: 685, startPoint y: 446, endPoint x: 697, endPoint y: 222, distance: 224.2
click at [697, 222] on div at bounding box center [548, 389] width 1097 height 552
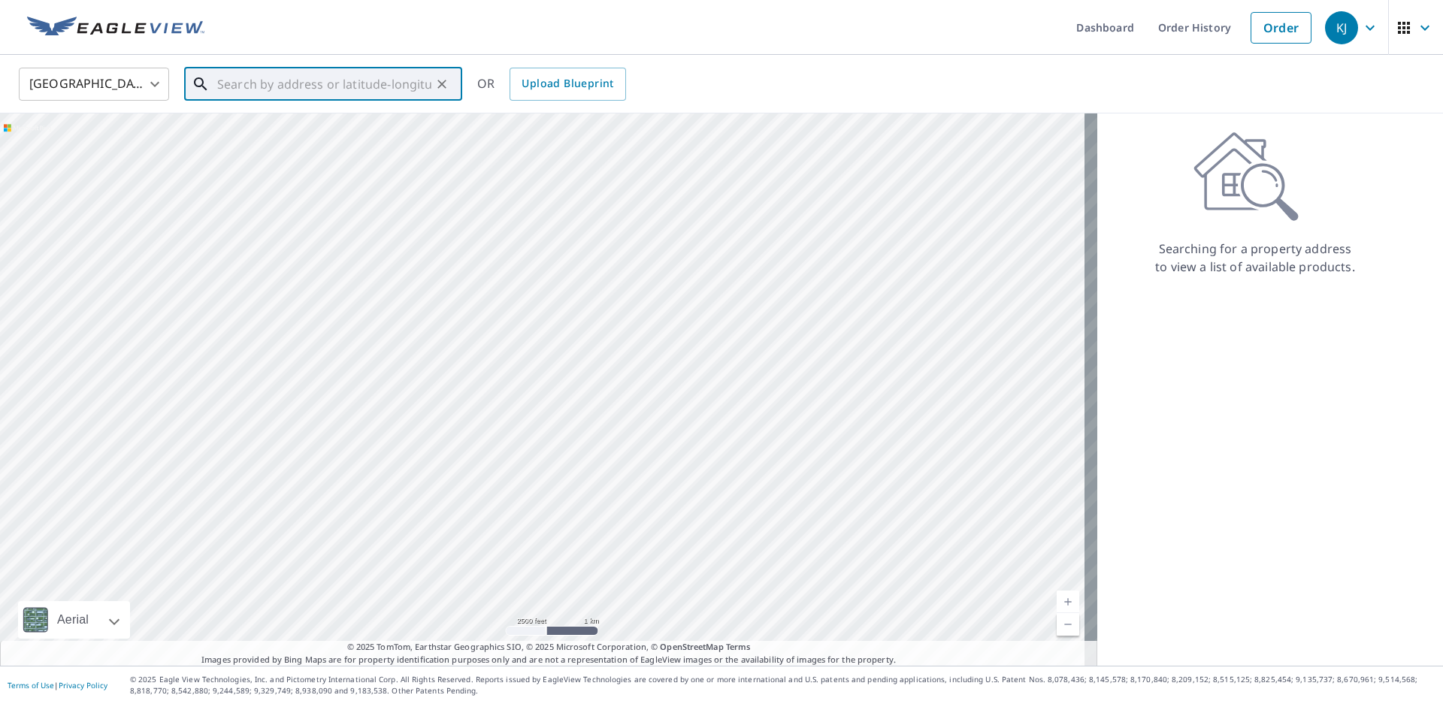
drag, startPoint x: 649, startPoint y: 446, endPoint x: 648, endPoint y: 360, distance: 85.7
click at [648, 360] on div at bounding box center [548, 389] width 1097 height 552
drag, startPoint x: 622, startPoint y: 416, endPoint x: 688, endPoint y: 360, distance: 86.9
click at [688, 360] on div at bounding box center [548, 389] width 1097 height 552
click at [1325, 20] on div "KJ" at bounding box center [1341, 27] width 33 height 33
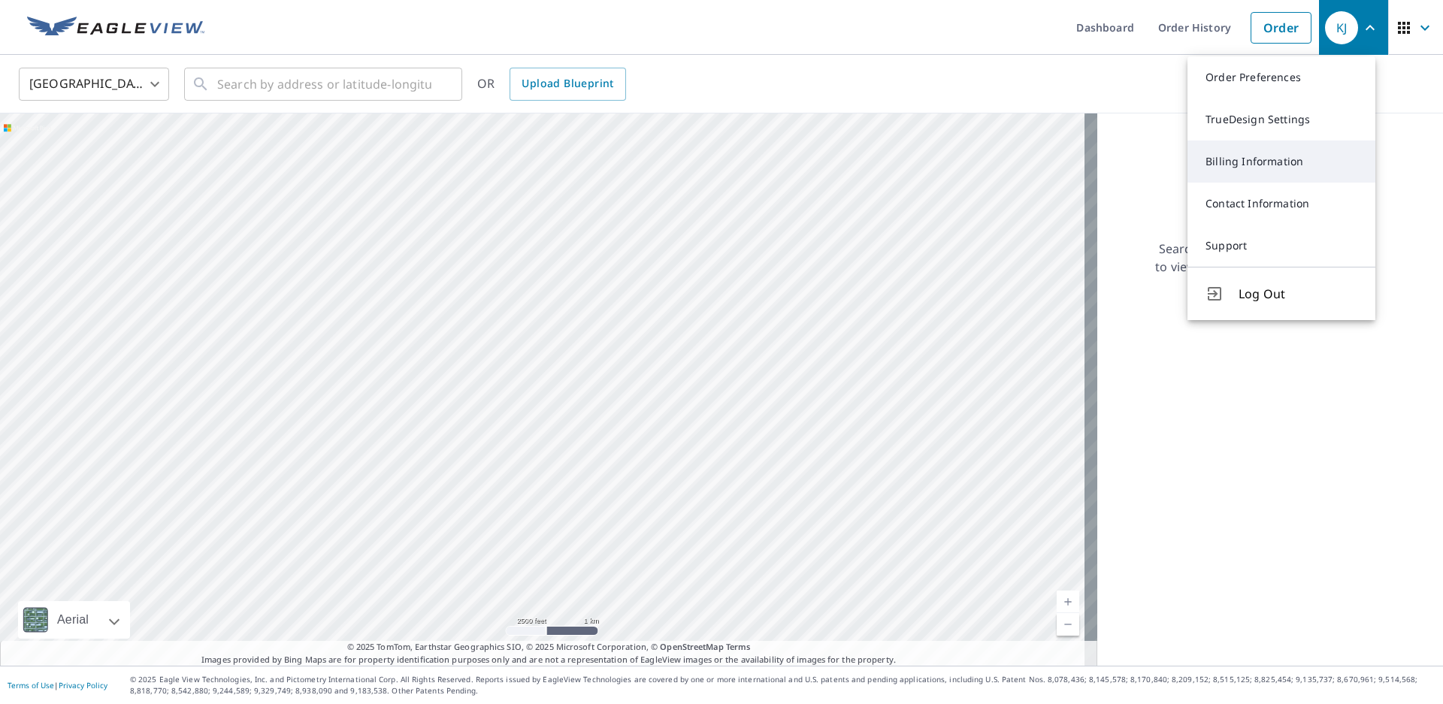
click at [1251, 165] on link "Billing Information" at bounding box center [1281, 162] width 188 height 42
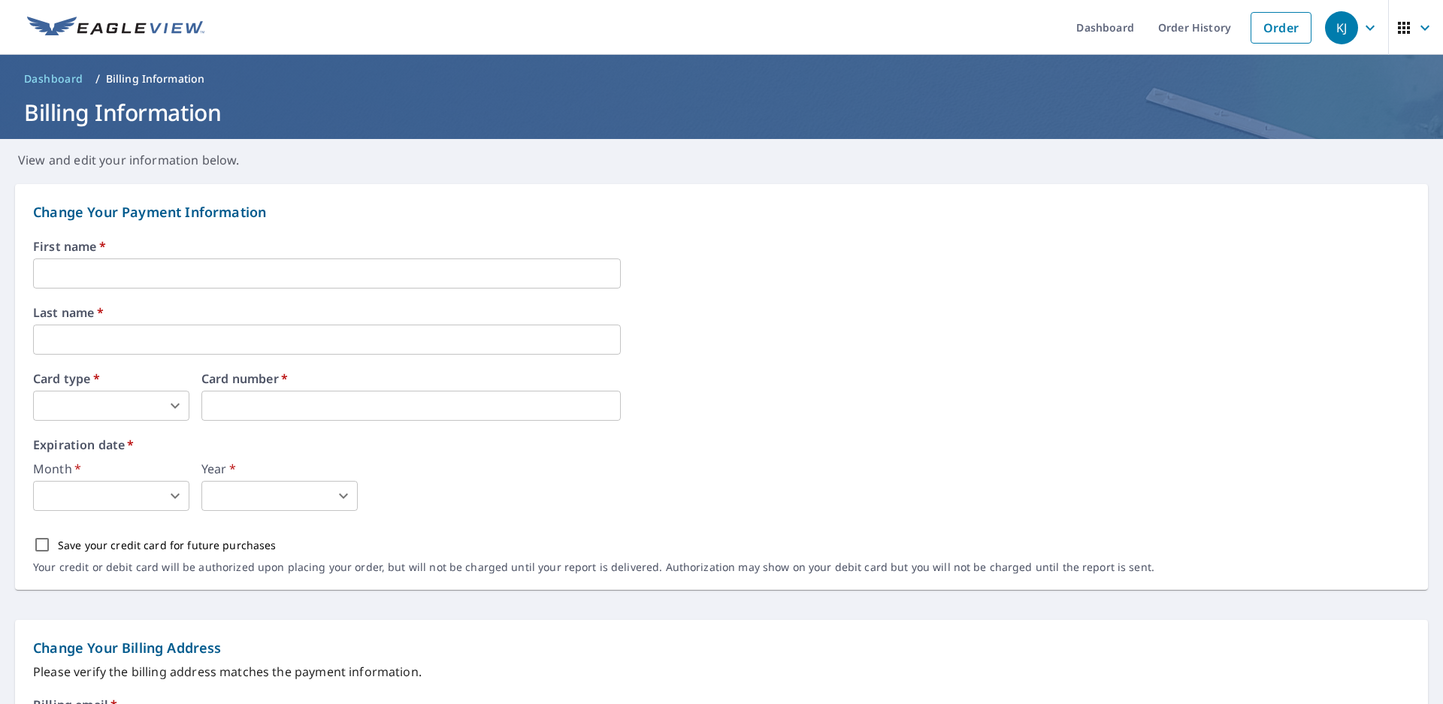
click at [170, 284] on input "text" at bounding box center [327, 273] width 588 height 30
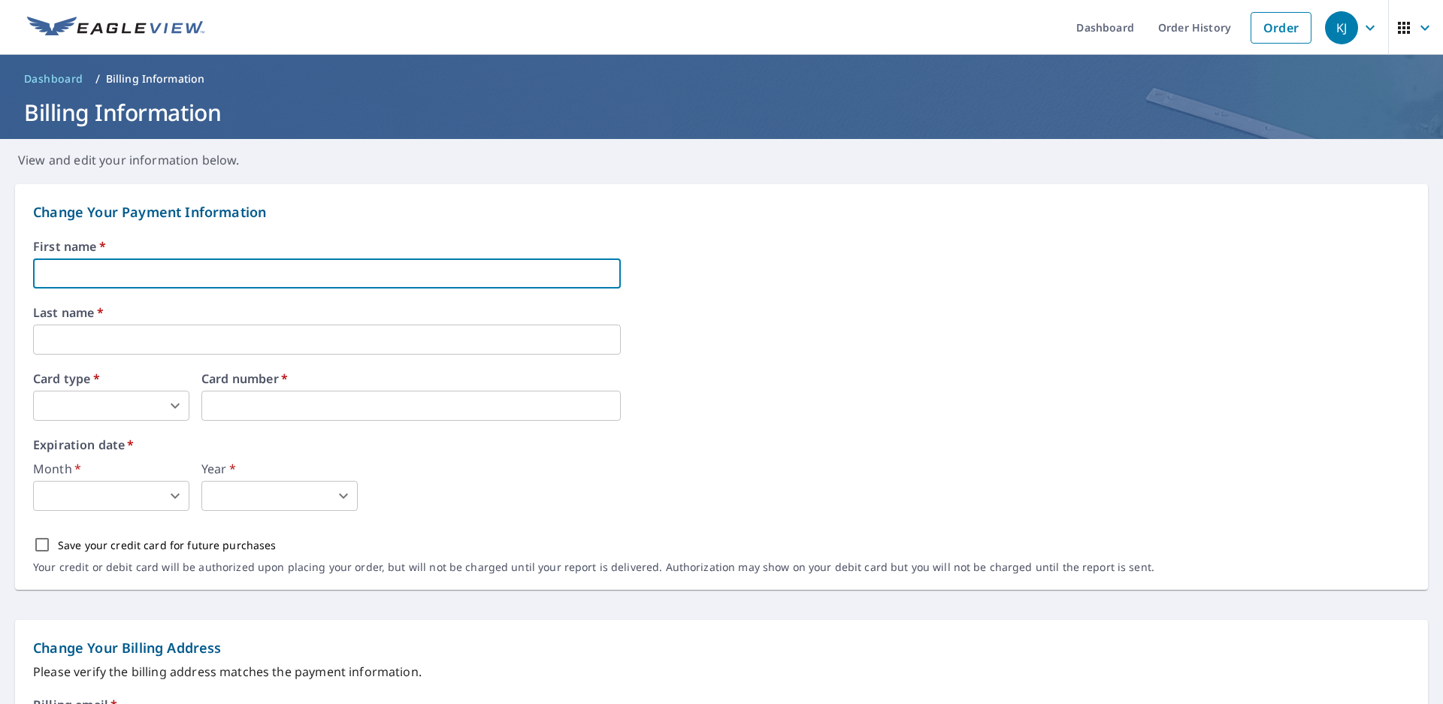
type input "KIRK"
type input "JOHNSON"
type input "309-830-7110"
click at [180, 414] on body "KJ KJ Dashboard Order History Order KJ Dashboard / Billing Information Billing …" at bounding box center [721, 352] width 1443 height 704
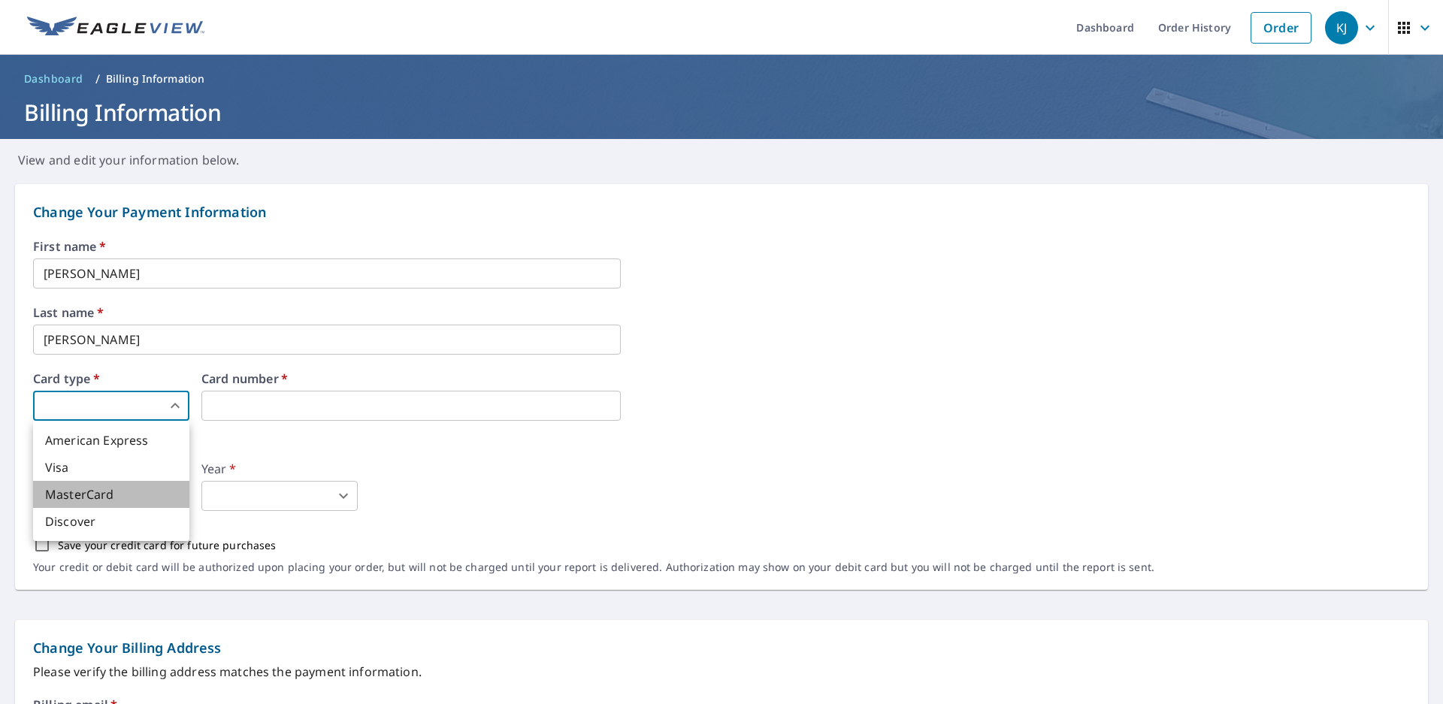
click at [143, 492] on li "MasterCard" at bounding box center [111, 494] width 156 height 27
type input "3"
click at [131, 503] on body "KJ KJ Dashboard Order History Order KJ Dashboard / Billing Information Billing …" at bounding box center [721, 352] width 1443 height 704
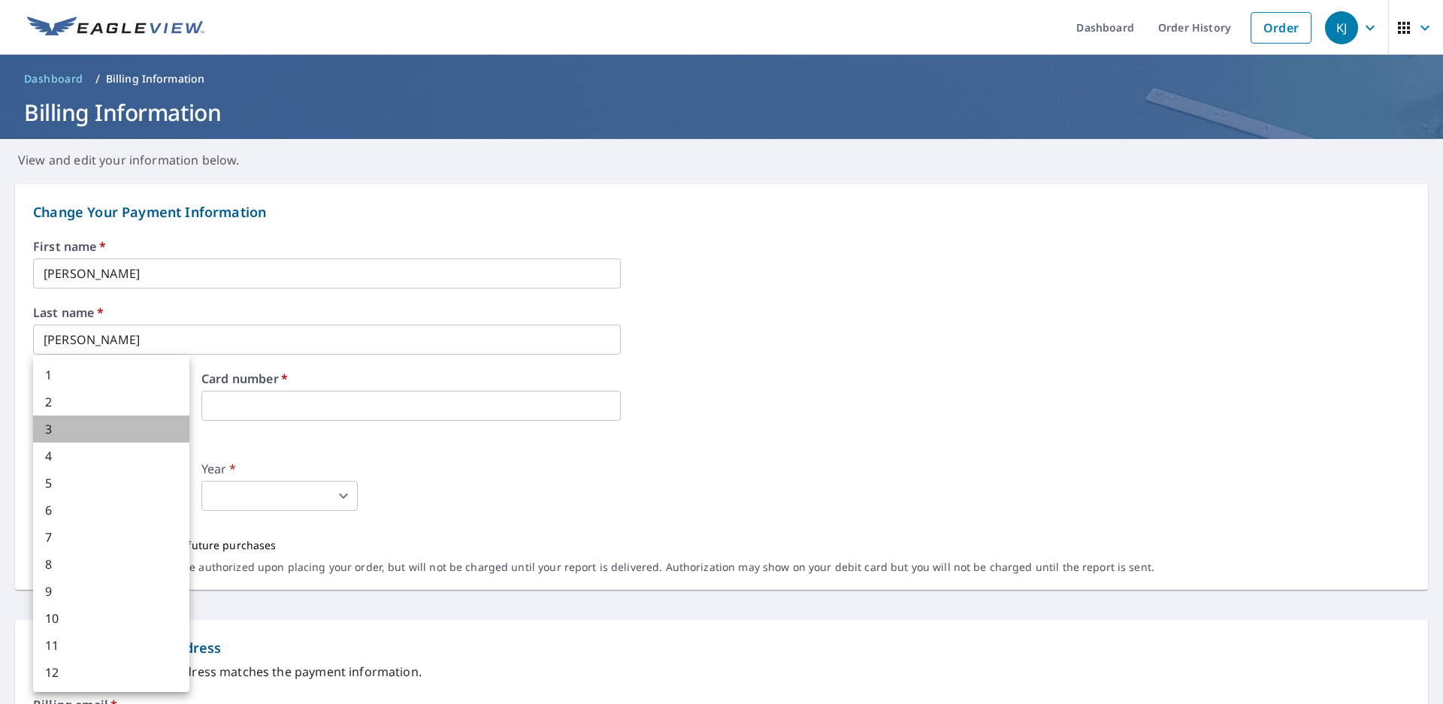
click at [107, 431] on li "3" at bounding box center [111, 429] width 156 height 27
type input "3"
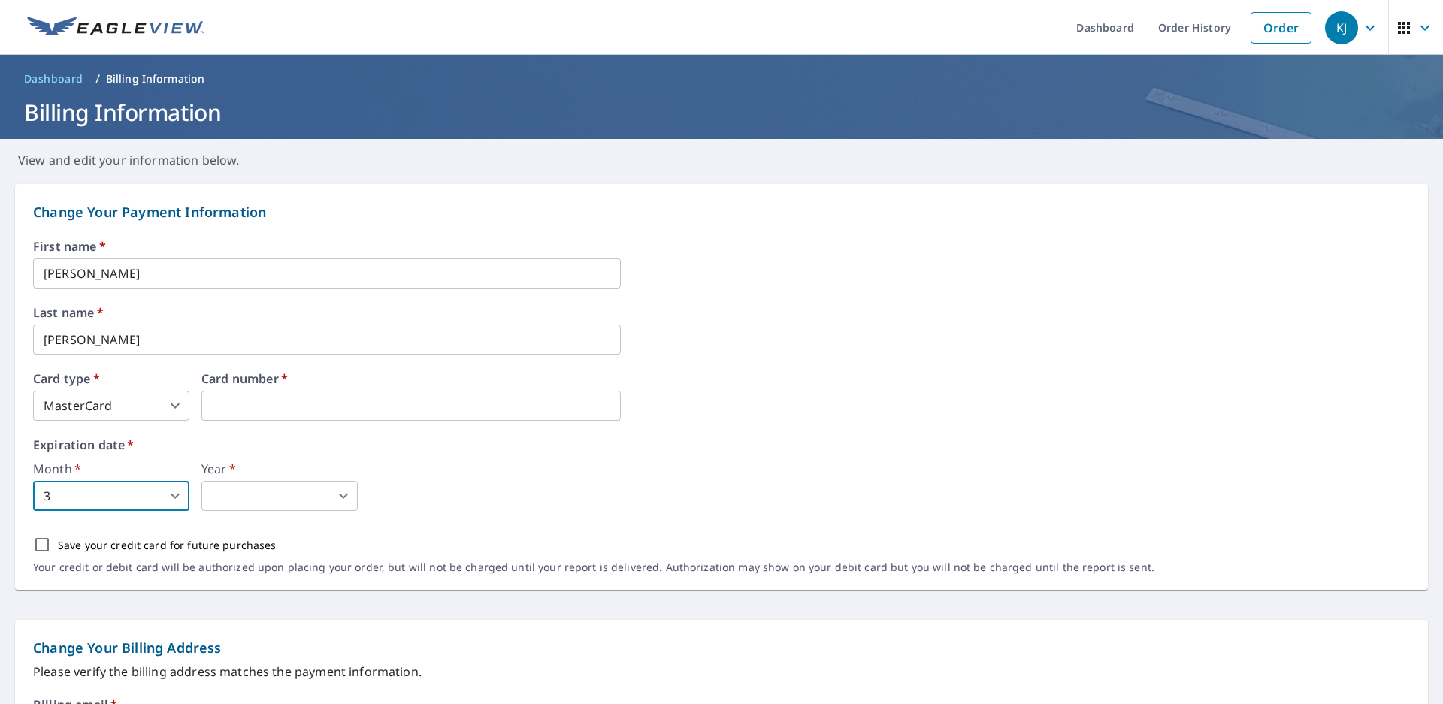
click at [236, 502] on body "KJ KJ Dashboard Order History Order KJ Dashboard / Billing Information Billing …" at bounding box center [721, 352] width 1443 height 704
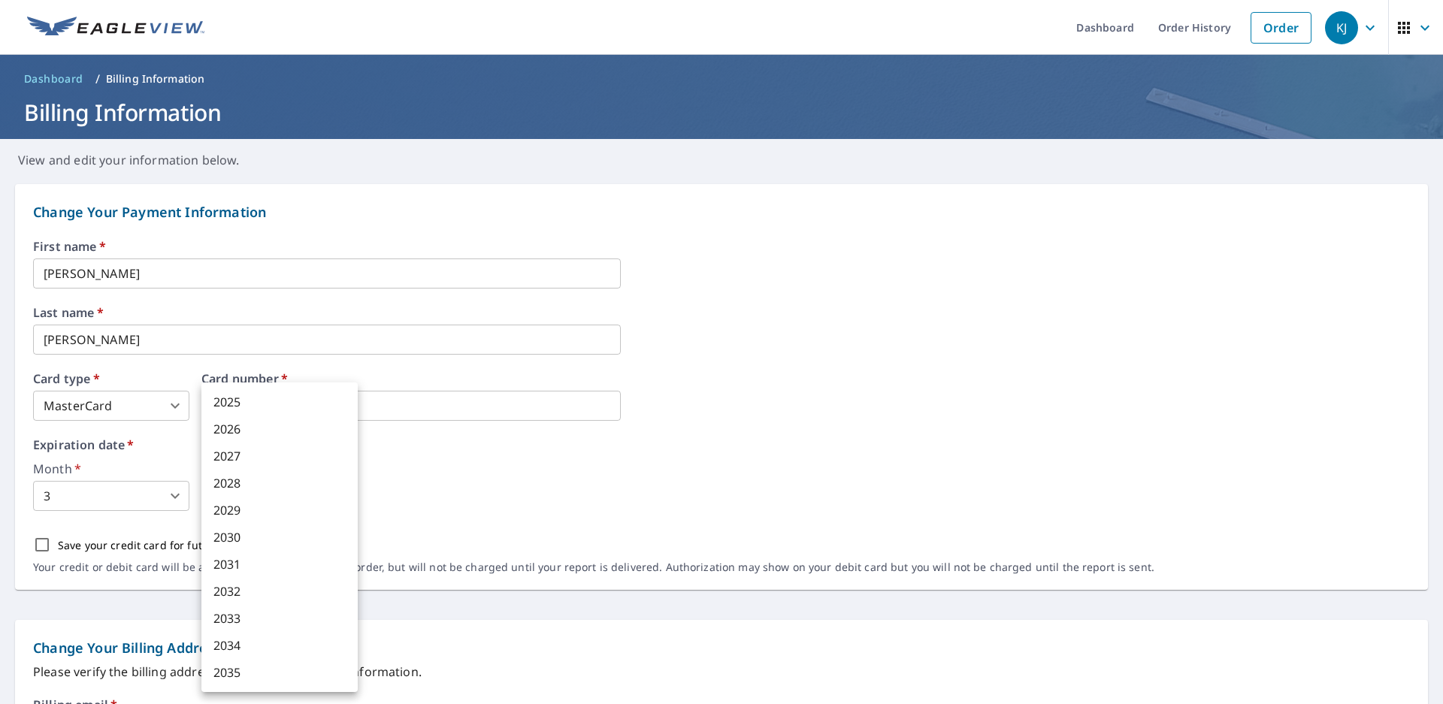
click at [240, 509] on li "2029" at bounding box center [279, 510] width 156 height 27
type input "2029"
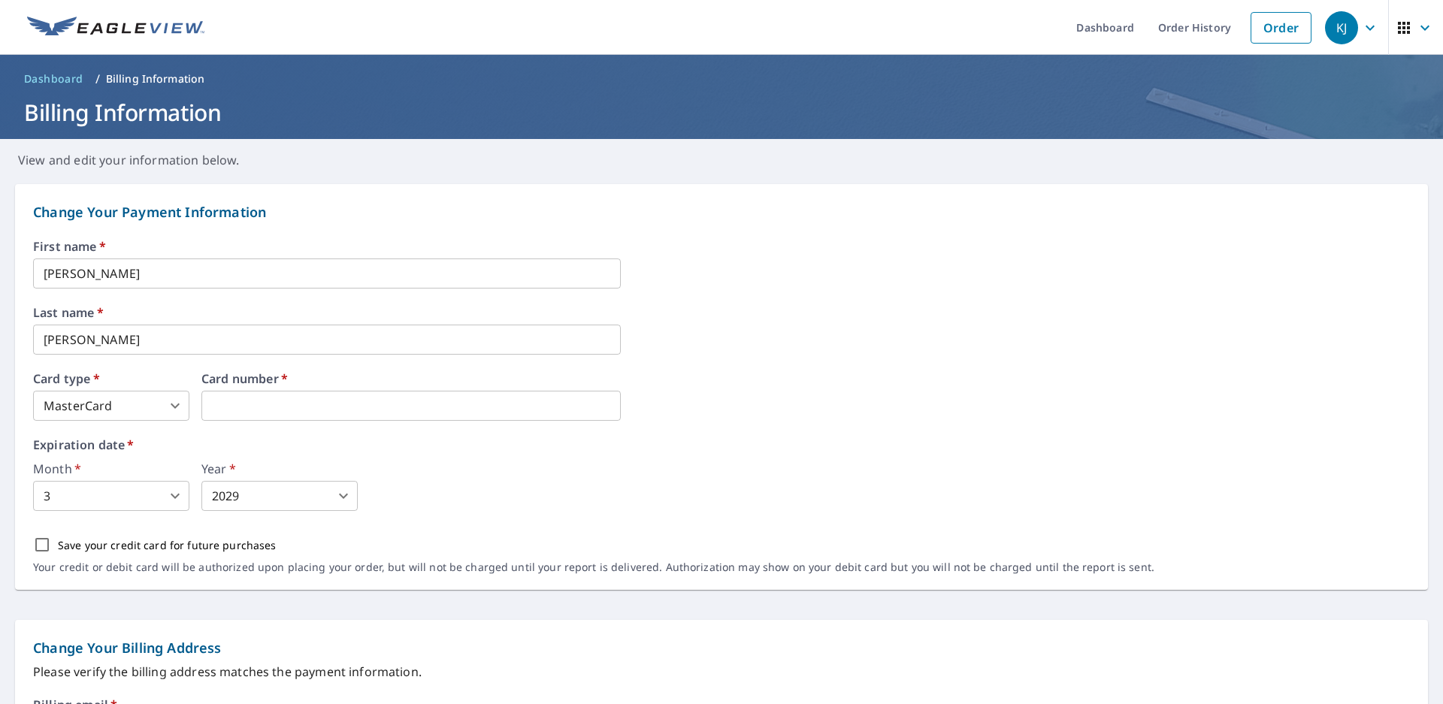
click at [42, 542] on input "Save your credit card for future purchases" at bounding box center [42, 545] width 32 height 32
checkbox input "true"
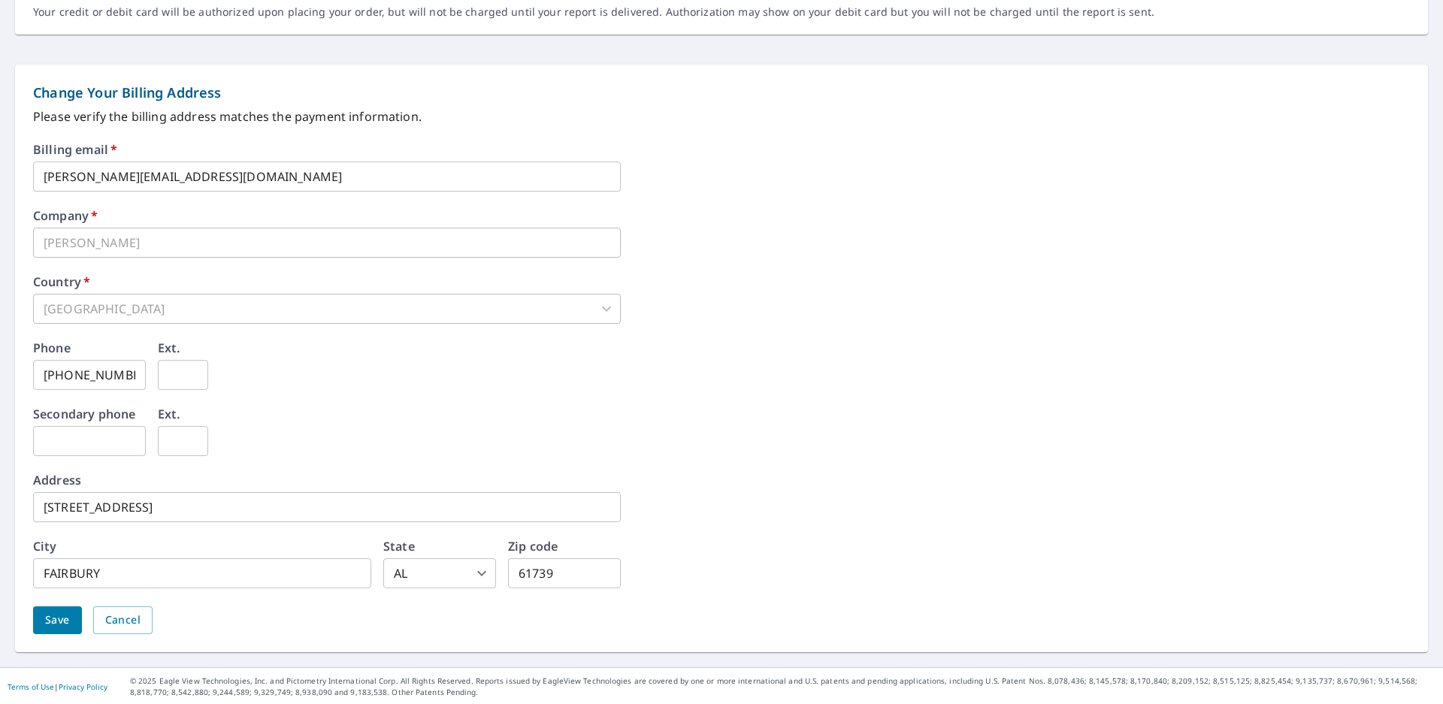
scroll to position [557, 0]
click at [63, 617] on span "Save" at bounding box center [57, 618] width 25 height 19
click at [63, 617] on form "Change Your Payment Information First name   * KIRK ​ Last name   * JOHNSON ​ C…" at bounding box center [721, 138] width 1443 height 1053
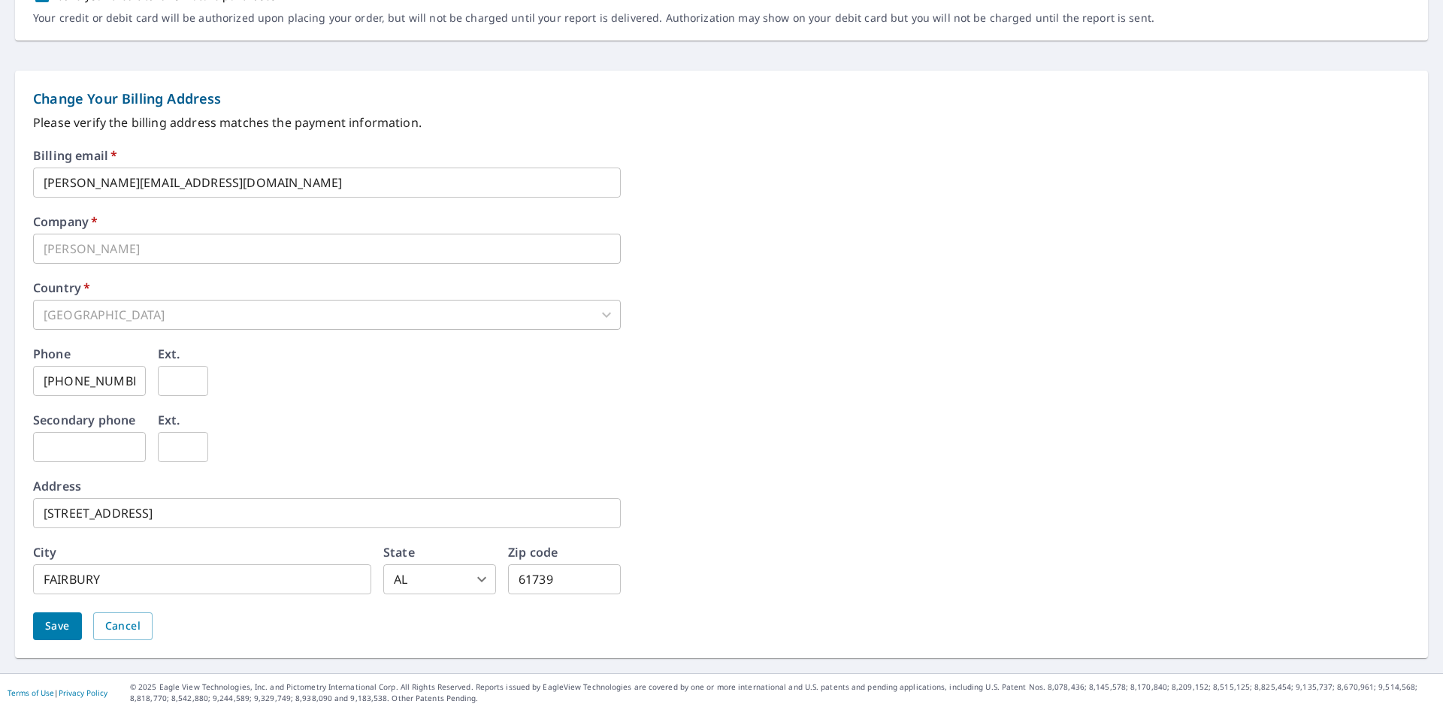
scroll to position [595, 0]
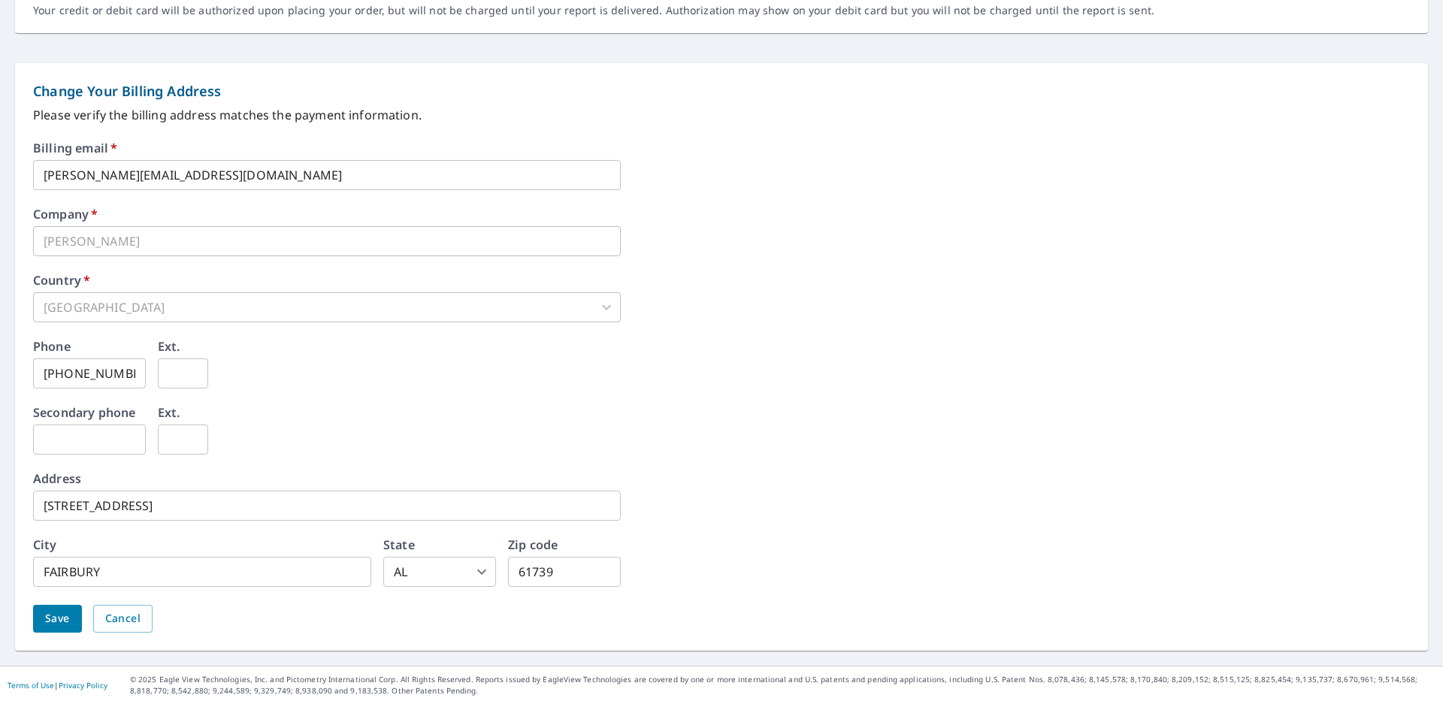
click at [483, 573] on body "**********" at bounding box center [721, 352] width 1443 height 704
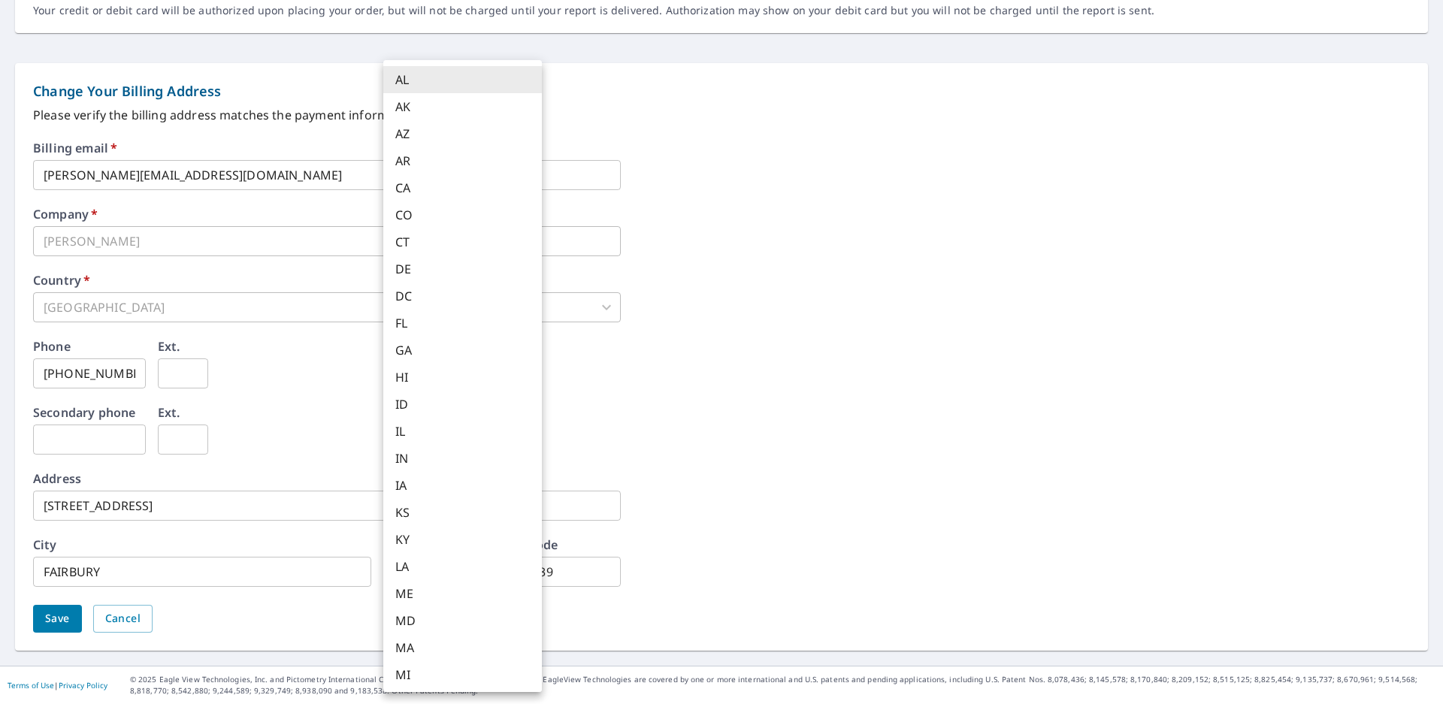
click at [410, 430] on li "IL" at bounding box center [462, 431] width 159 height 27
type input "IL"
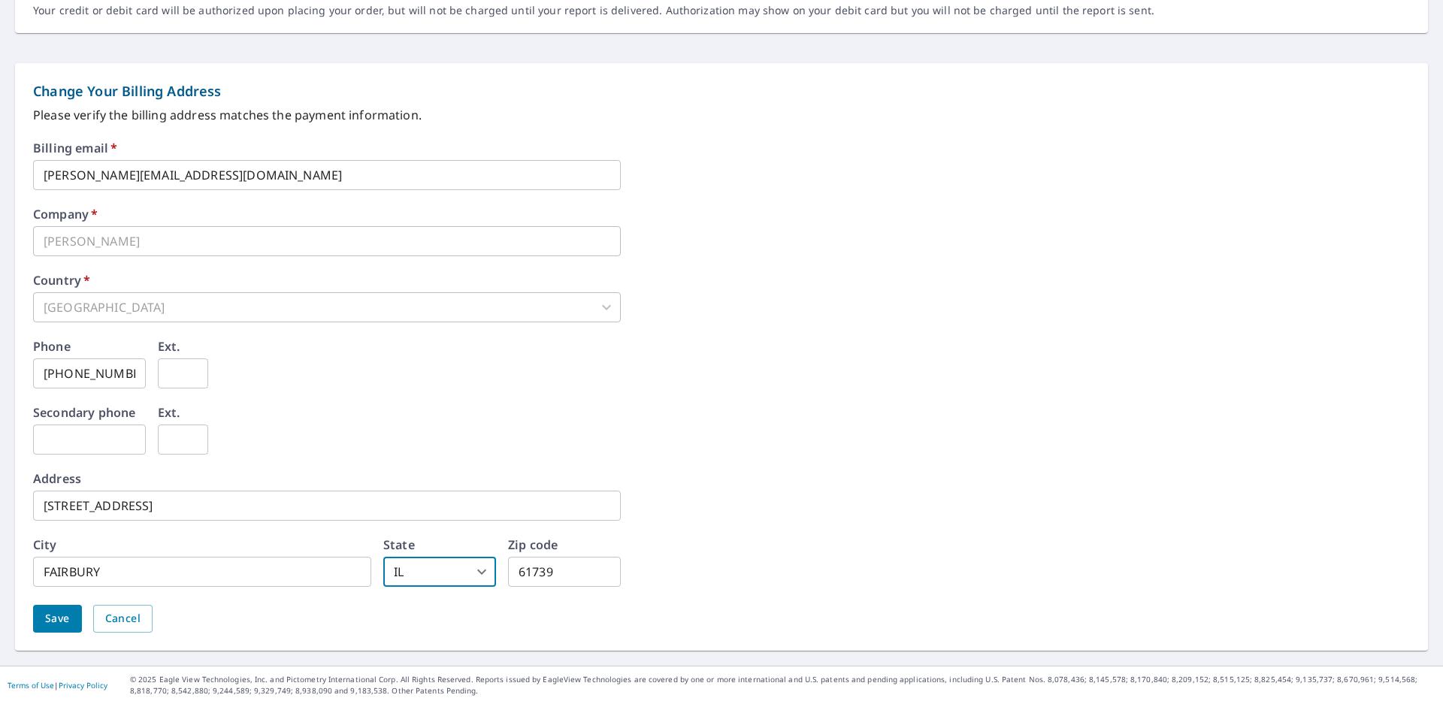
click at [68, 617] on span "Save" at bounding box center [57, 618] width 25 height 19
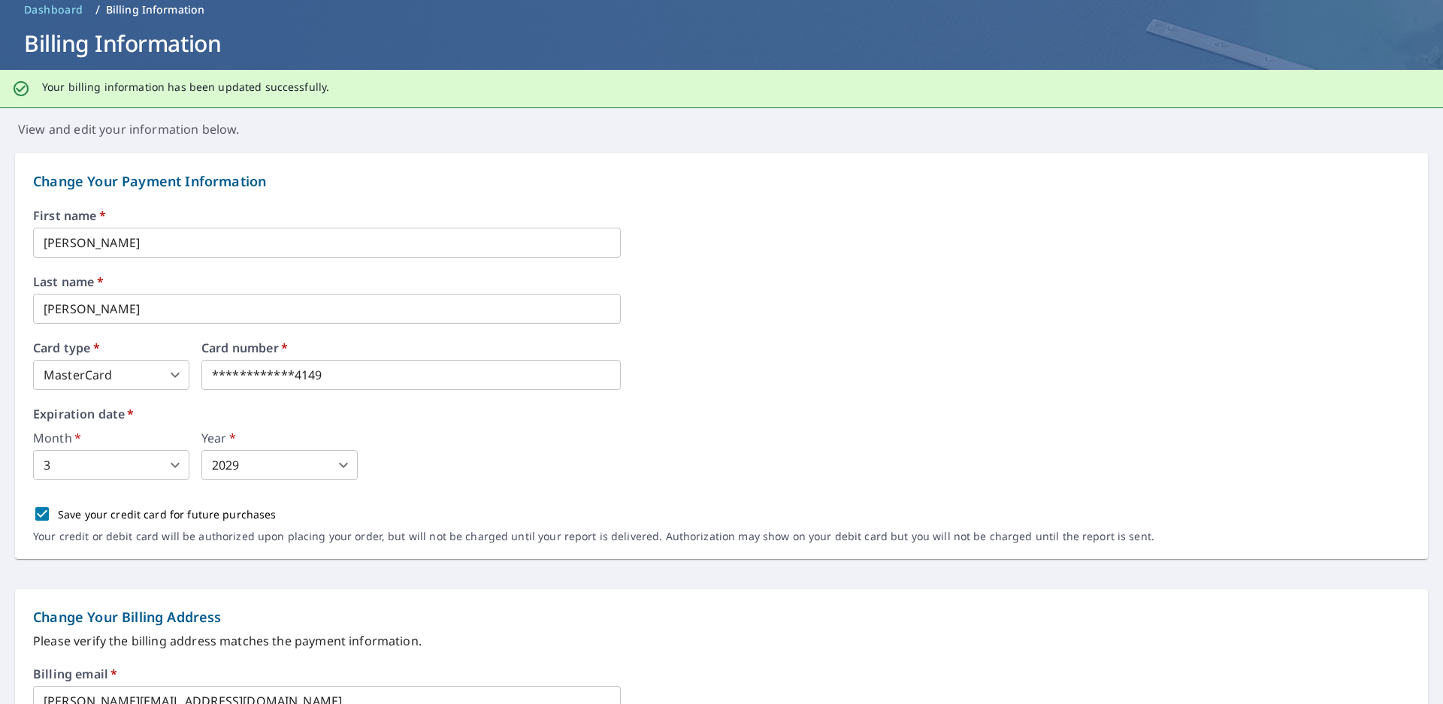
scroll to position [0, 0]
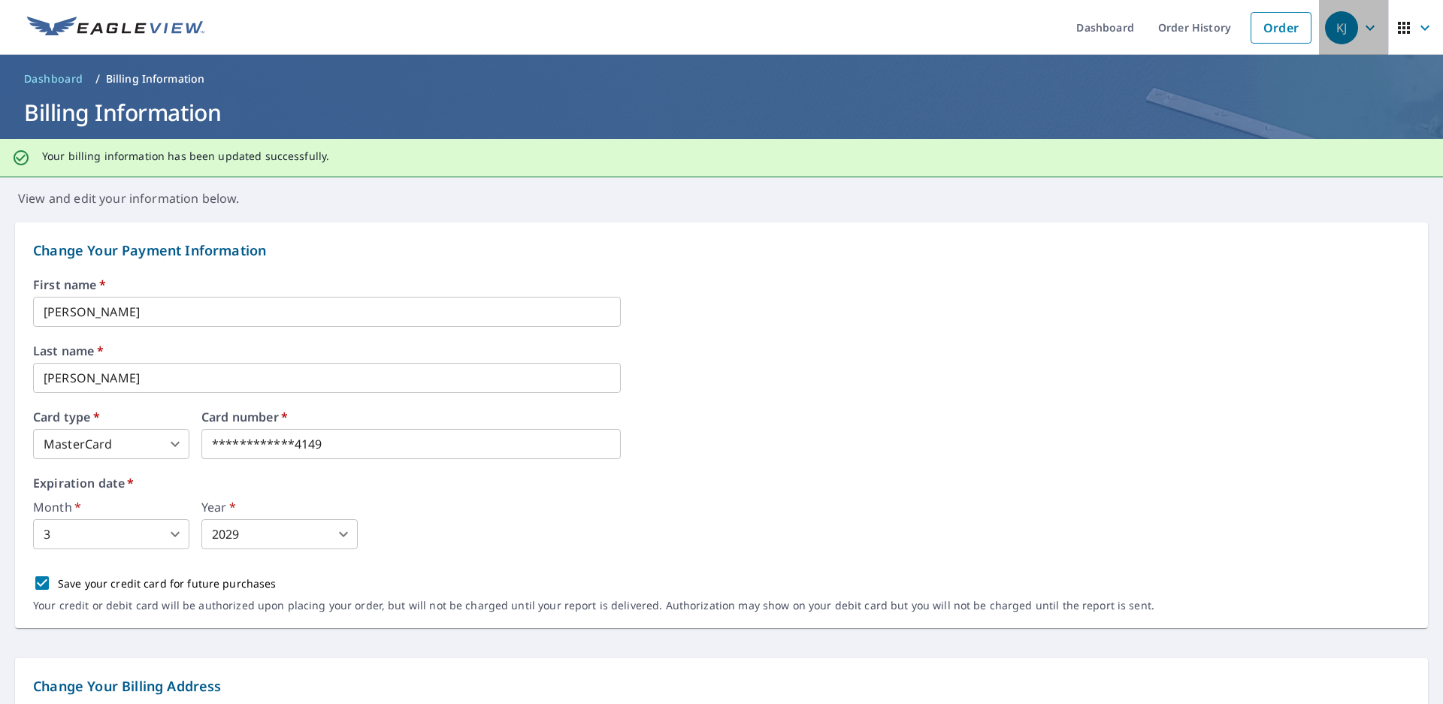
click at [1325, 26] on div "KJ" at bounding box center [1341, 27] width 33 height 33
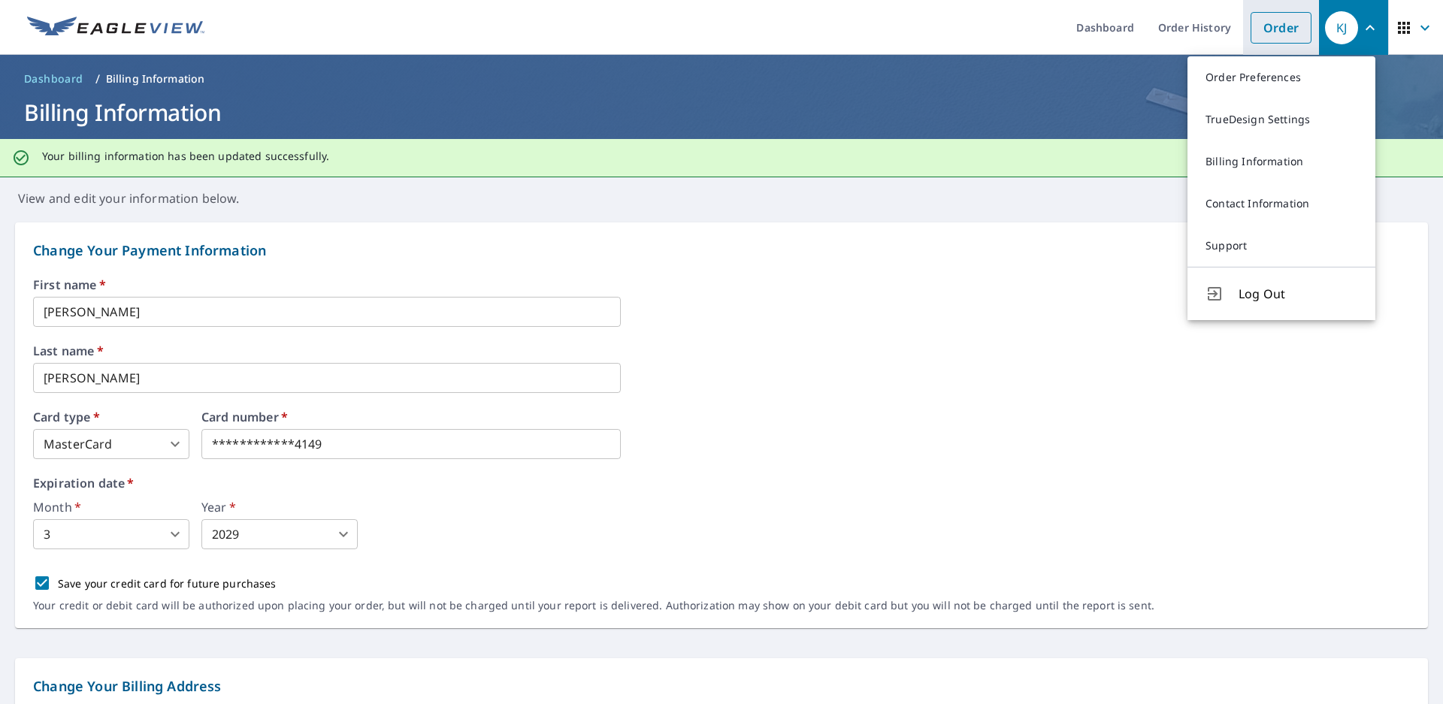
click at [1276, 27] on link "Order" at bounding box center [1280, 28] width 61 height 32
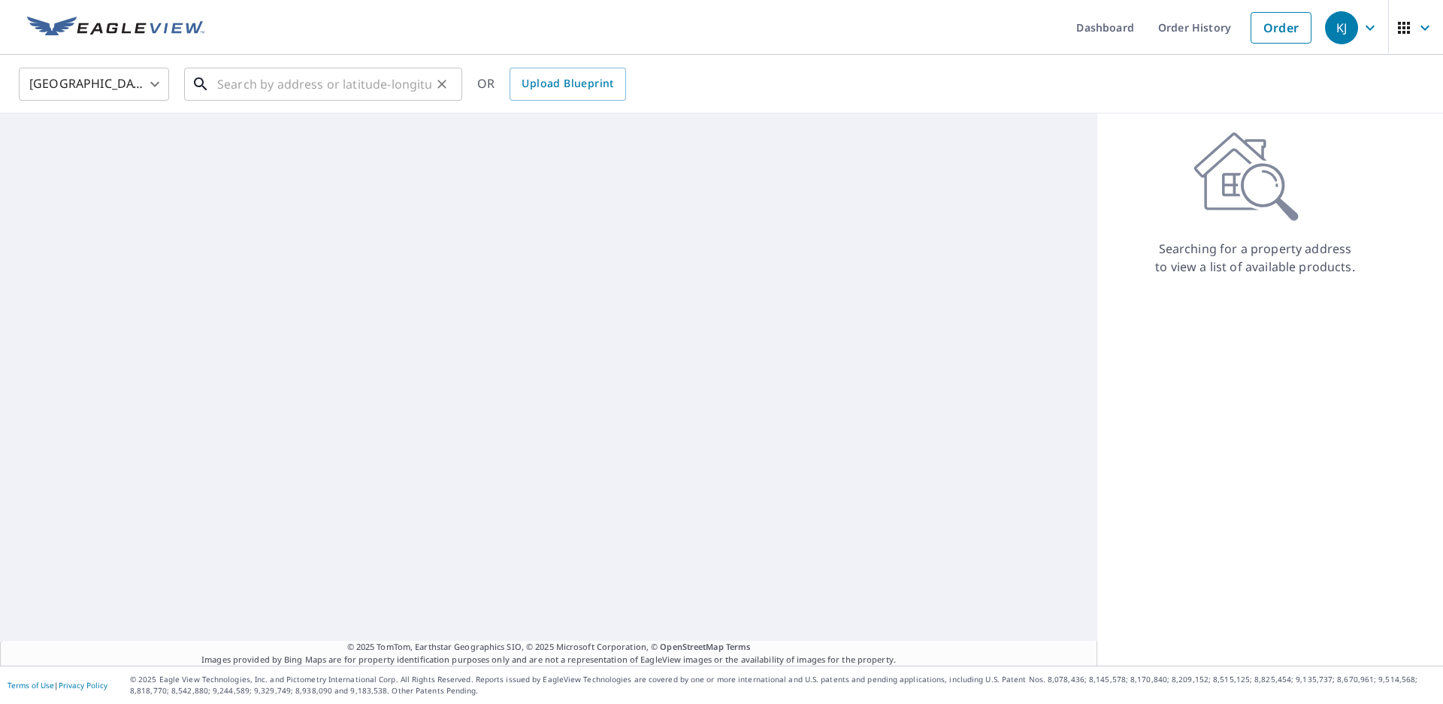
click at [343, 80] on input "text" at bounding box center [324, 84] width 214 height 42
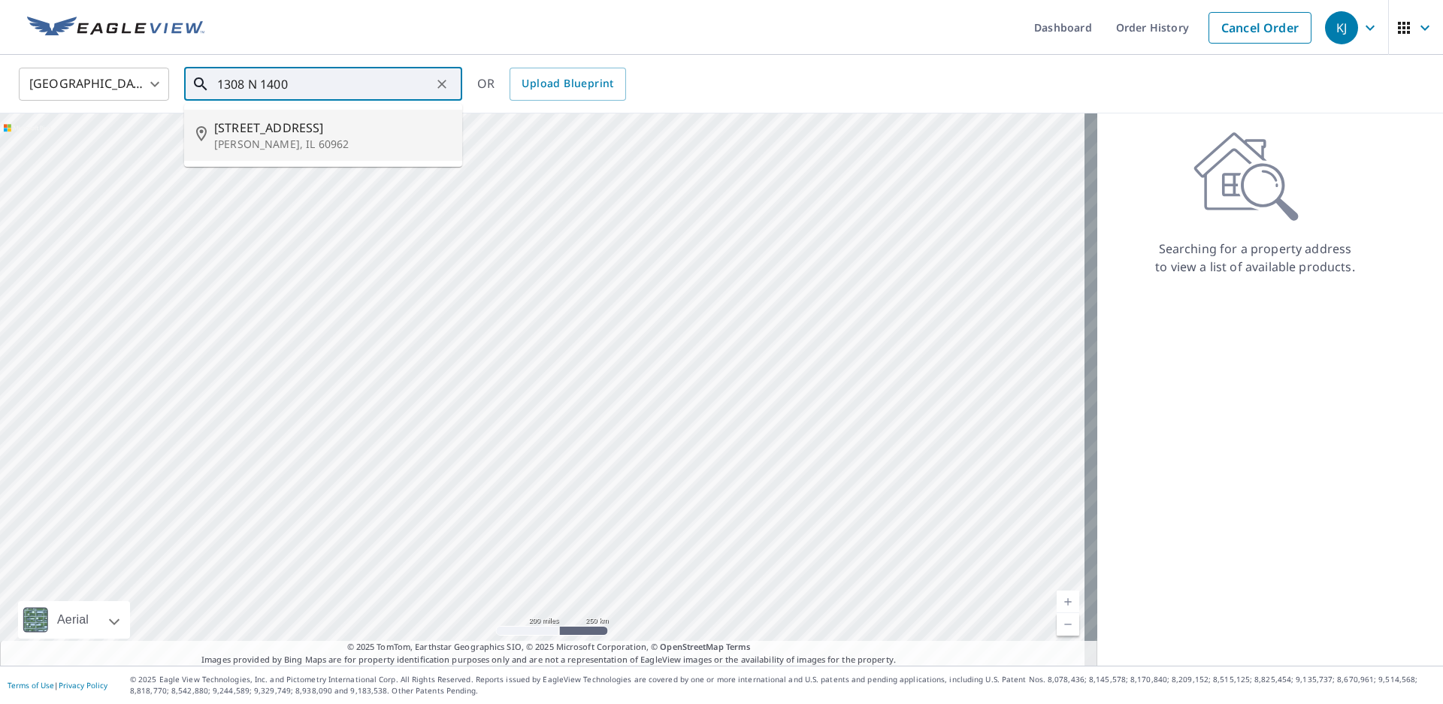
click at [332, 130] on span "1308 N 1400 East Rd" at bounding box center [332, 128] width 236 height 18
type input "1308 N 1400 East Rd Roberts, IL 60962"
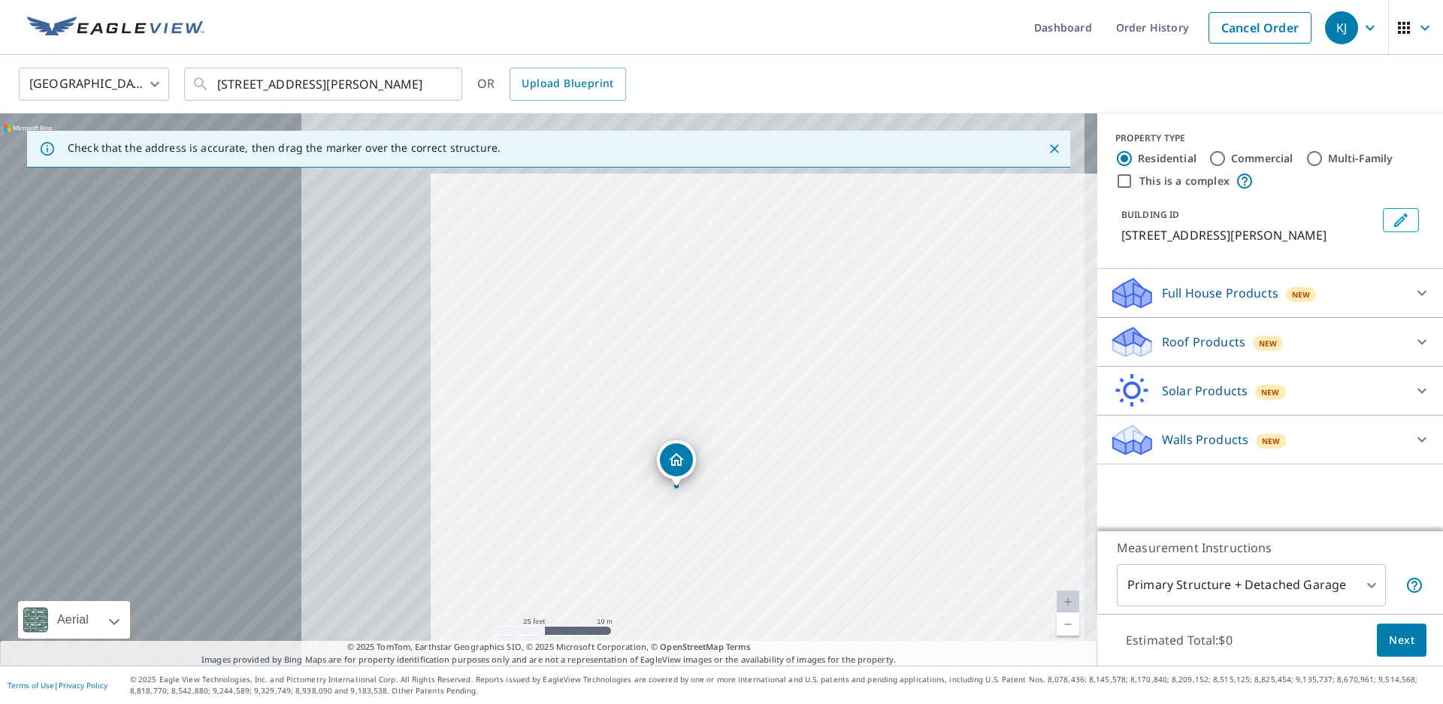
drag, startPoint x: 480, startPoint y: 387, endPoint x: 1007, endPoint y: 492, distance: 537.1
click at [1007, 492] on div "1308 N 1400 East Rd Roberts, IL 60962" at bounding box center [548, 389] width 1097 height 552
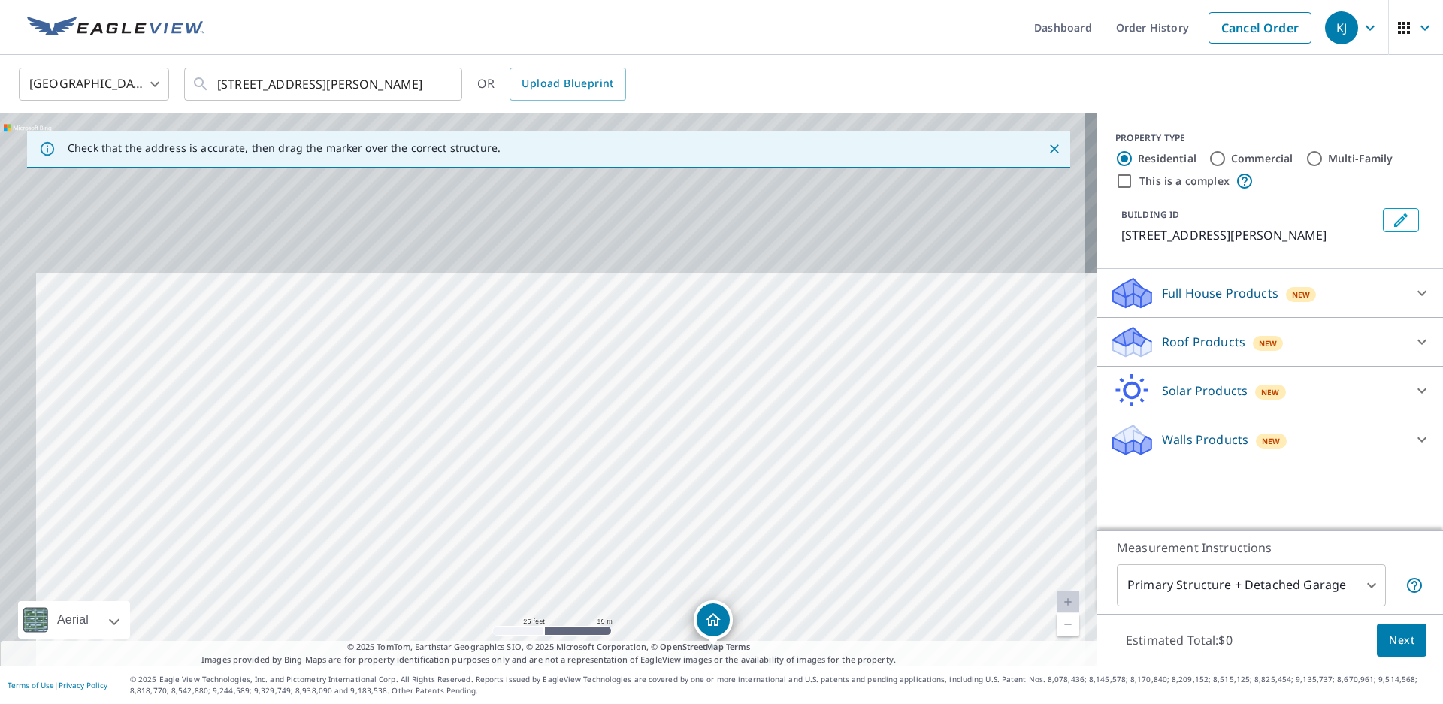
drag, startPoint x: 858, startPoint y: 467, endPoint x: 773, endPoint y: 526, distance: 103.6
click at [868, 494] on div "1308 N 1400 East Rd Roberts, IL 60962" at bounding box center [548, 389] width 1097 height 552
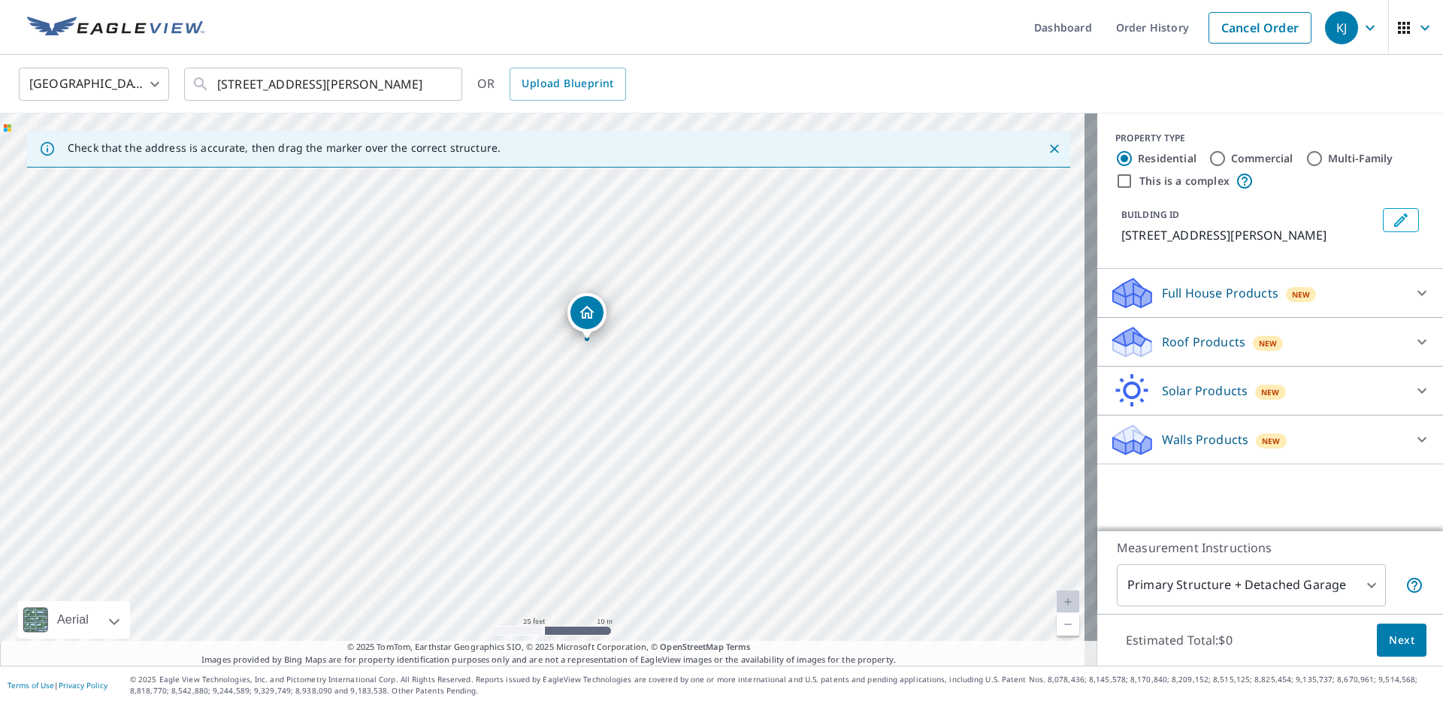
drag, startPoint x: 708, startPoint y: 619, endPoint x: 582, endPoint y: 310, distance: 333.3
click at [1123, 346] on icon at bounding box center [1127, 348] width 28 height 17
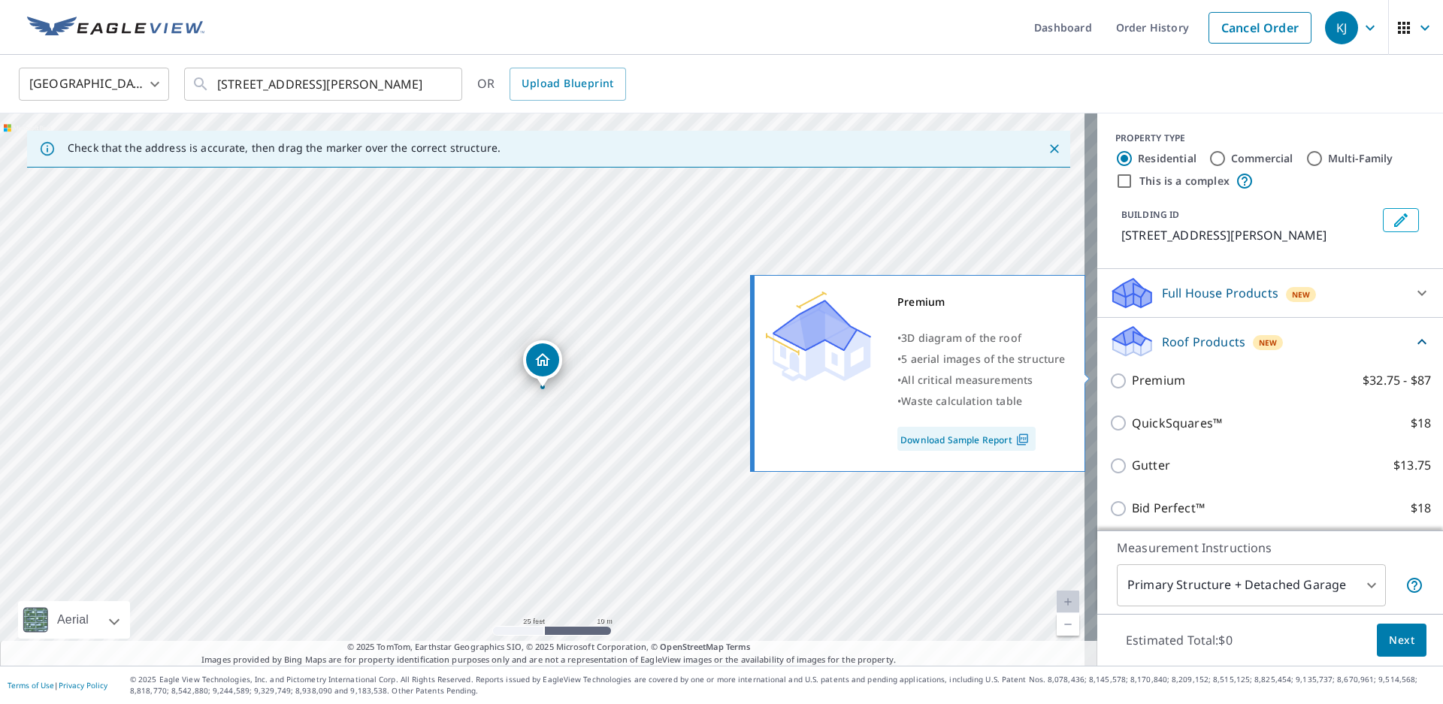
scroll to position [75, 0]
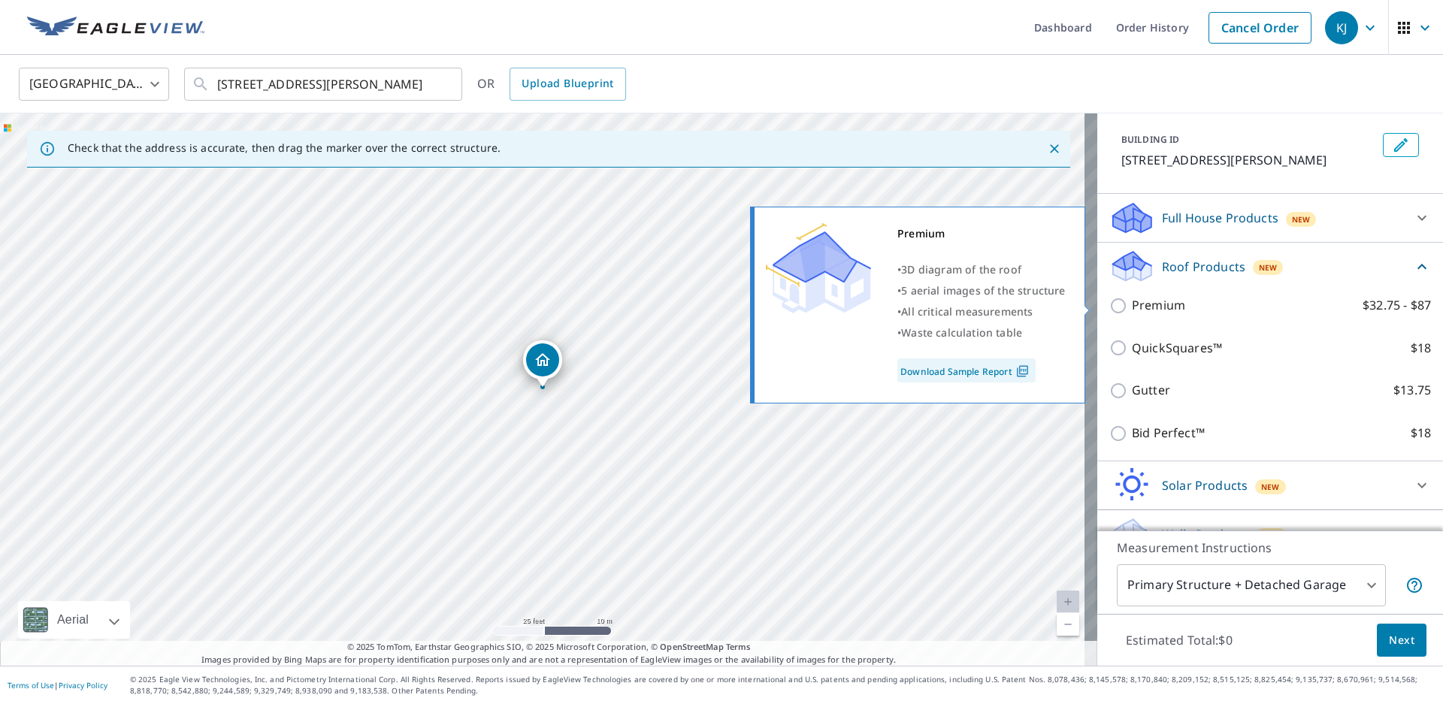
click at [1109, 307] on input "Premium $32.75 - $87" at bounding box center [1120, 306] width 23 height 18
checkbox input "true"
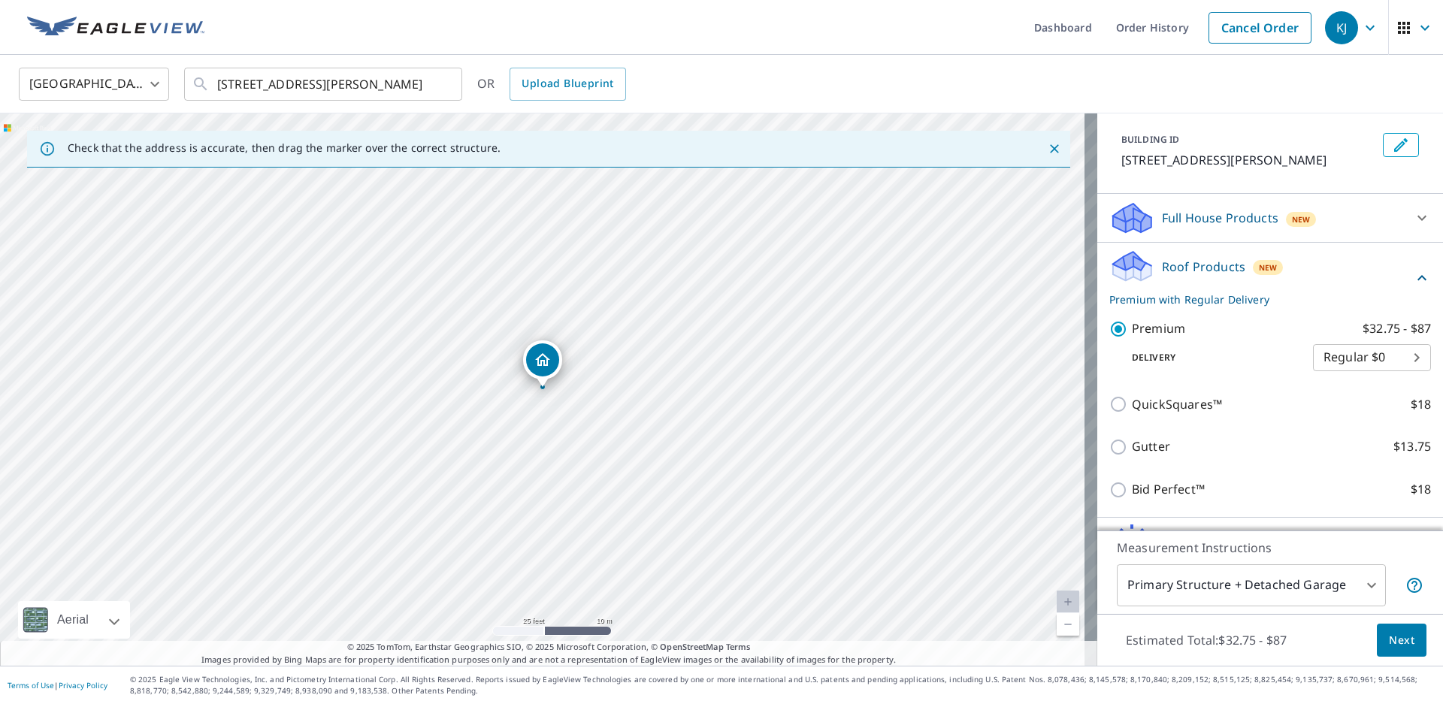
click at [1362, 367] on body "KJ KJ Dashboard Order History Cancel Order KJ United States US ​ 1308 N 1400 Ea…" at bounding box center [721, 352] width 1443 height 704
click at [1355, 416] on li "3 Hour $42.25" at bounding box center [1346, 411] width 118 height 27
type input "7"
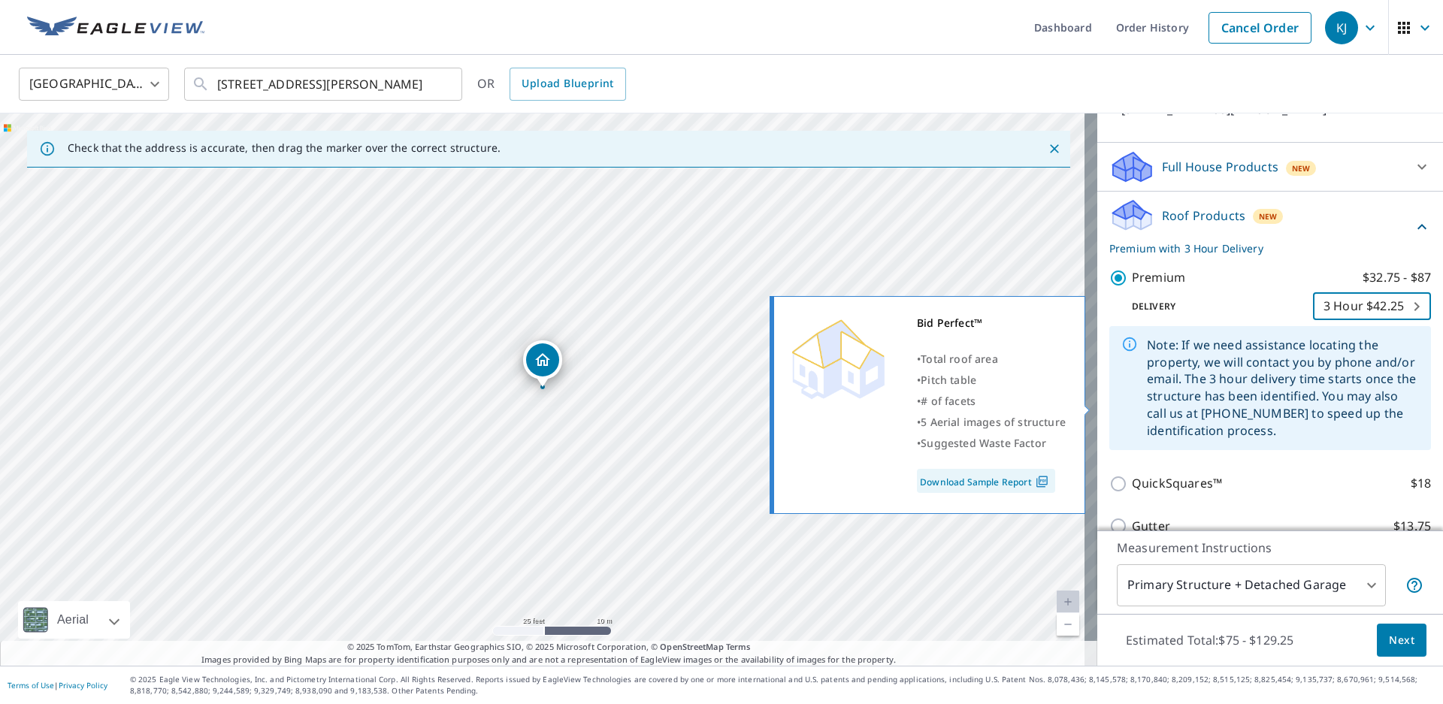
scroll to position [290, 0]
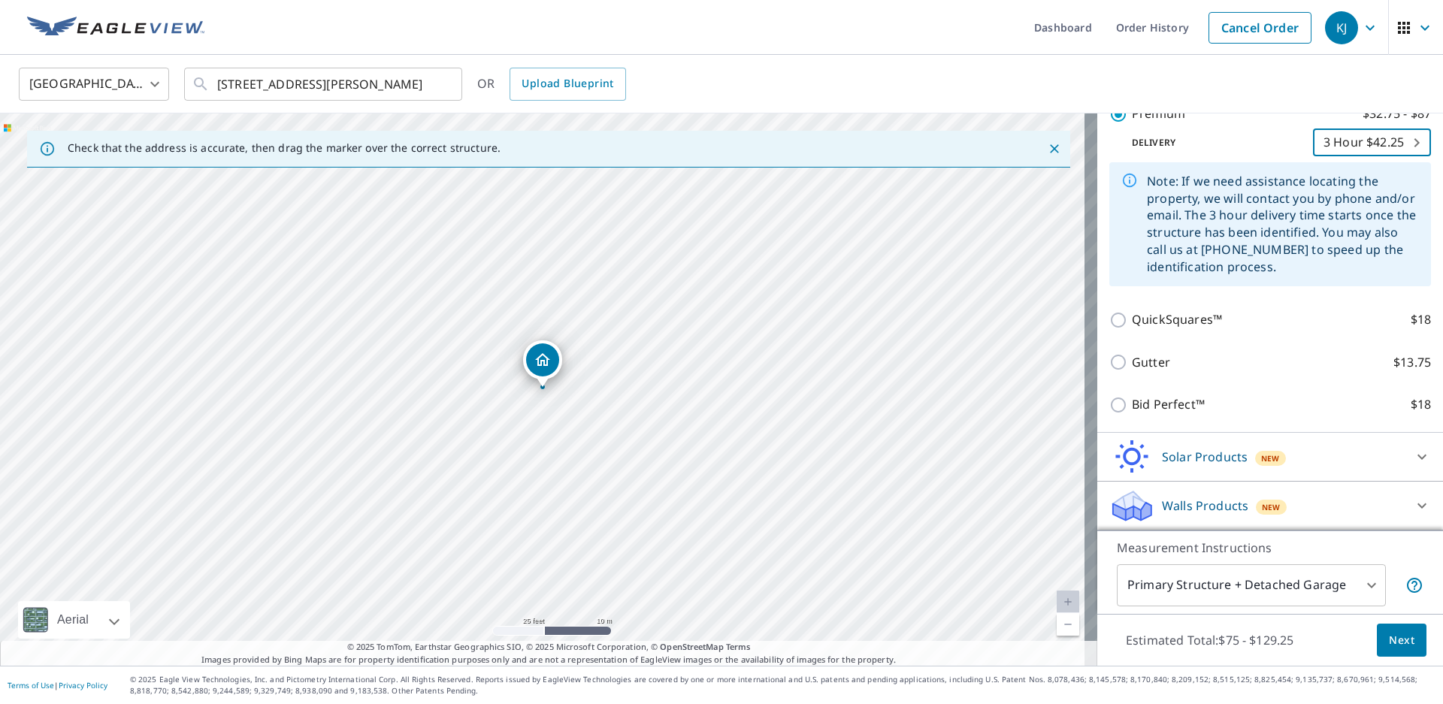
click at [1352, 576] on body "KJ KJ Dashboard Order History Cancel Order KJ United States US ​ 1308 N 1400 Ea…" at bounding box center [721, 352] width 1443 height 704
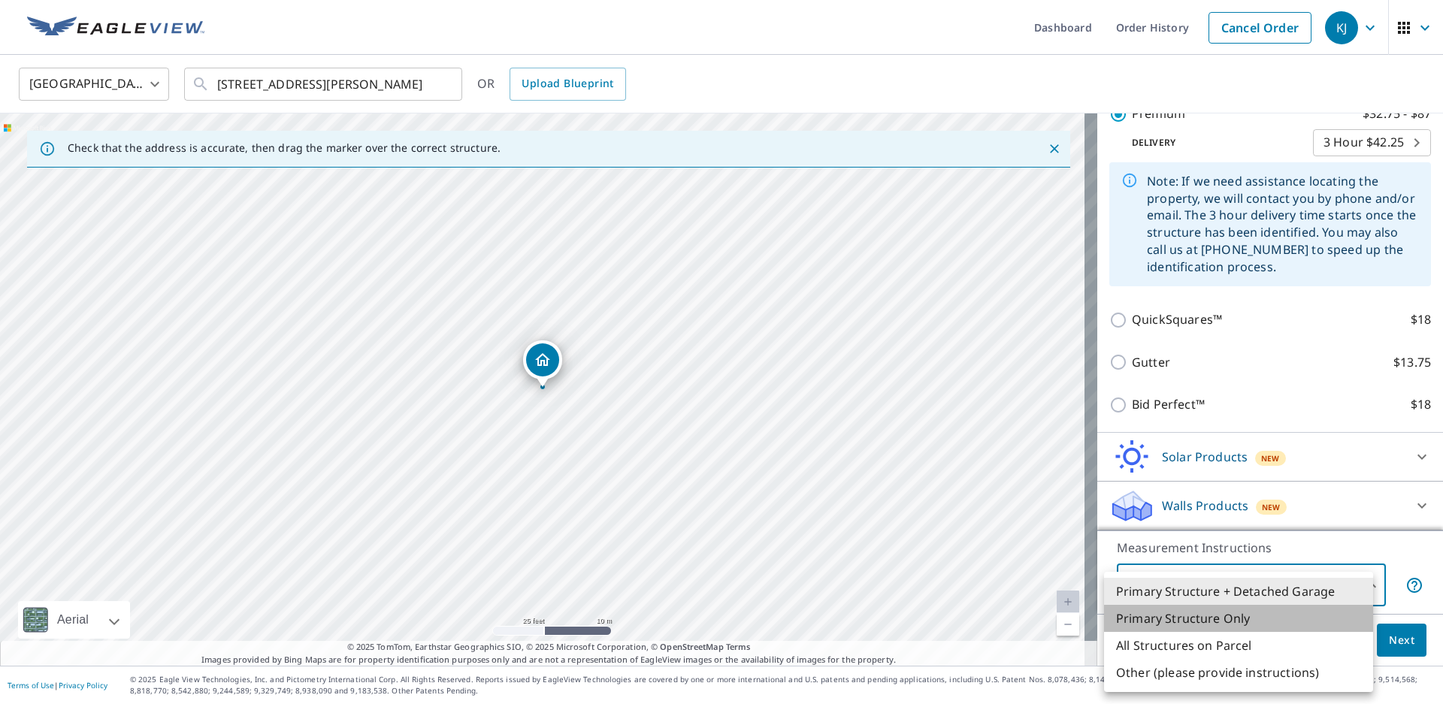
click at [1245, 620] on li "Primary Structure Only" at bounding box center [1238, 618] width 269 height 27
type input "2"
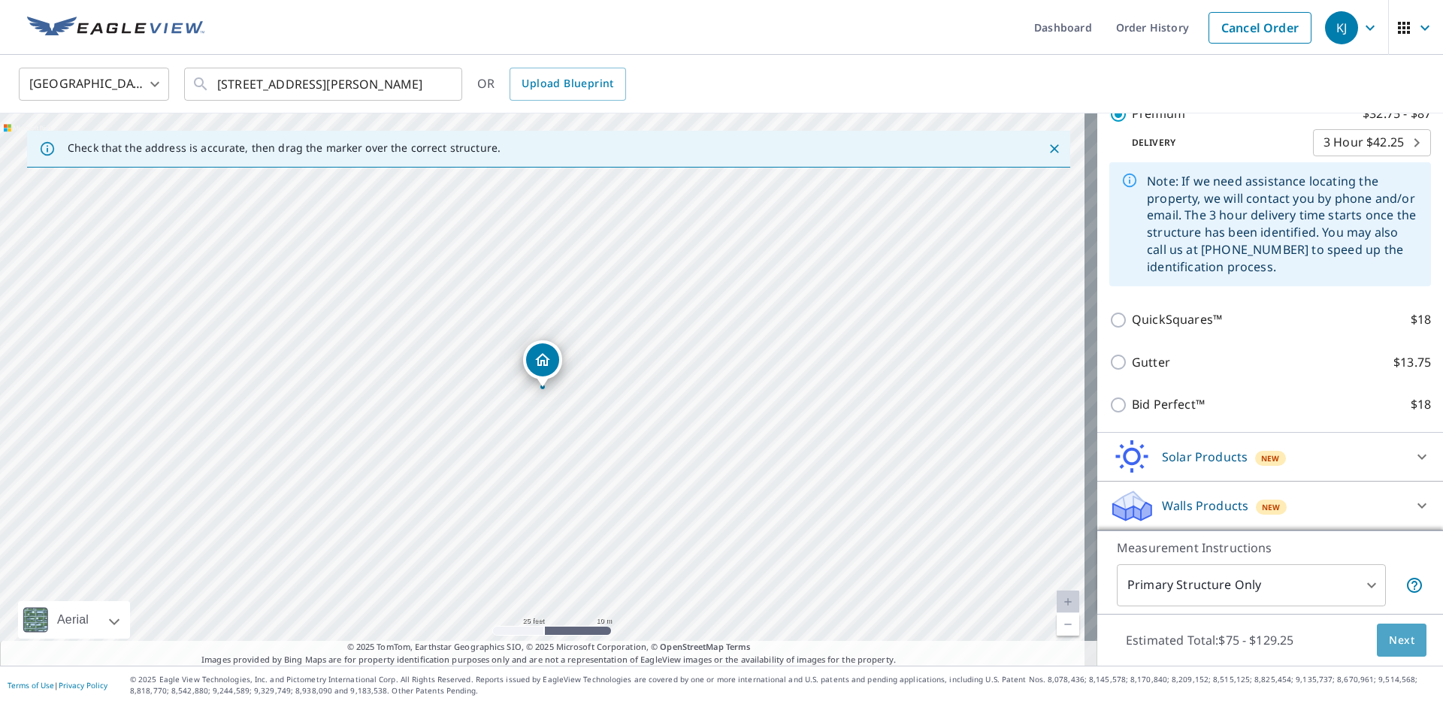
click at [1390, 644] on span "Next" at bounding box center [1402, 640] width 26 height 19
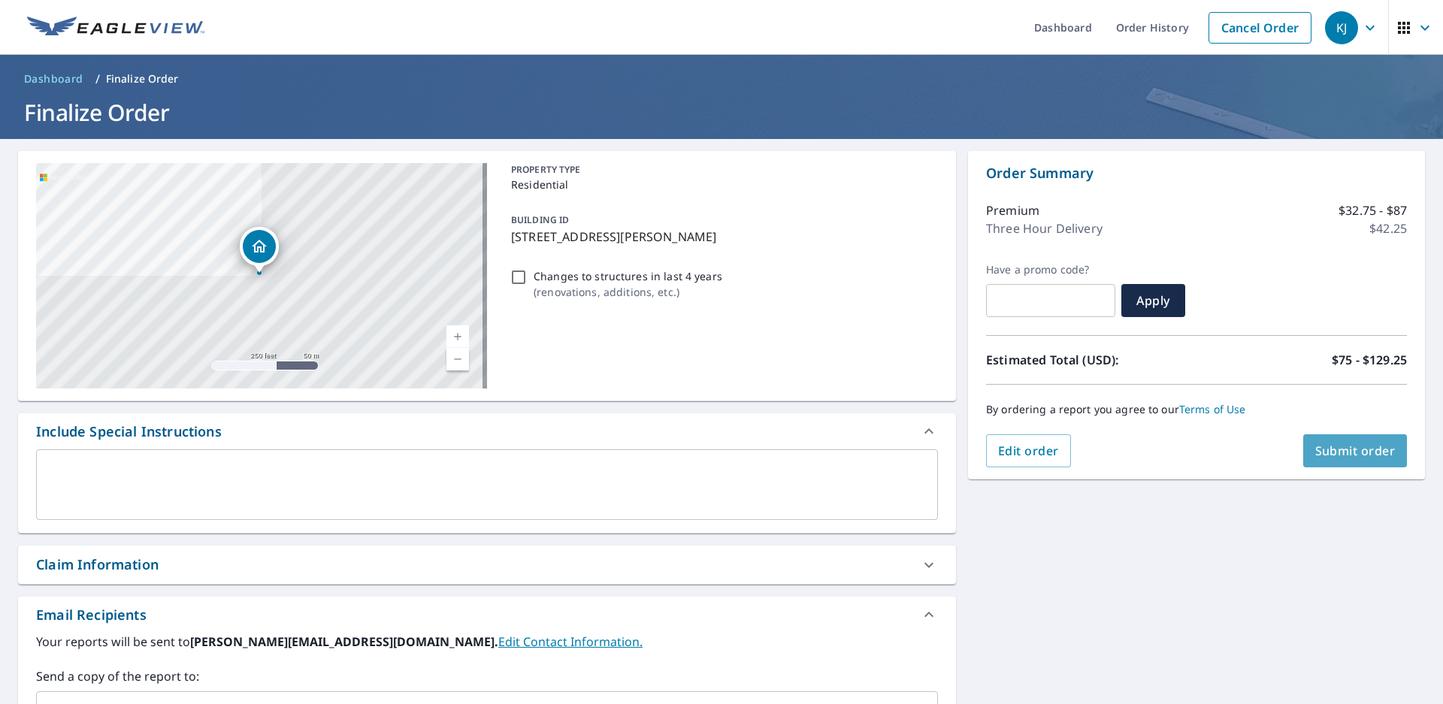
click at [1330, 453] on span "Submit order" at bounding box center [1355, 451] width 80 height 17
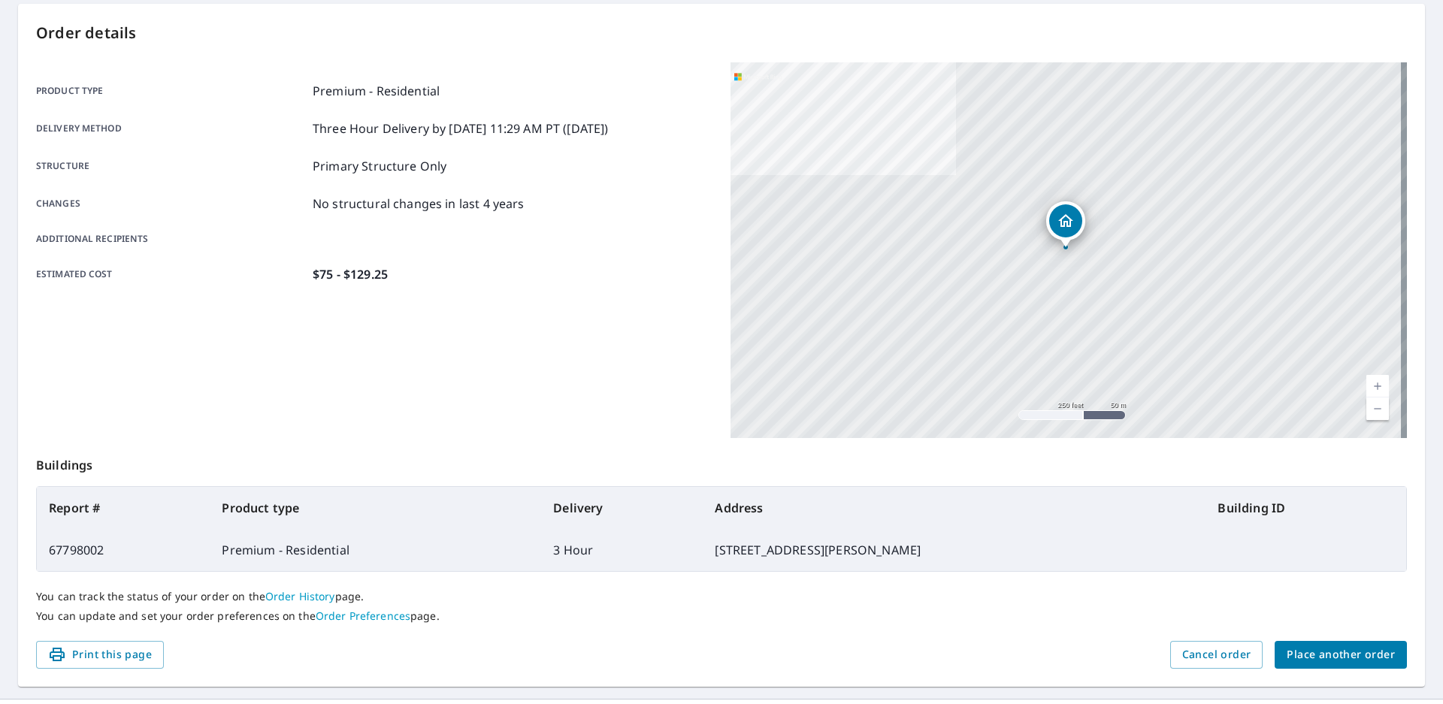
scroll to position [150, 0]
